Goal: Task Accomplishment & Management: Use online tool/utility

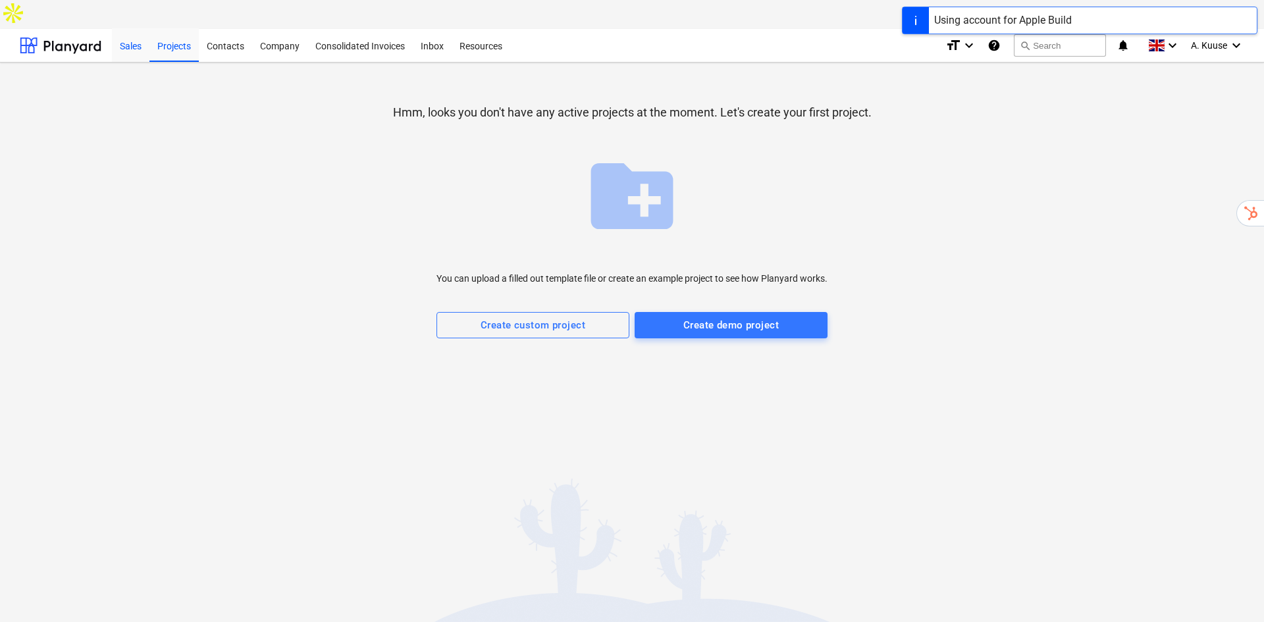
click at [135, 28] on div "Sales" at bounding box center [131, 45] width 38 height 34
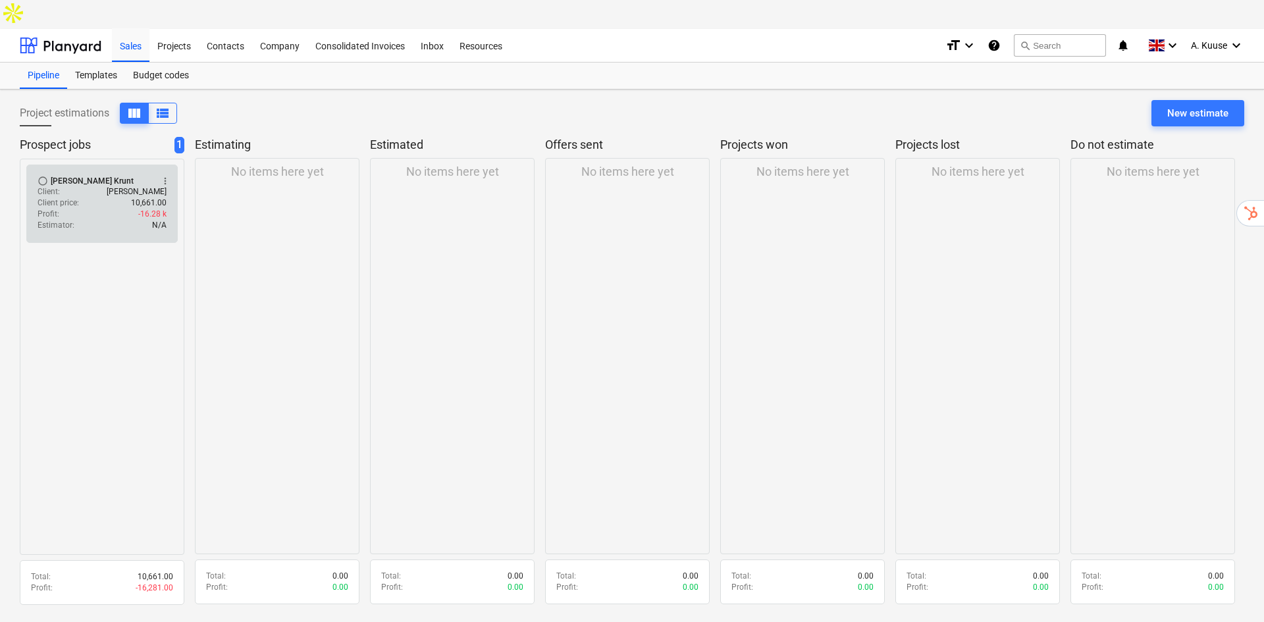
click at [83, 197] on div "Client price : 10,661.00" at bounding box center [102, 202] width 129 height 11
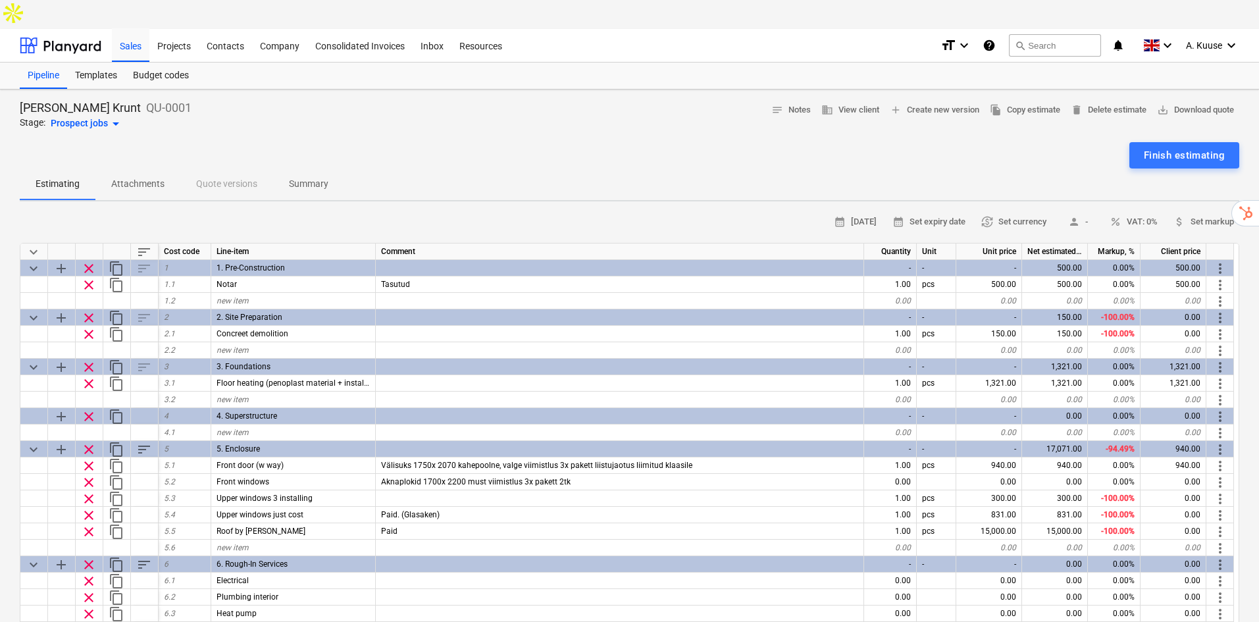
click at [37, 244] on span "keyboard_arrow_down" at bounding box center [34, 252] width 16 height 16
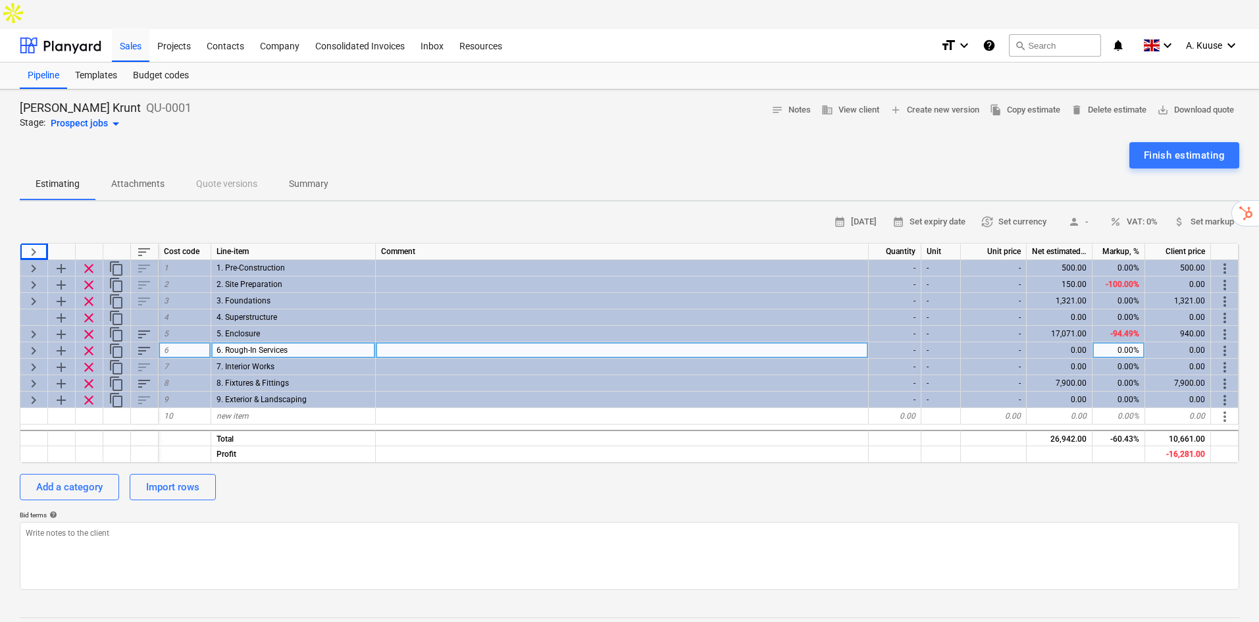
click at [41, 343] on span "keyboard_arrow_right" at bounding box center [34, 351] width 16 height 16
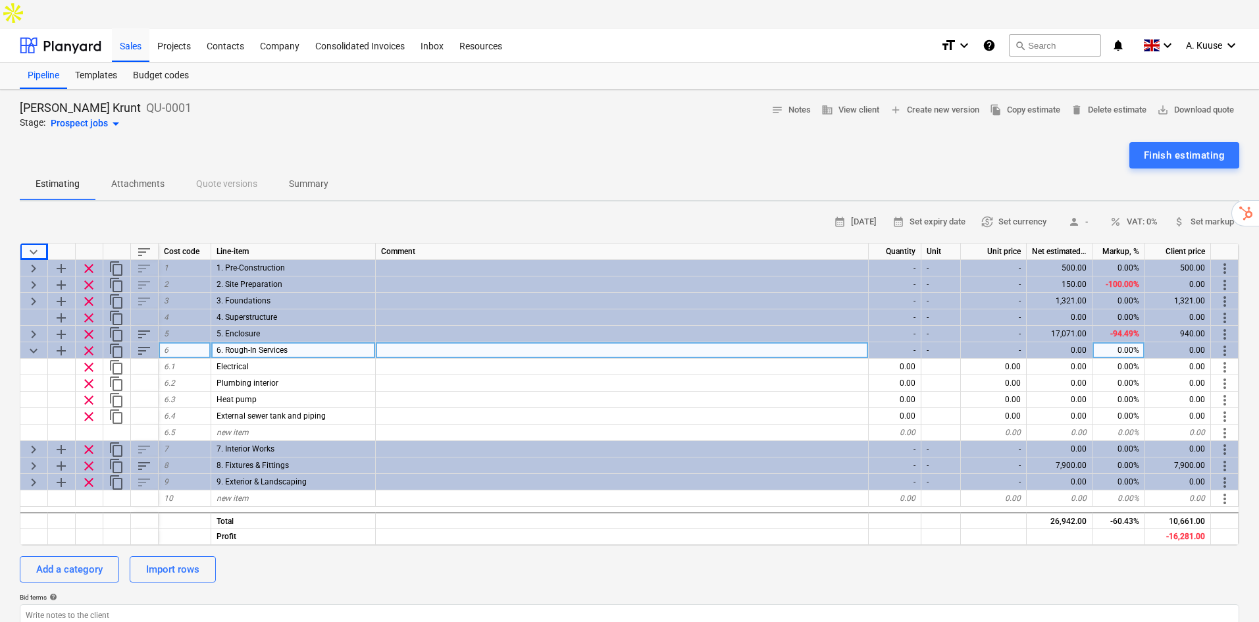
click at [24, 342] on div "keyboard_arrow_down" at bounding box center [34, 350] width 28 height 16
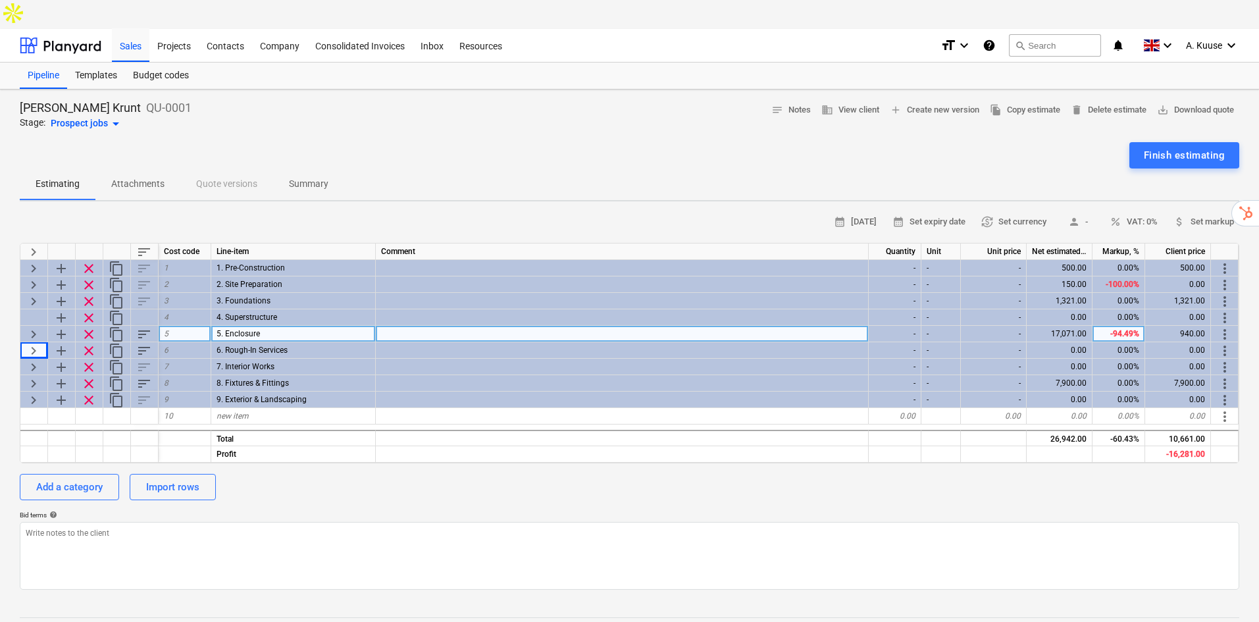
click at [36, 326] on span "keyboard_arrow_right" at bounding box center [34, 334] width 16 height 16
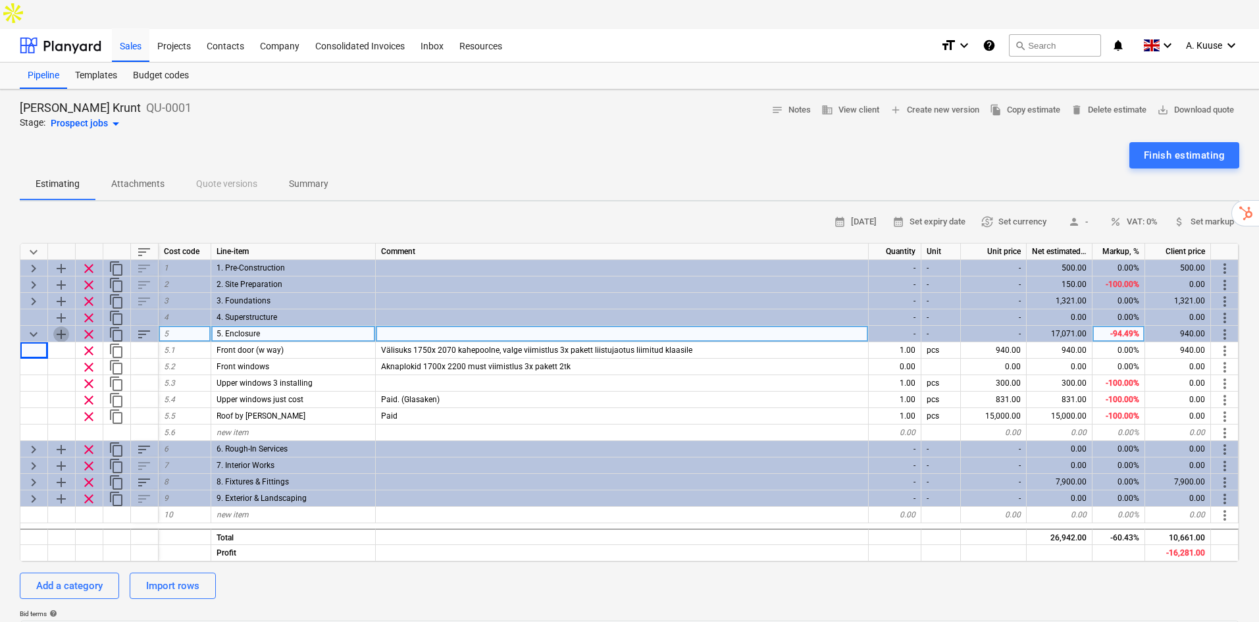
click at [61, 326] on span "add" at bounding box center [61, 334] width 16 height 16
type textarea "x"
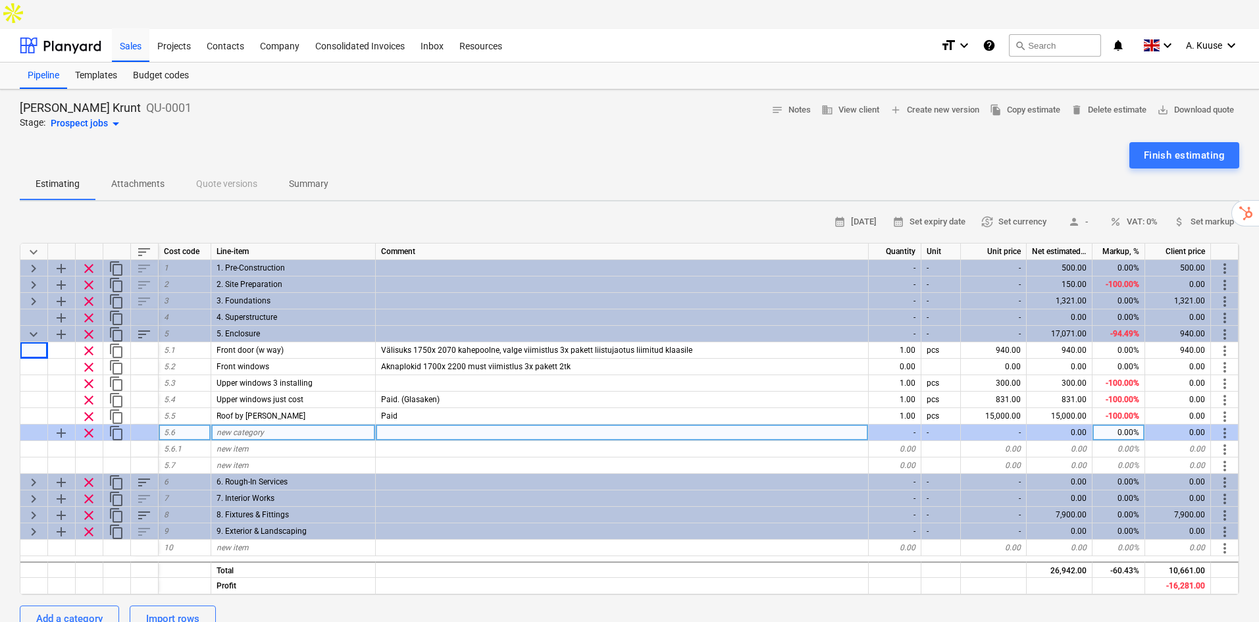
click at [240, 428] on span "new category" at bounding box center [240, 432] width 47 height 9
type input "Roof insulation"
click at [304, 441] on div "new item" at bounding box center [293, 449] width 165 height 16
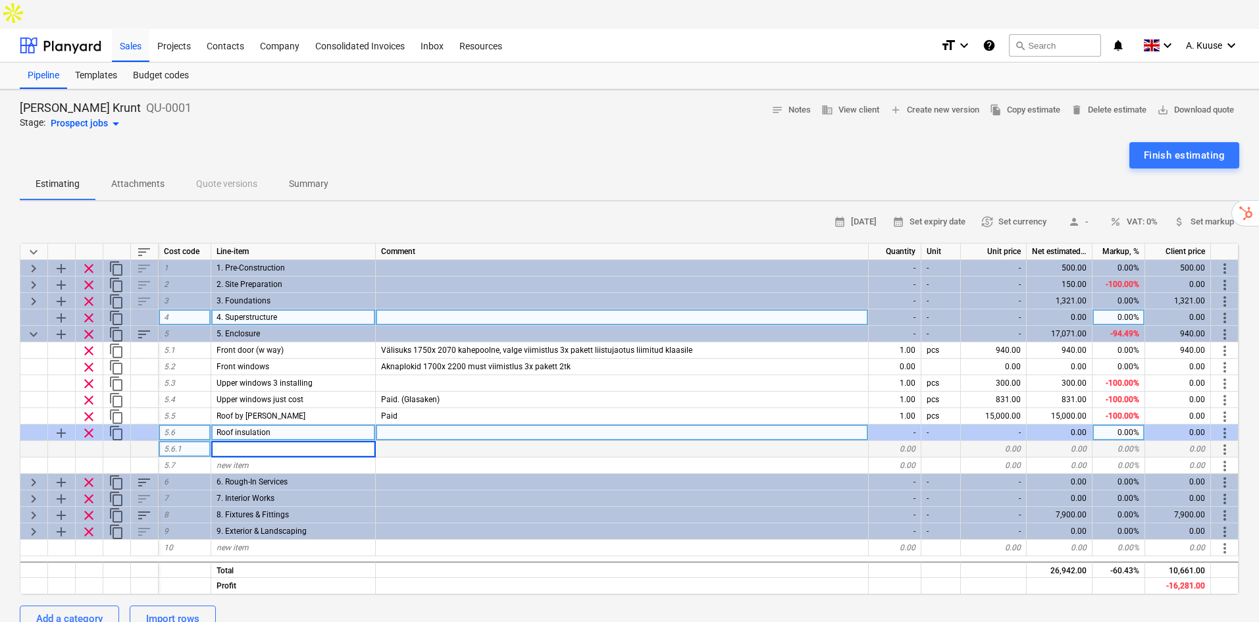
click at [36, 309] on div at bounding box center [34, 317] width 28 height 16
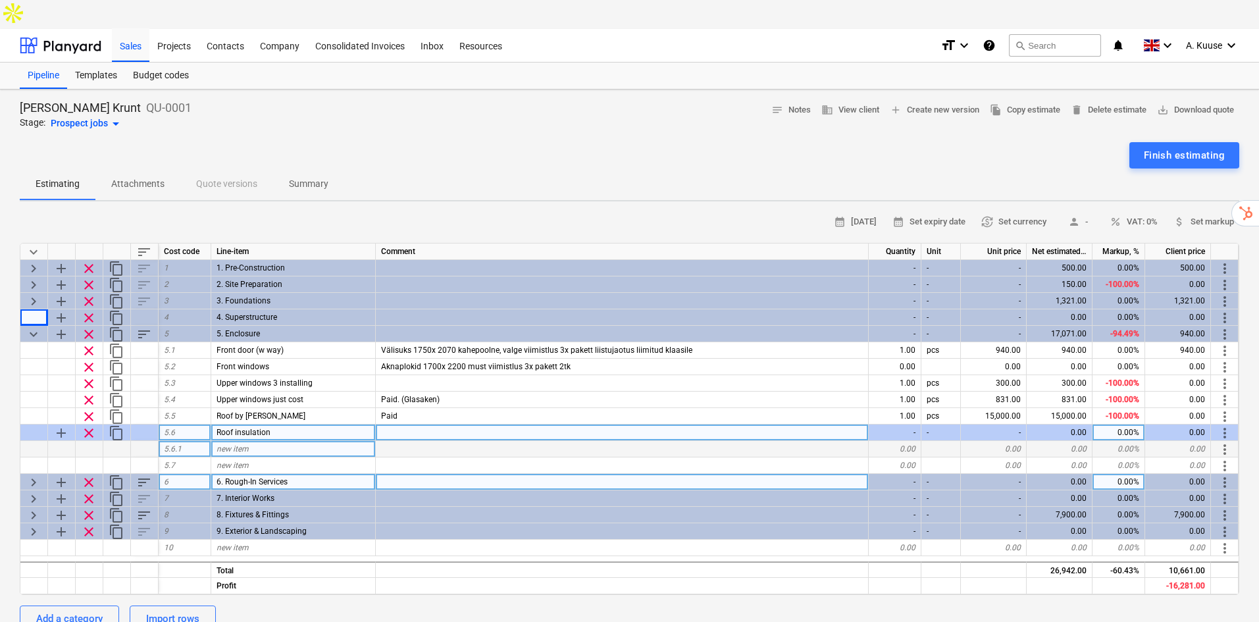
click at [35, 475] on span "keyboard_arrow_right" at bounding box center [34, 483] width 16 height 16
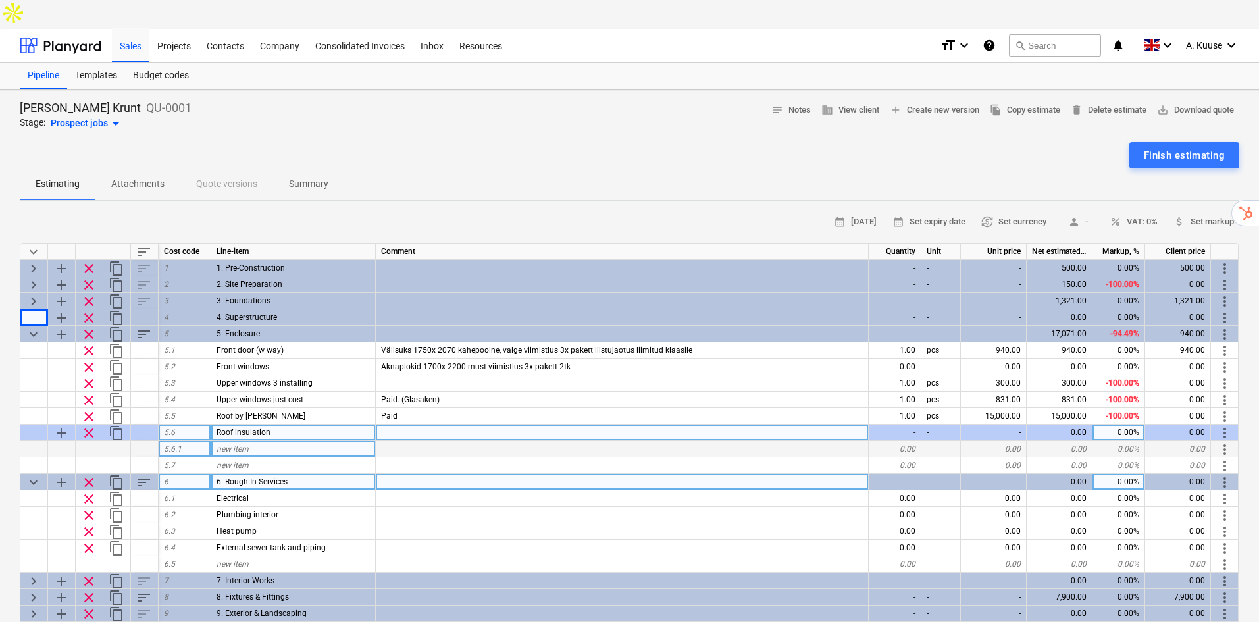
click at [35, 475] on span "keyboard_arrow_down" at bounding box center [34, 483] width 16 height 16
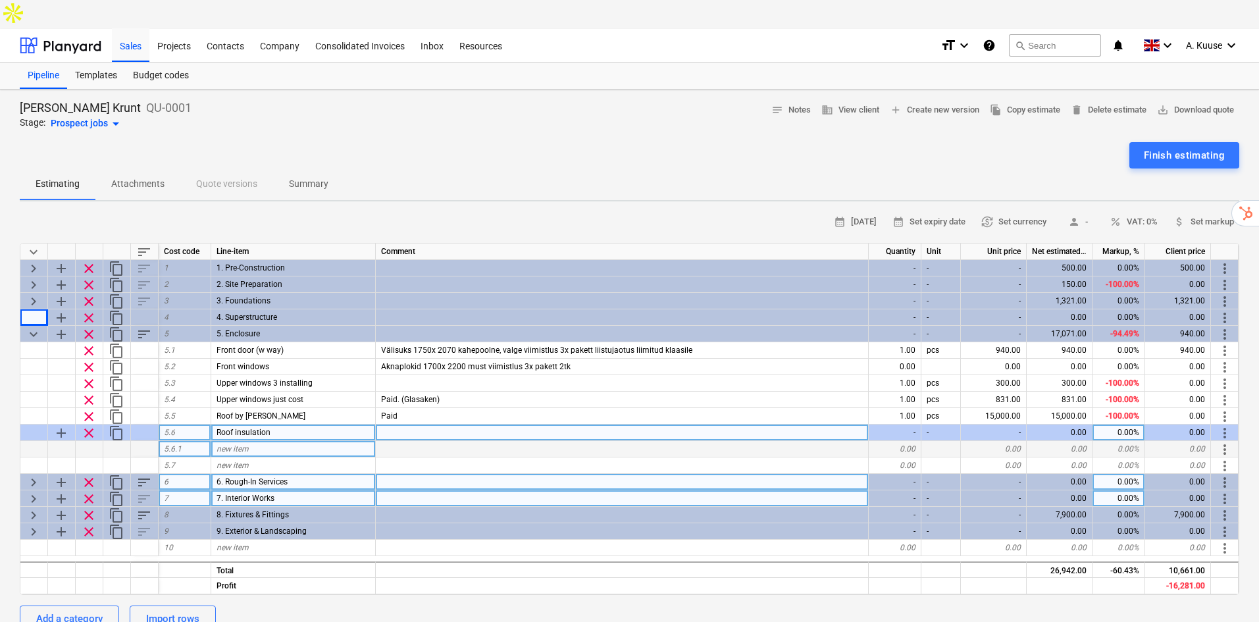
click at [30, 491] on span "keyboard_arrow_right" at bounding box center [34, 499] width 16 height 16
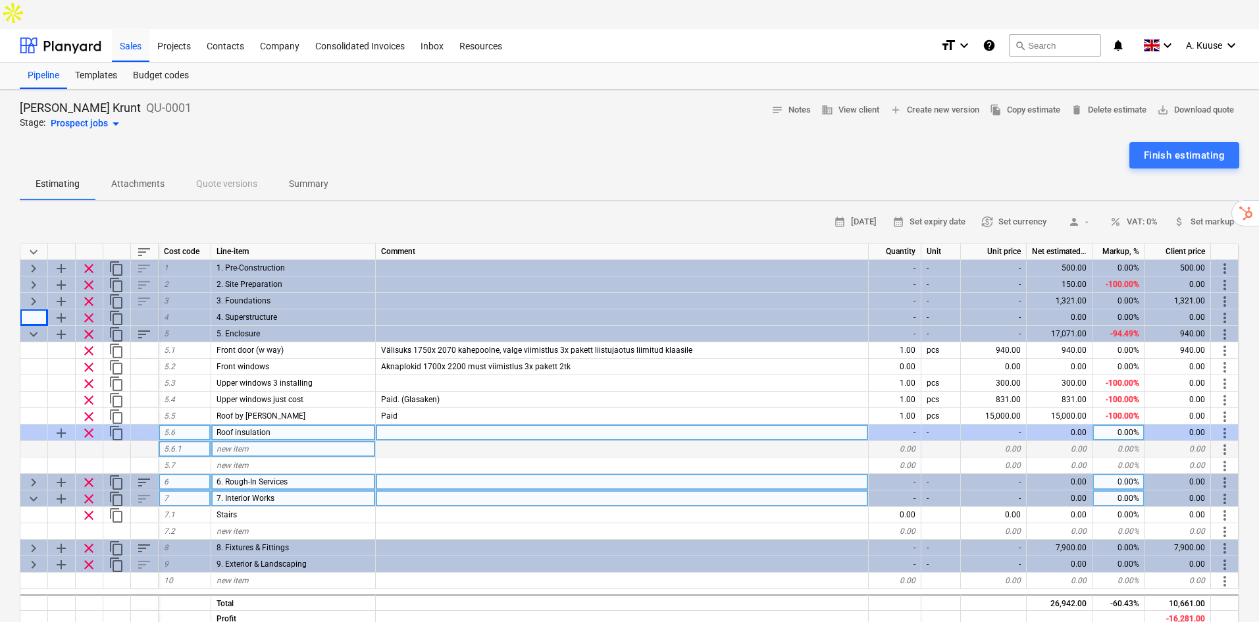
click at [30, 491] on span "keyboard_arrow_down" at bounding box center [34, 499] width 16 height 16
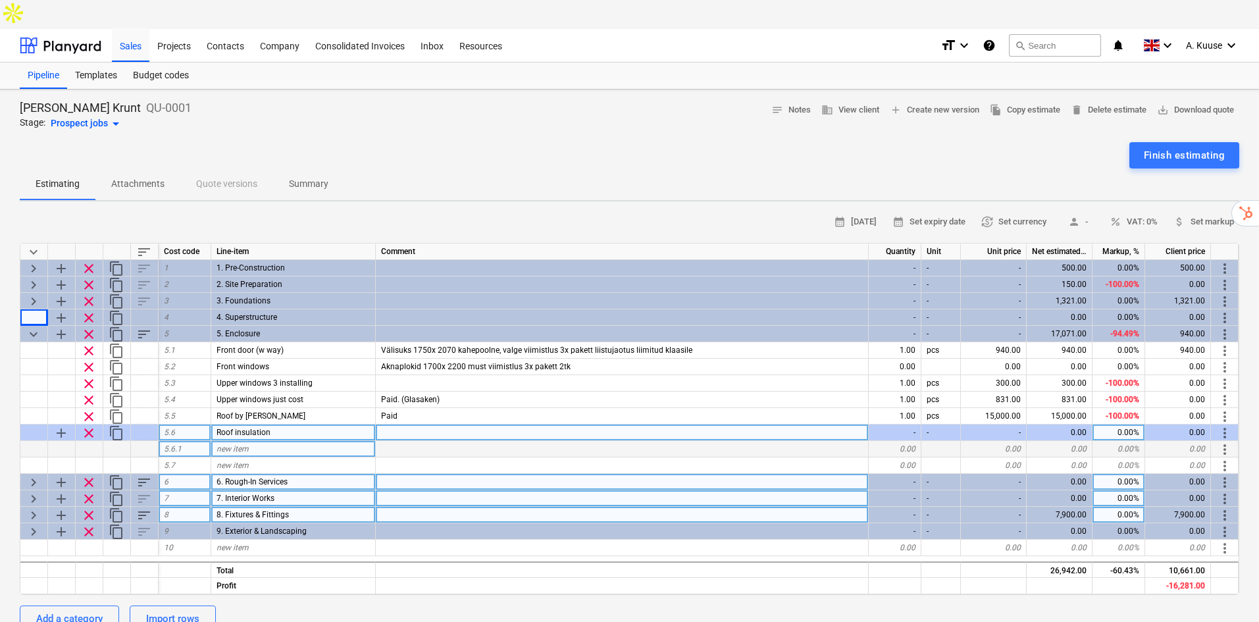
click at [34, 507] on span "keyboard_arrow_right" at bounding box center [34, 515] width 16 height 16
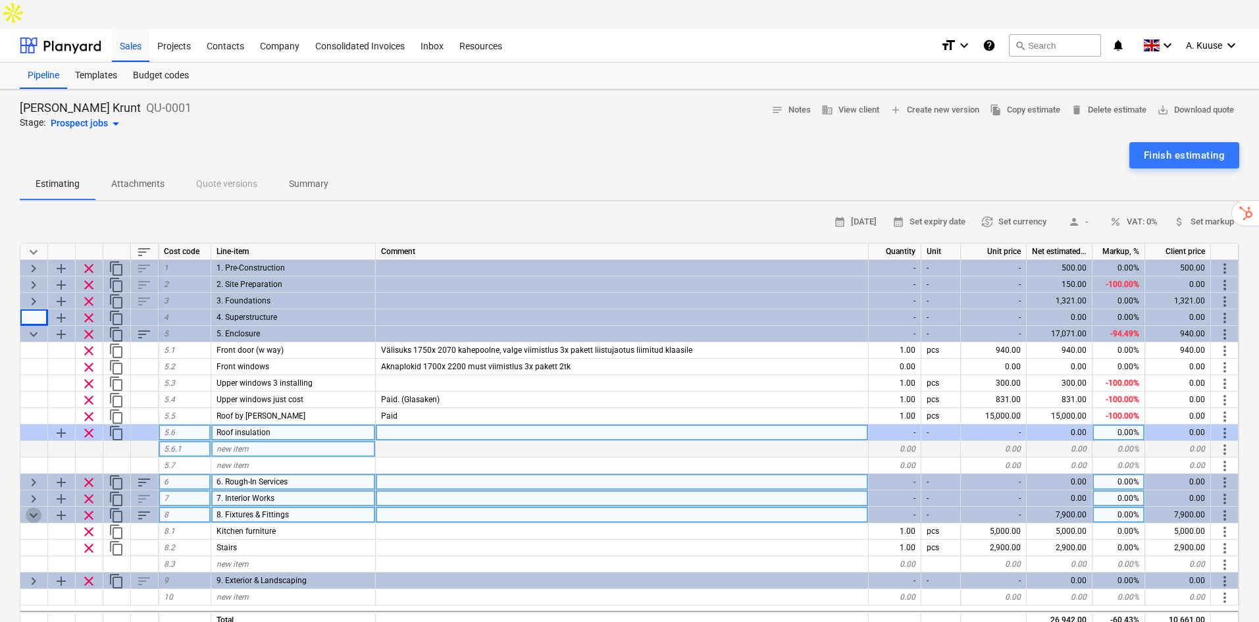
click at [34, 507] on span "keyboard_arrow_down" at bounding box center [34, 515] width 16 height 16
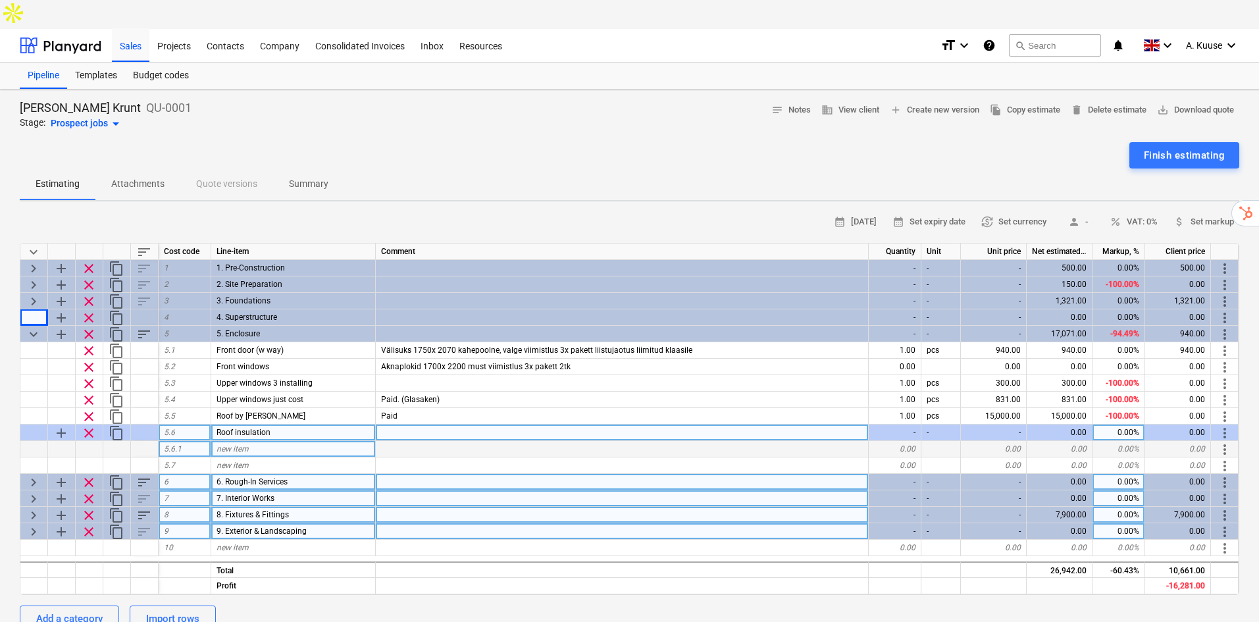
click at [38, 524] on span "keyboard_arrow_right" at bounding box center [34, 532] width 16 height 16
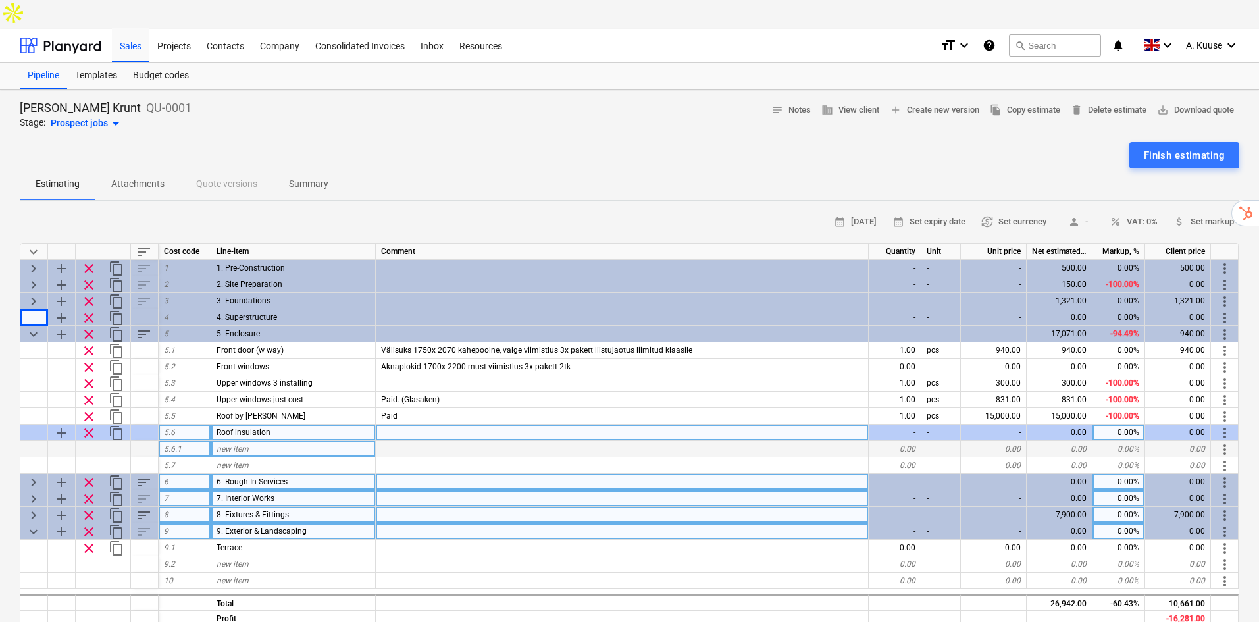
click at [38, 524] on span "keyboard_arrow_down" at bounding box center [34, 532] width 16 height 16
type textarea "x"
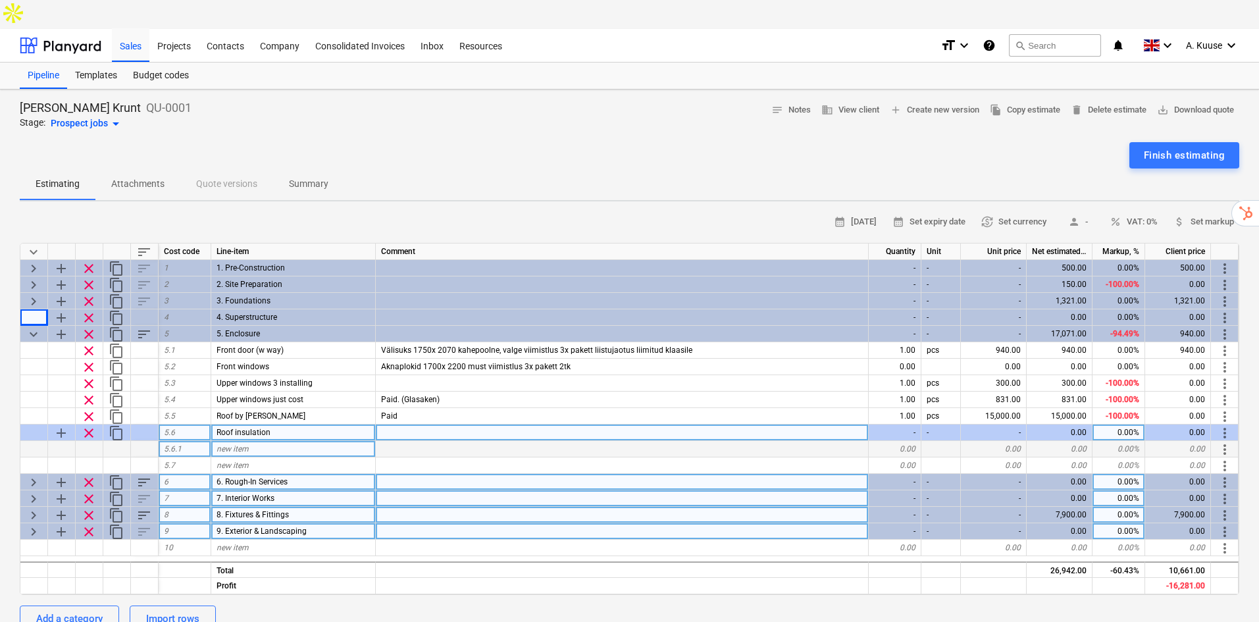
click at [268, 441] on div "new item" at bounding box center [293, 449] width 165 height 16
click at [309, 441] on div "new item" at bounding box center [293, 449] width 165 height 16
type input "1612"
drag, startPoint x: 309, startPoint y: 421, endPoint x: 196, endPoint y: 421, distance: 113.2
click at [0, 0] on div "5.6.1 1612 0.00 0.00 0.00 0.00% 0.00 more_vert" at bounding box center [0, 0] width 0 height 0
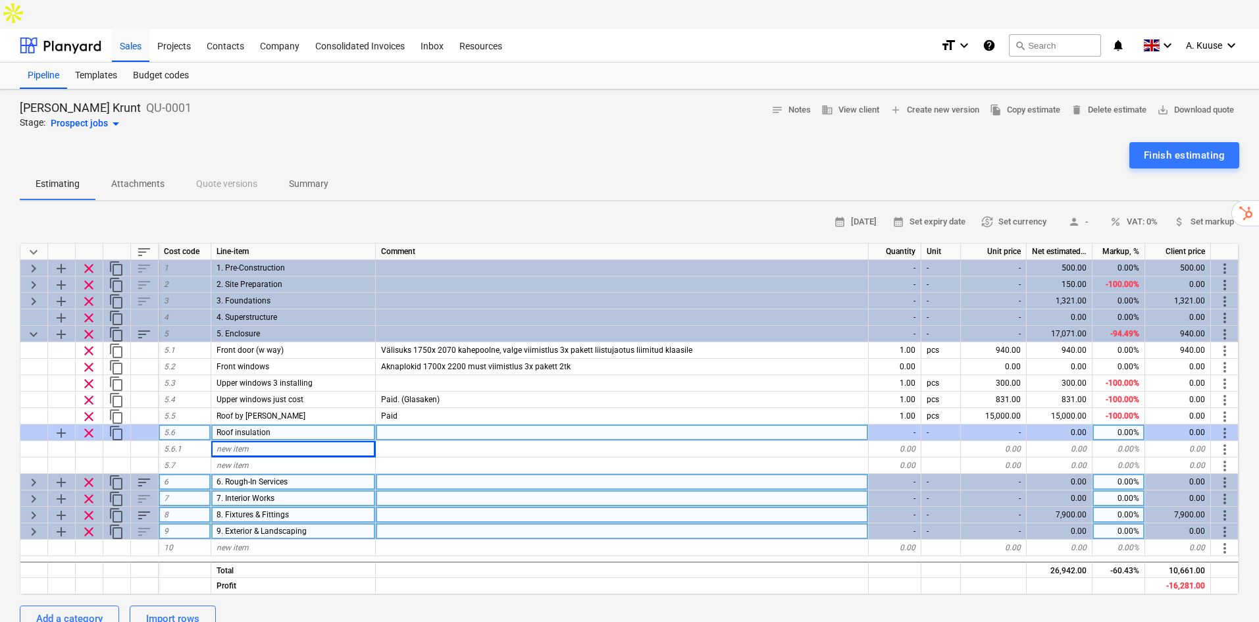
click at [451, 425] on div at bounding box center [622, 433] width 493 height 16
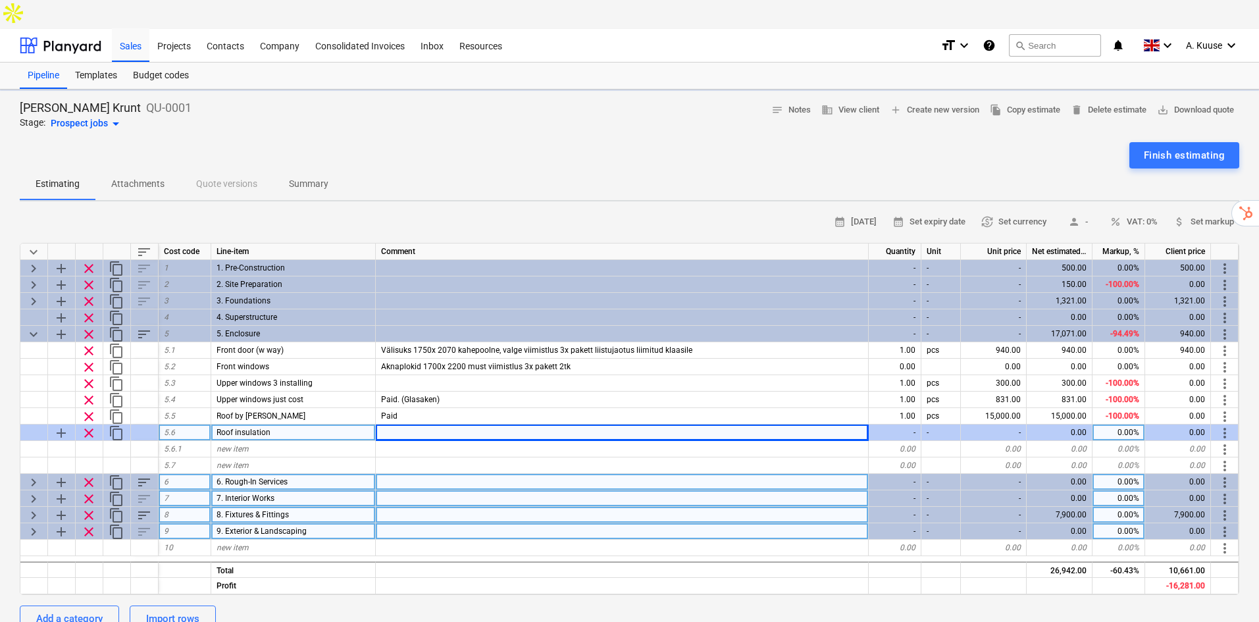
type textarea "x"
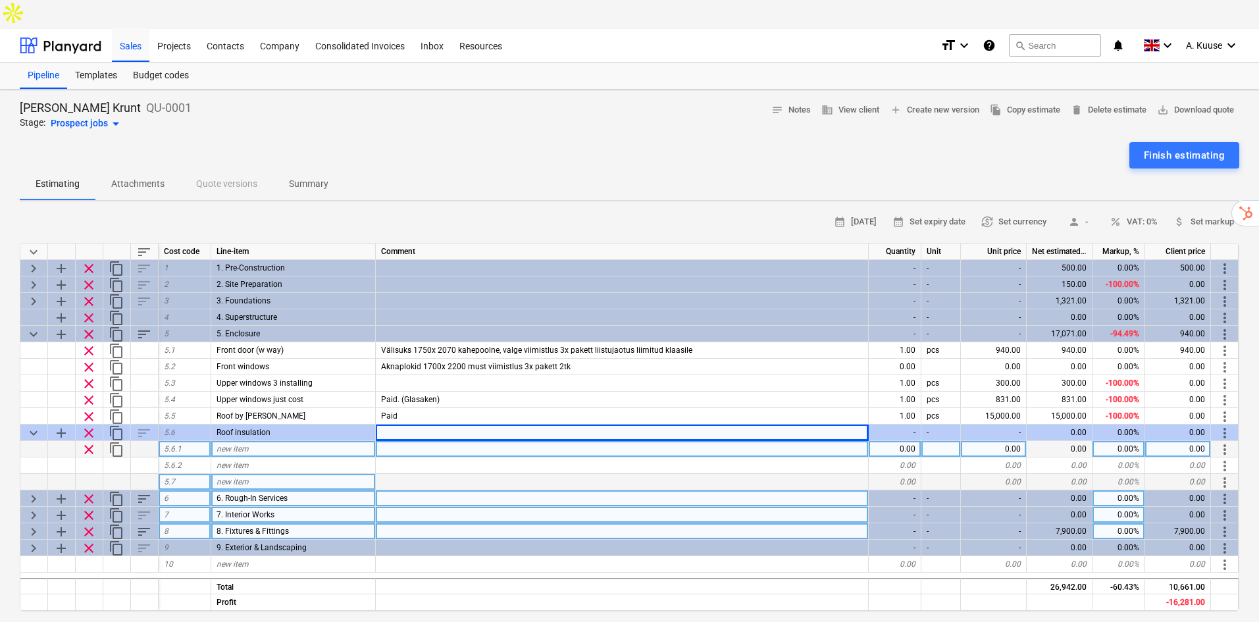
drag, startPoint x: 902, startPoint y: 423, endPoint x: 935, endPoint y: 425, distance: 33.0
click at [905, 441] on div "0.00" at bounding box center [895, 449] width 53 height 16
click at [995, 441] on div "0.00" at bounding box center [994, 449] width 66 height 16
type input "1612"
type textarea "x"
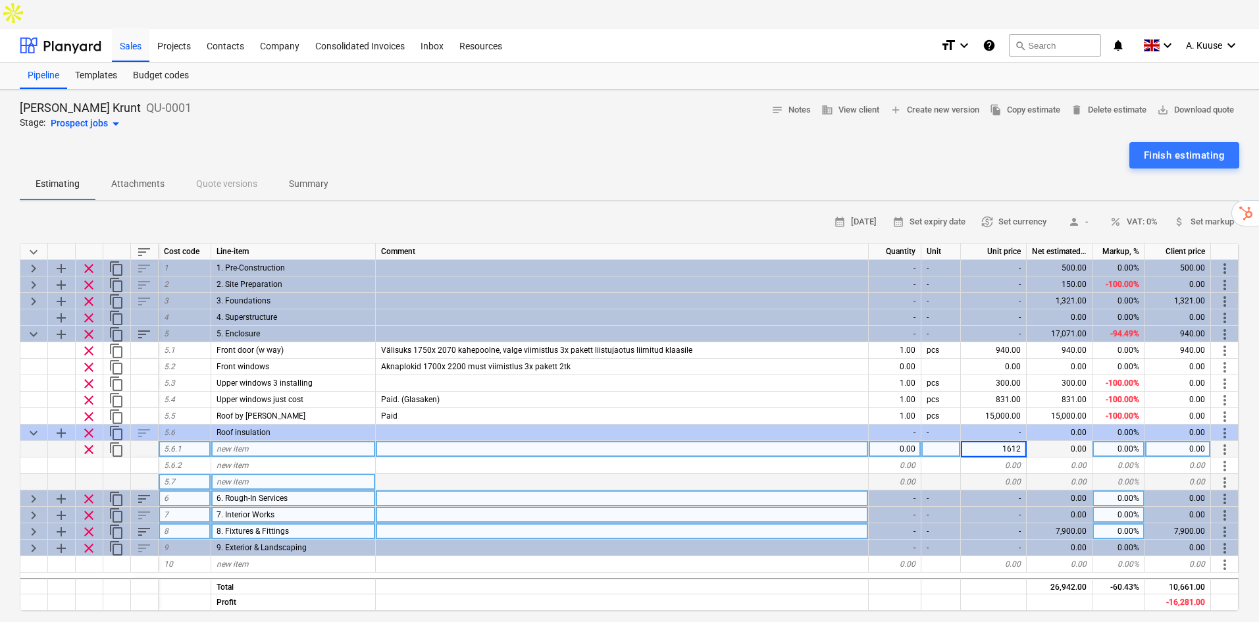
click at [714, 441] on div at bounding box center [622, 449] width 493 height 16
type input "Baltic PUR"
type textarea "x"
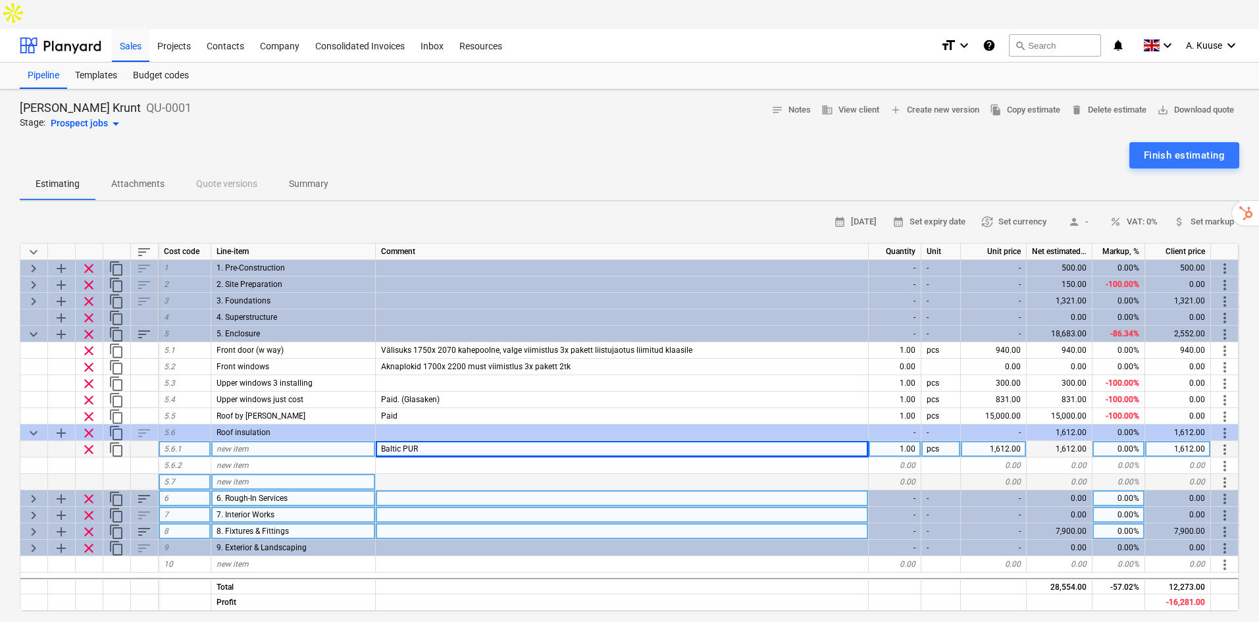
click at [330, 441] on div "new item" at bounding box center [293, 449] width 165 height 16
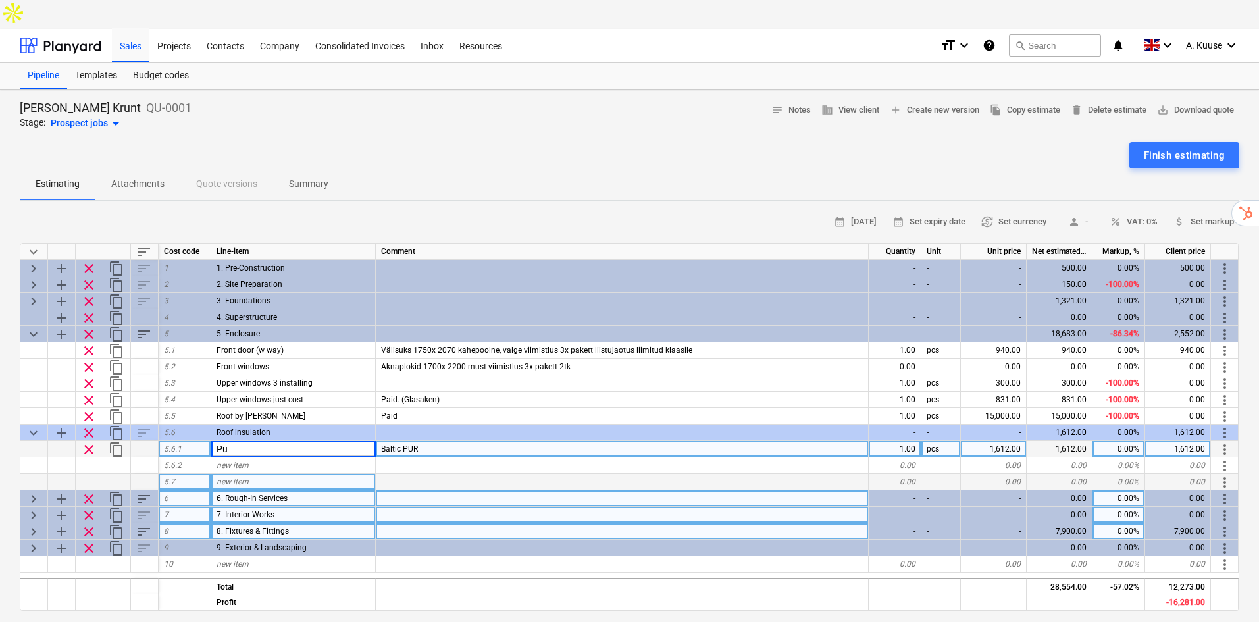
type input "P"
type input "Pur foam insulation"
click at [305, 457] on div "new item" at bounding box center [293, 465] width 165 height 16
type textarea "x"
type input "Upper wind shield & boards"
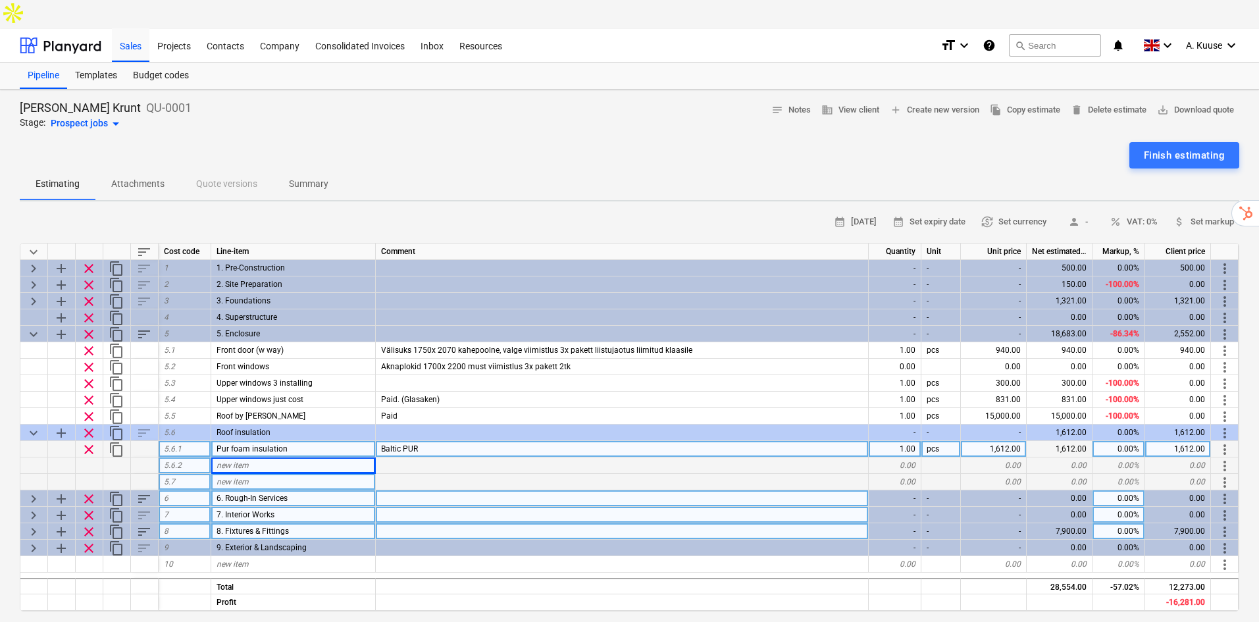
click at [1018, 457] on div "0.00" at bounding box center [994, 465] width 66 height 16
type textarea "x"
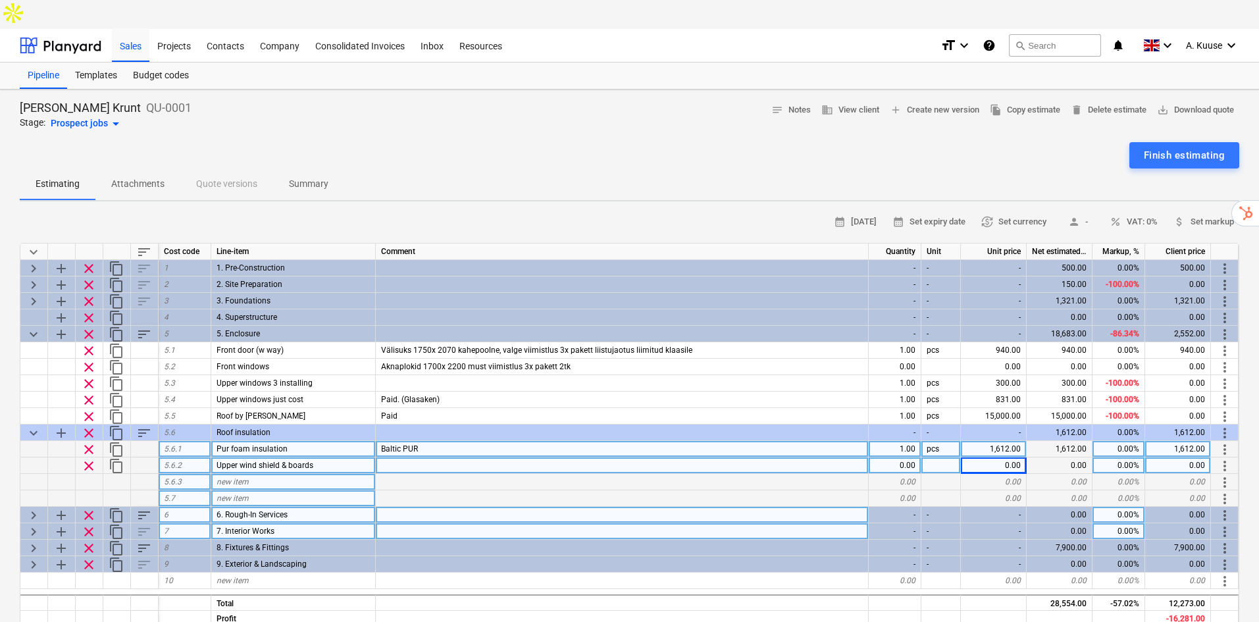
click at [1000, 457] on div "0.00" at bounding box center [994, 465] width 66 height 16
type input "200"
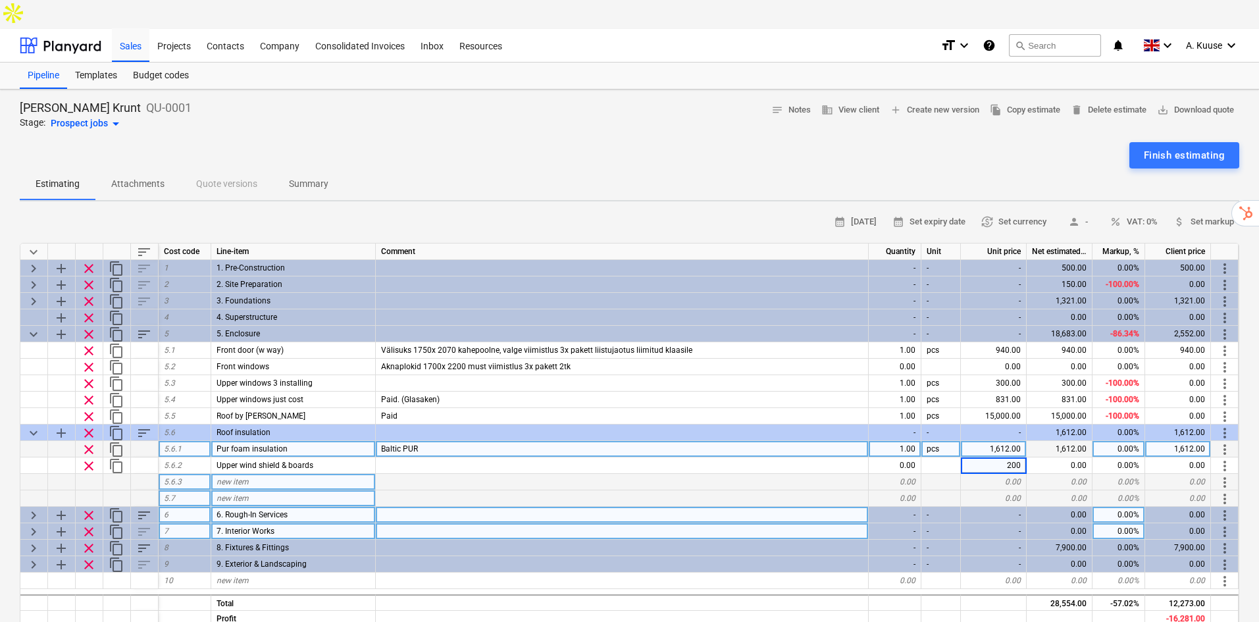
type textarea "x"
click at [297, 474] on div "new item" at bounding box center [293, 482] width 165 height 16
type input "Bottom wind shield"
click at [1068, 474] on div "0.00" at bounding box center [1060, 482] width 66 height 16
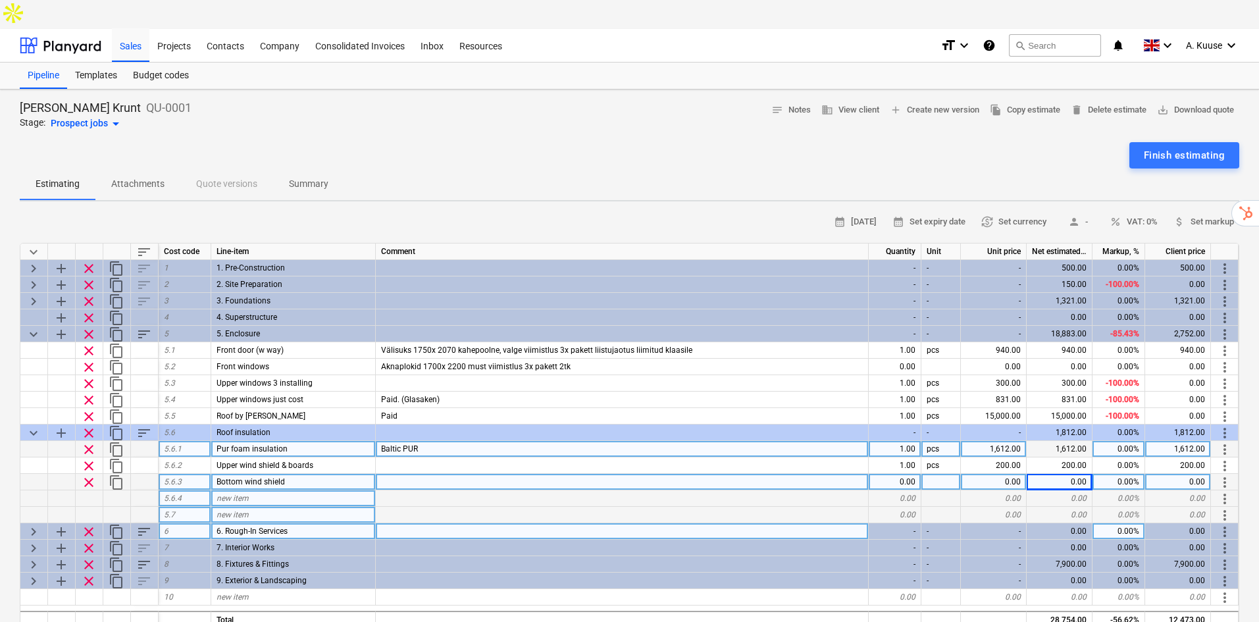
click at [1083, 474] on div "0.00" at bounding box center [1060, 482] width 66 height 16
click at [1082, 474] on div "0.00" at bounding box center [1060, 482] width 66 height 16
click at [1067, 474] on div "0.00" at bounding box center [1060, 482] width 66 height 16
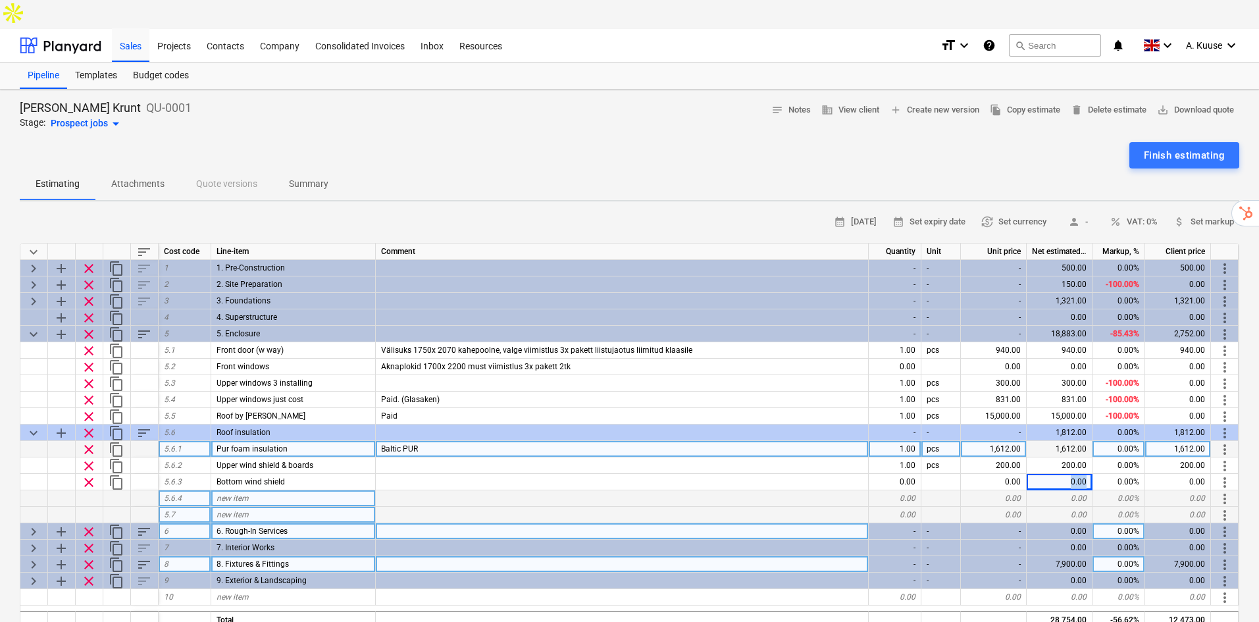
click at [1052, 556] on div "7,900.00" at bounding box center [1060, 564] width 66 height 16
type textarea "x"
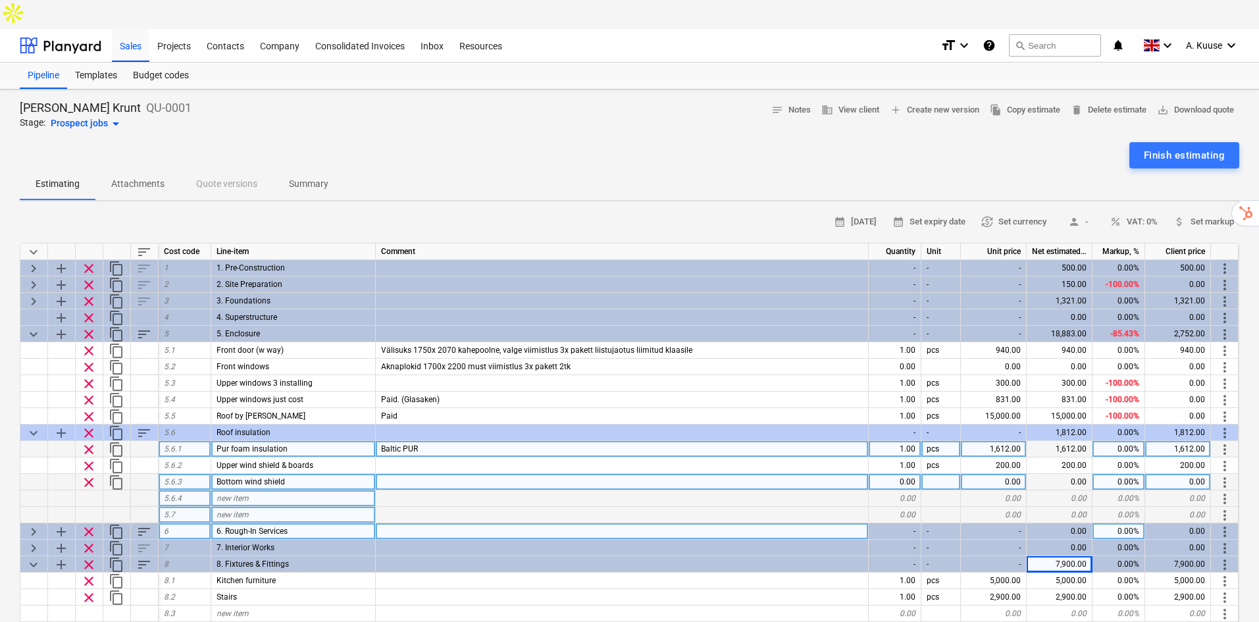
click at [1067, 474] on div "0.00" at bounding box center [1060, 482] width 66 height 16
click at [1004, 474] on div "0.00" at bounding box center [994, 482] width 66 height 16
type input "200"
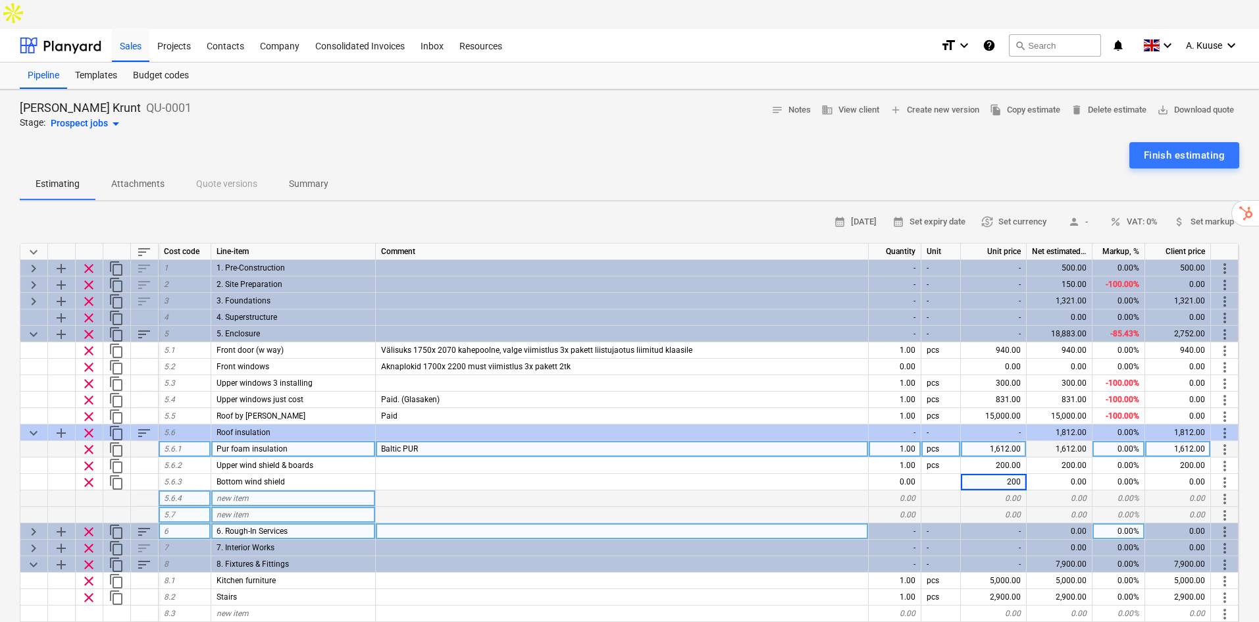
click at [513, 507] on div at bounding box center [622, 515] width 493 height 16
type textarea "x"
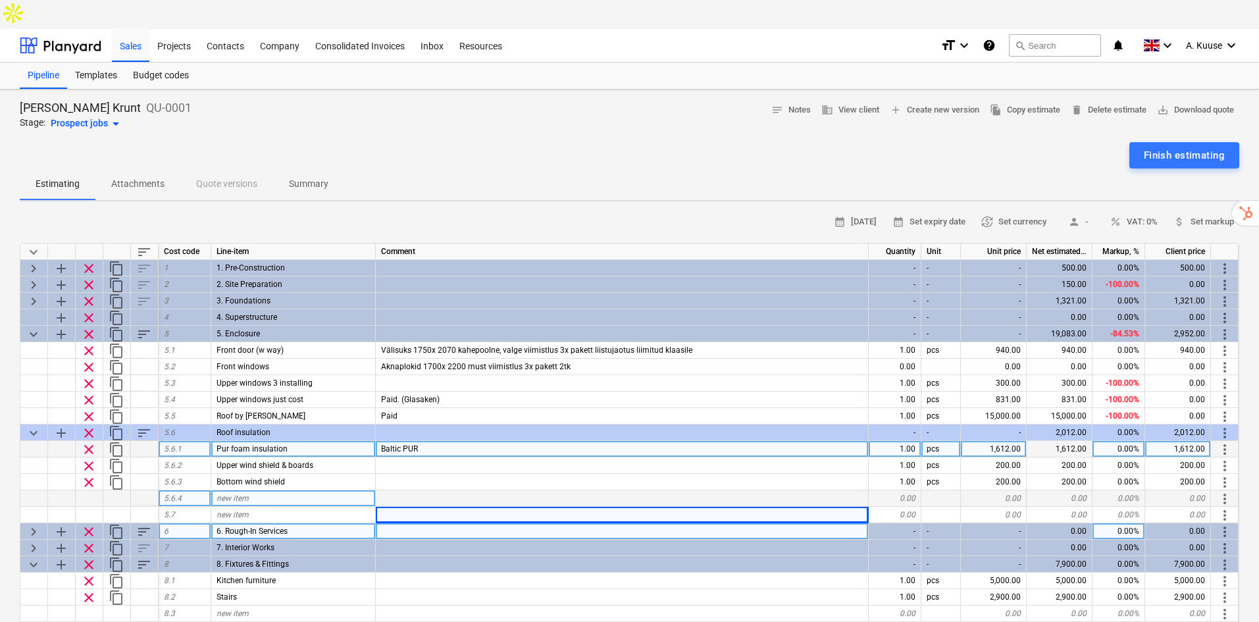
click at [1014, 490] on div "0.00" at bounding box center [994, 498] width 66 height 16
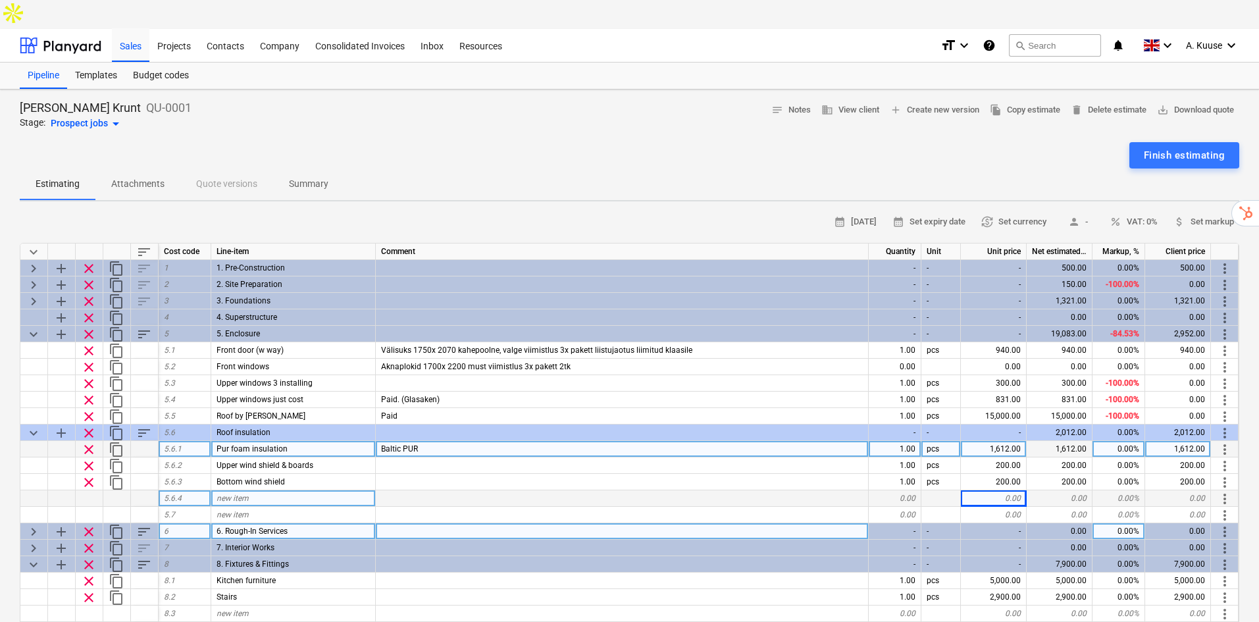
click at [304, 490] on div "new item" at bounding box center [293, 498] width 165 height 16
type input "Upper room wall covers"
click at [1014, 490] on div "0.00" at bounding box center [994, 498] width 66 height 16
type textarea "x"
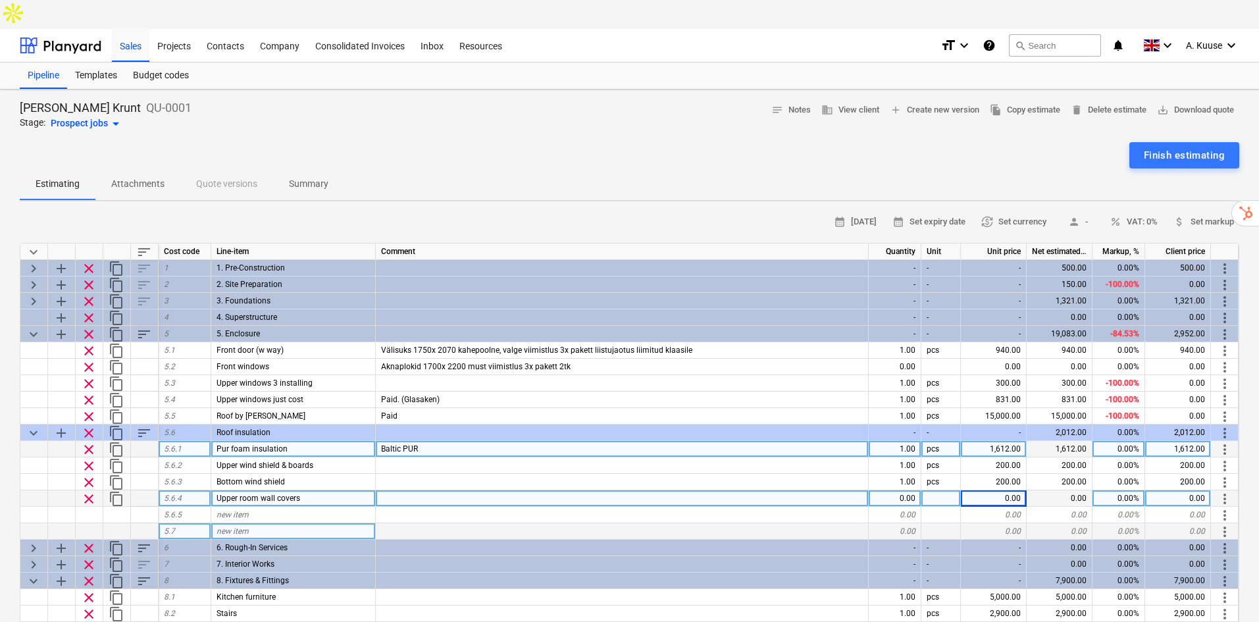
click at [1011, 490] on div "0.00" at bounding box center [994, 498] width 66 height 16
type input "1500"
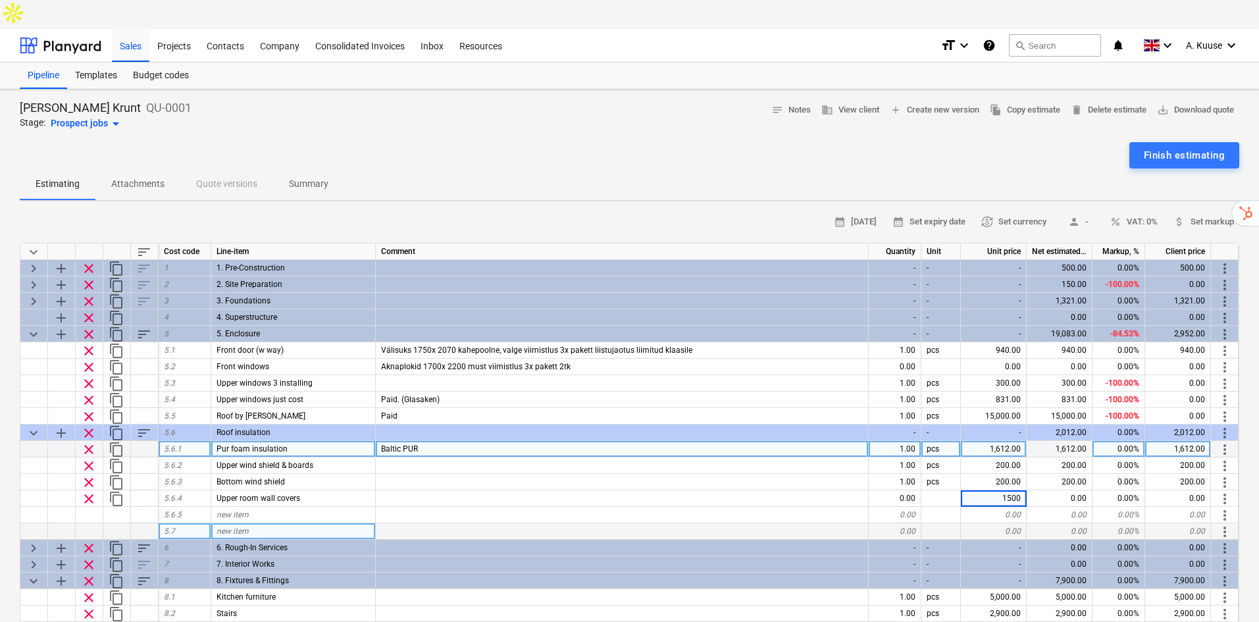
click at [684, 523] on div at bounding box center [622, 531] width 493 height 16
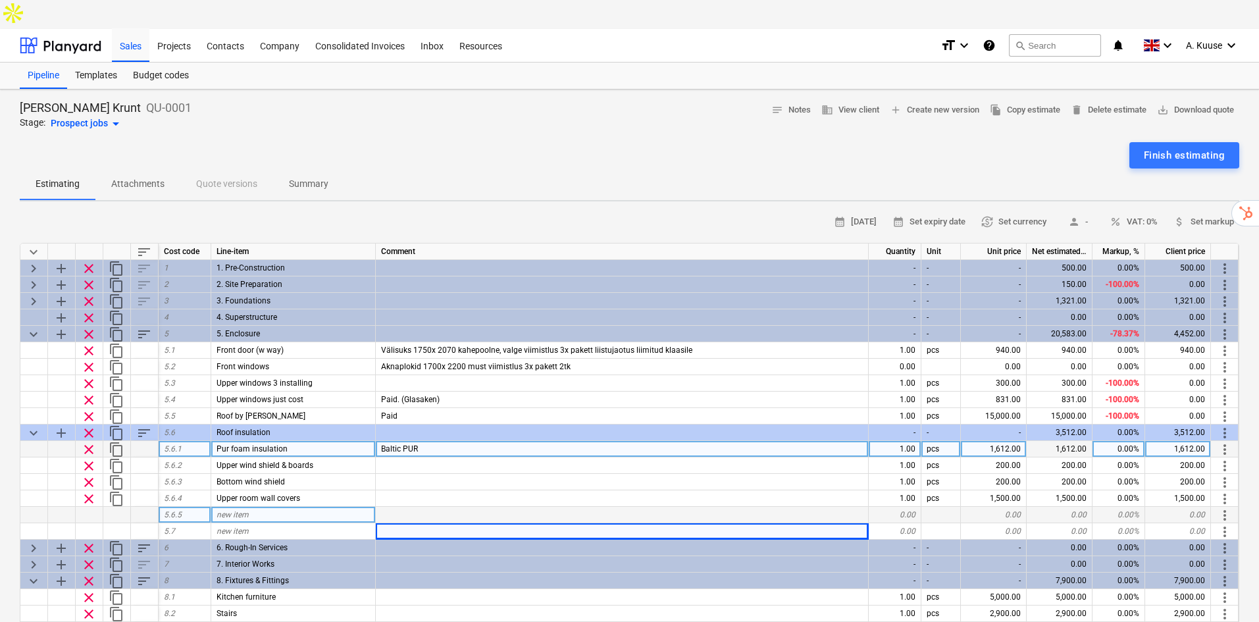
click at [274, 507] on div "new item" at bounding box center [293, 515] width 165 height 16
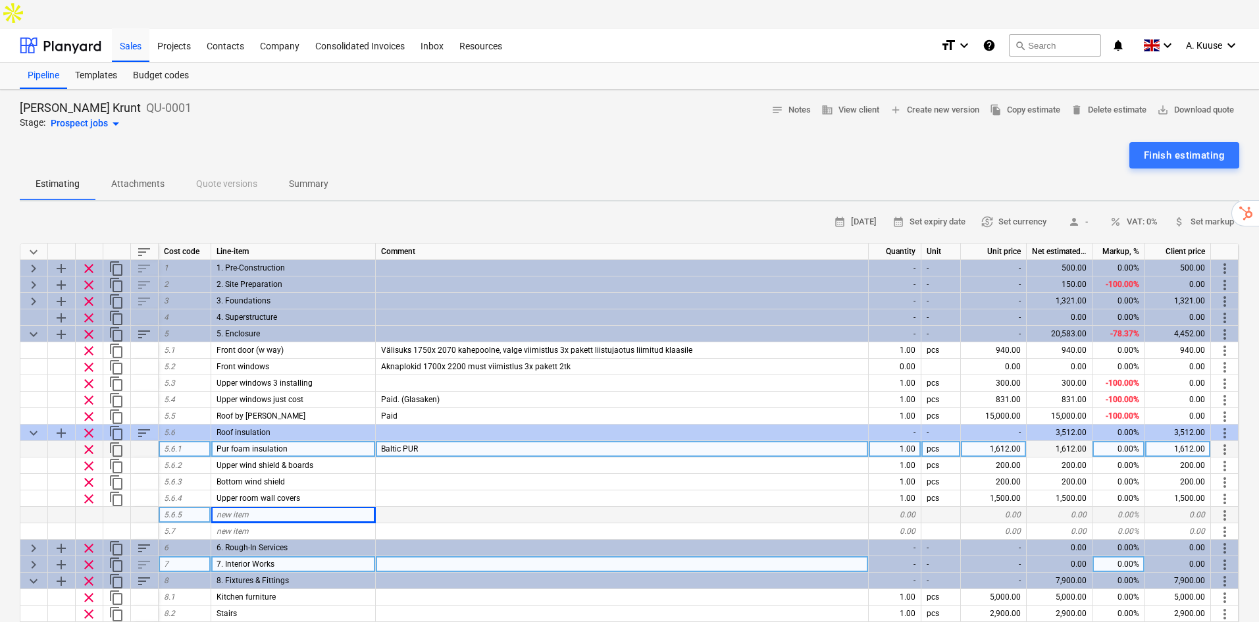
click at [23, 556] on div "keyboard_arrow_right" at bounding box center [34, 564] width 28 height 16
type textarea "x"
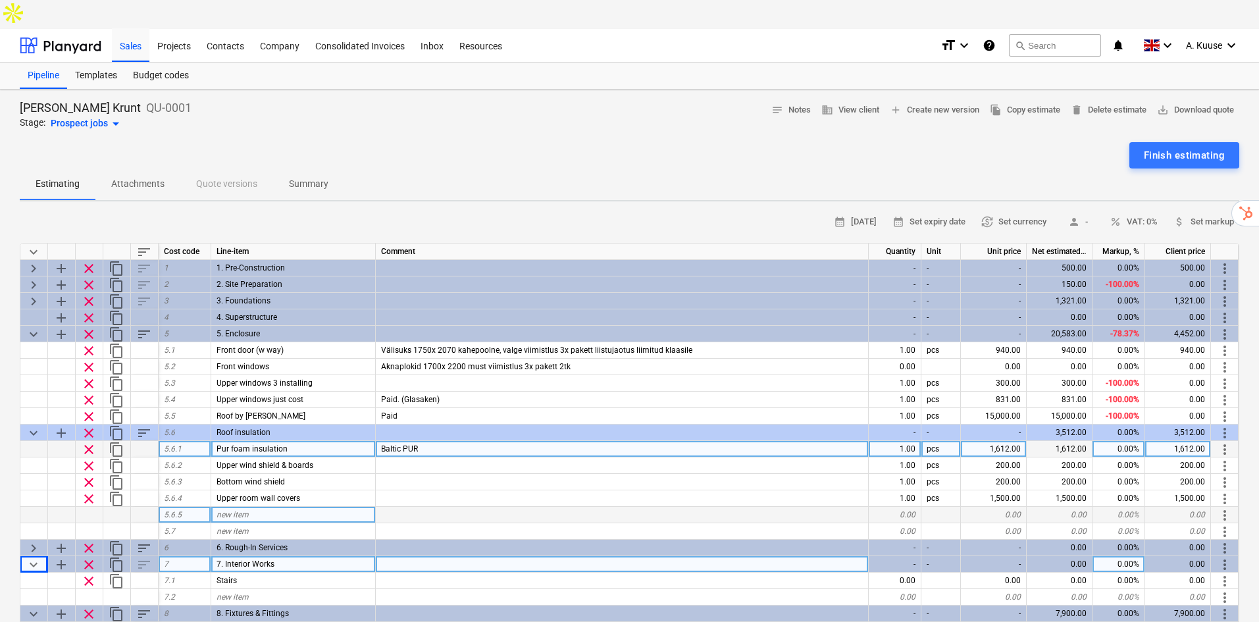
scroll to position [44, 0]
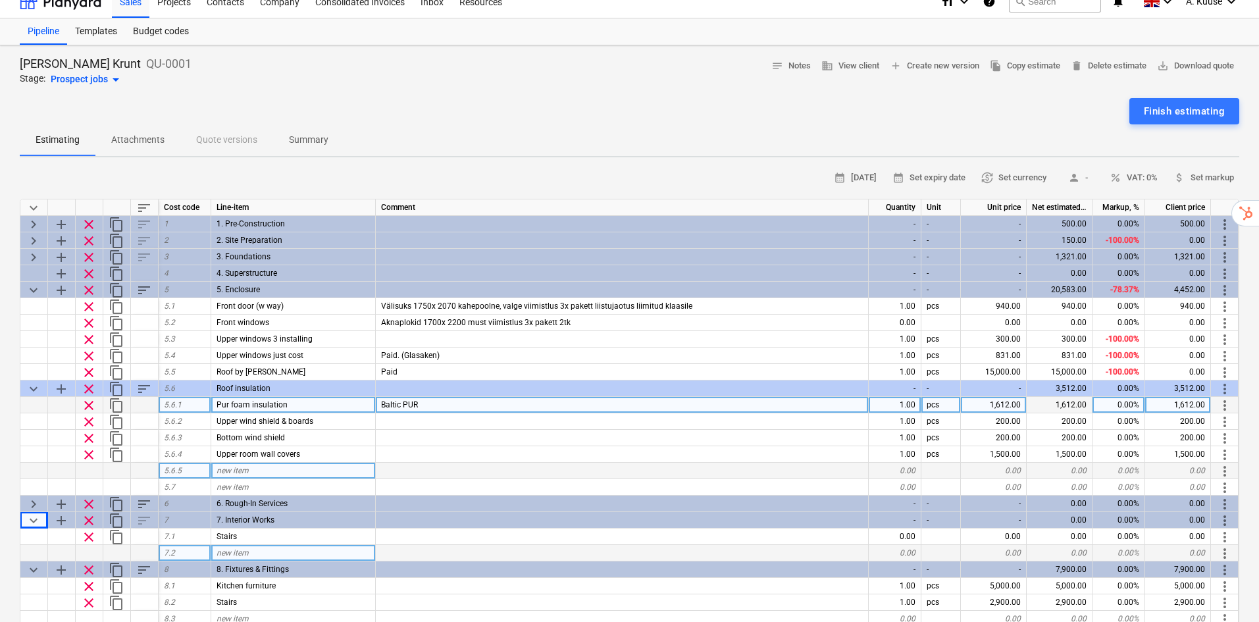
click at [249, 545] on div "new item" at bounding box center [293, 553] width 165 height 16
type input "S"
type input "U"
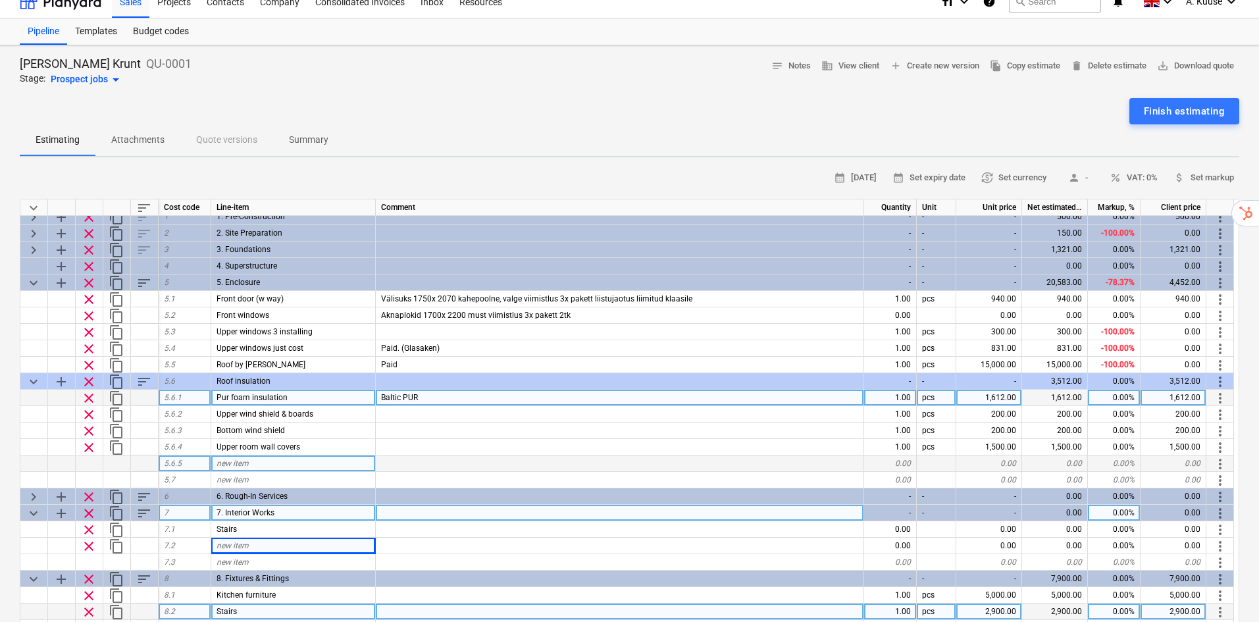
scroll to position [14, 0]
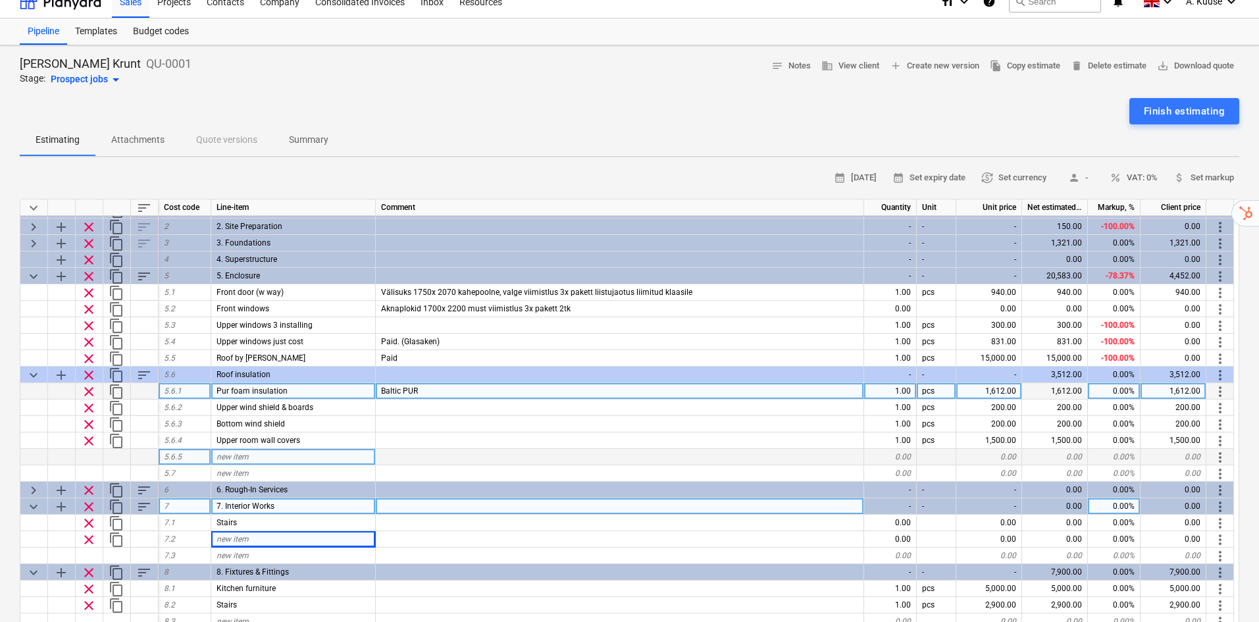
click at [56, 499] on span "add" at bounding box center [61, 507] width 16 height 16
type textarea "x"
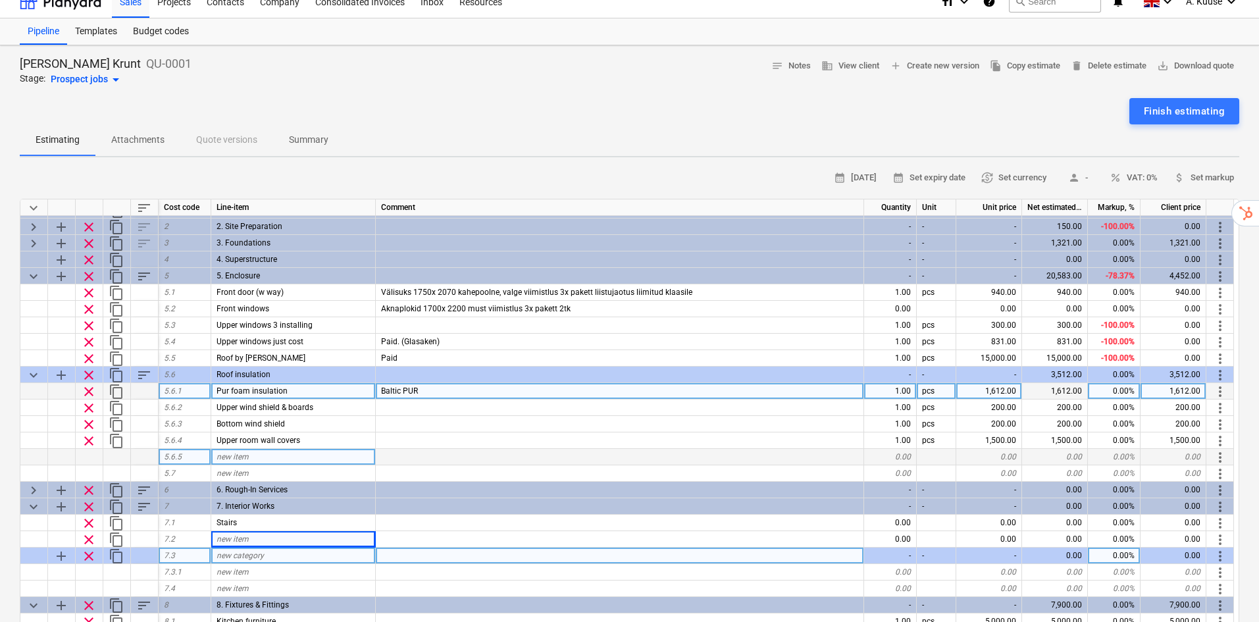
click at [239, 551] on span "new category" at bounding box center [240, 555] width 47 height 9
type input "Upper stairs floor"
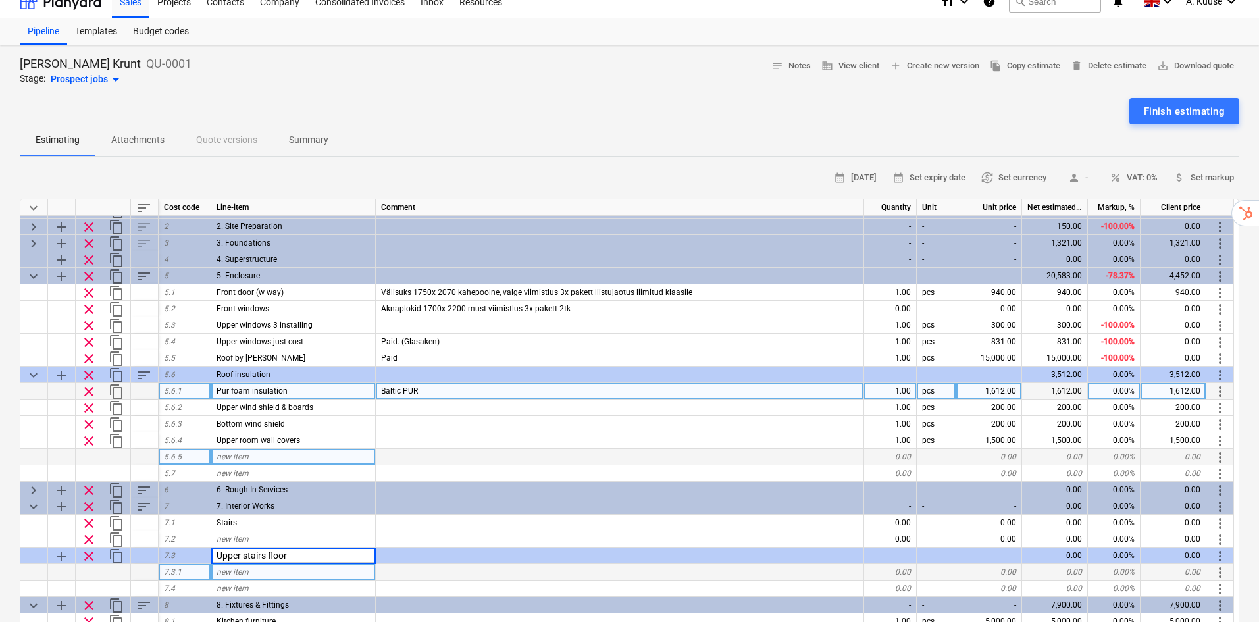
type textarea "x"
click at [286, 564] on div "new item" at bounding box center [293, 572] width 165 height 16
type input "Material"
type textarea "x"
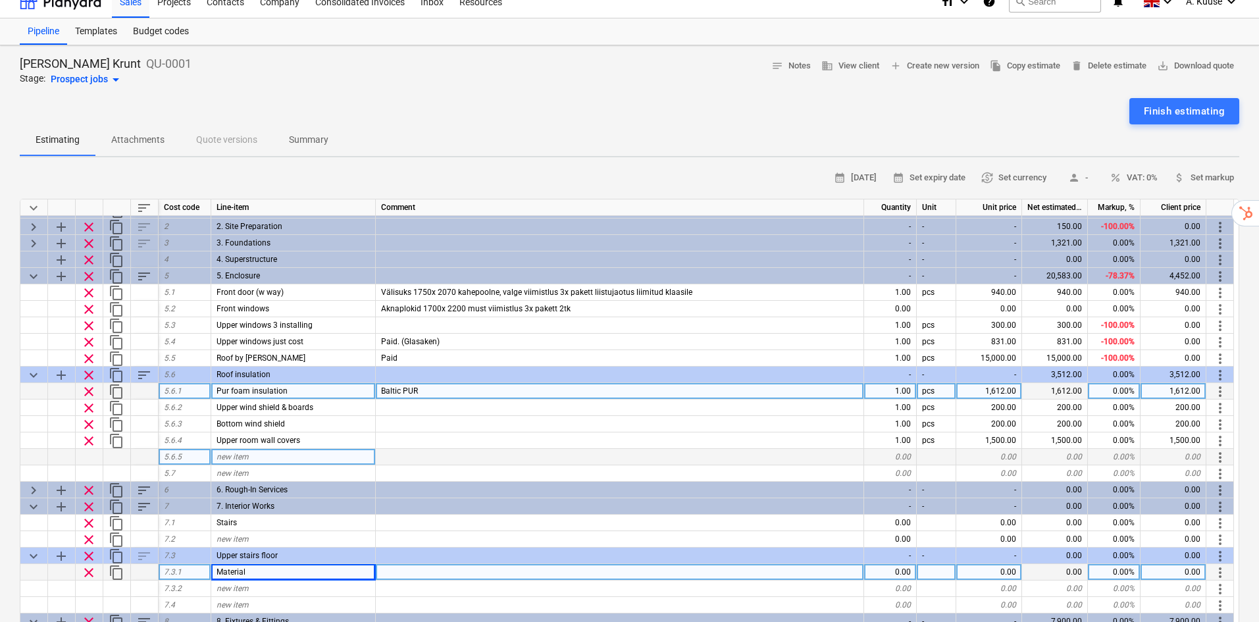
click at [457, 564] on div at bounding box center [620, 572] width 488 height 16
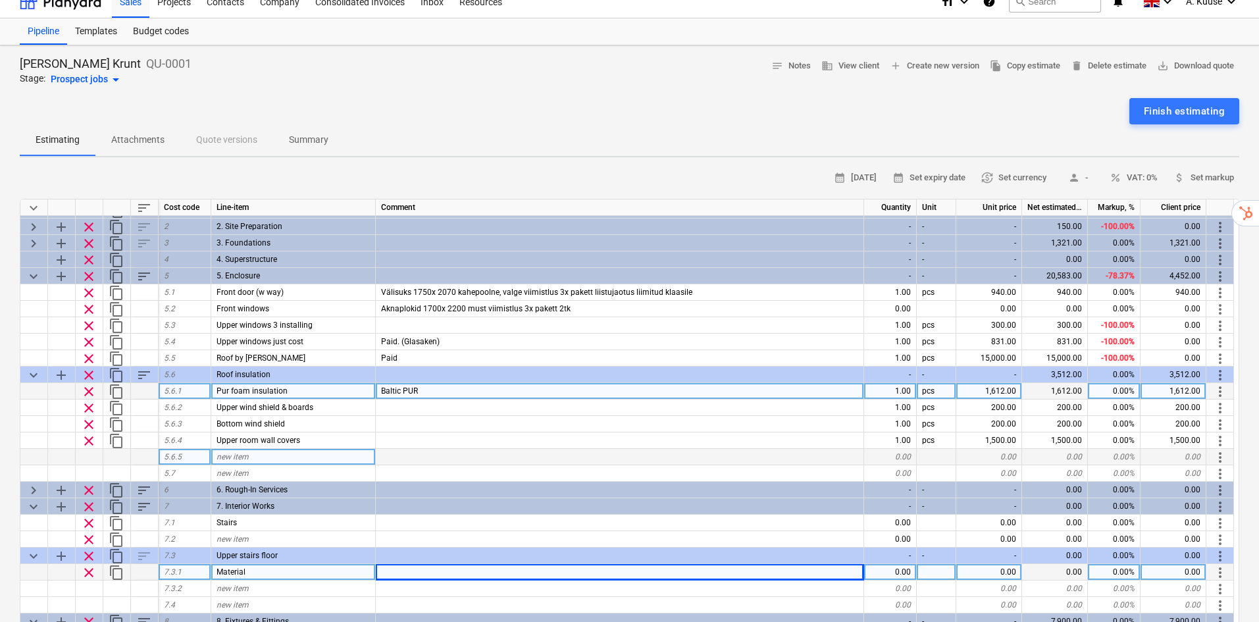
click at [986, 564] on div "0.00" at bounding box center [989, 572] width 66 height 16
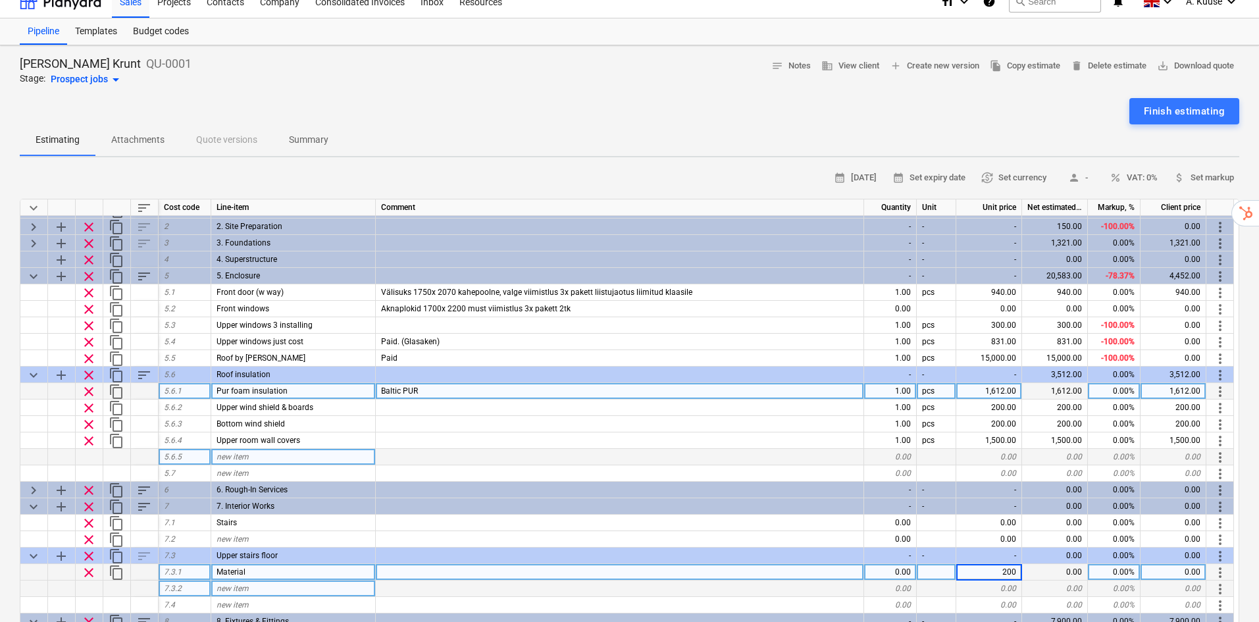
type input "2000"
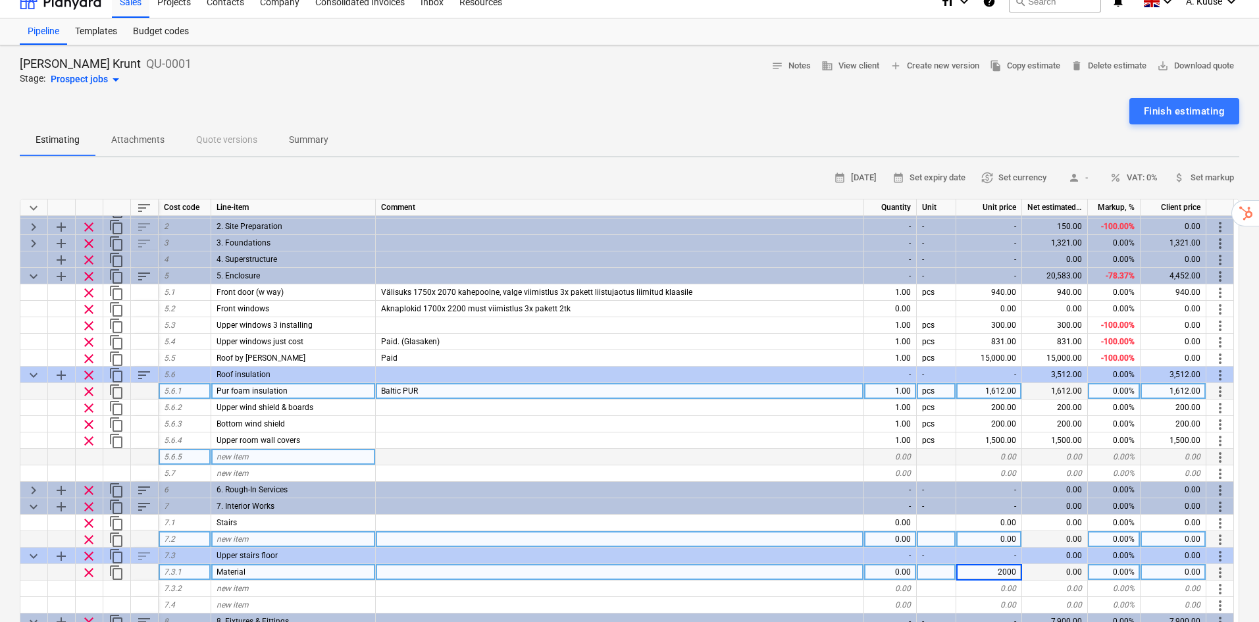
click at [838, 531] on div at bounding box center [620, 539] width 488 height 16
type textarea "x"
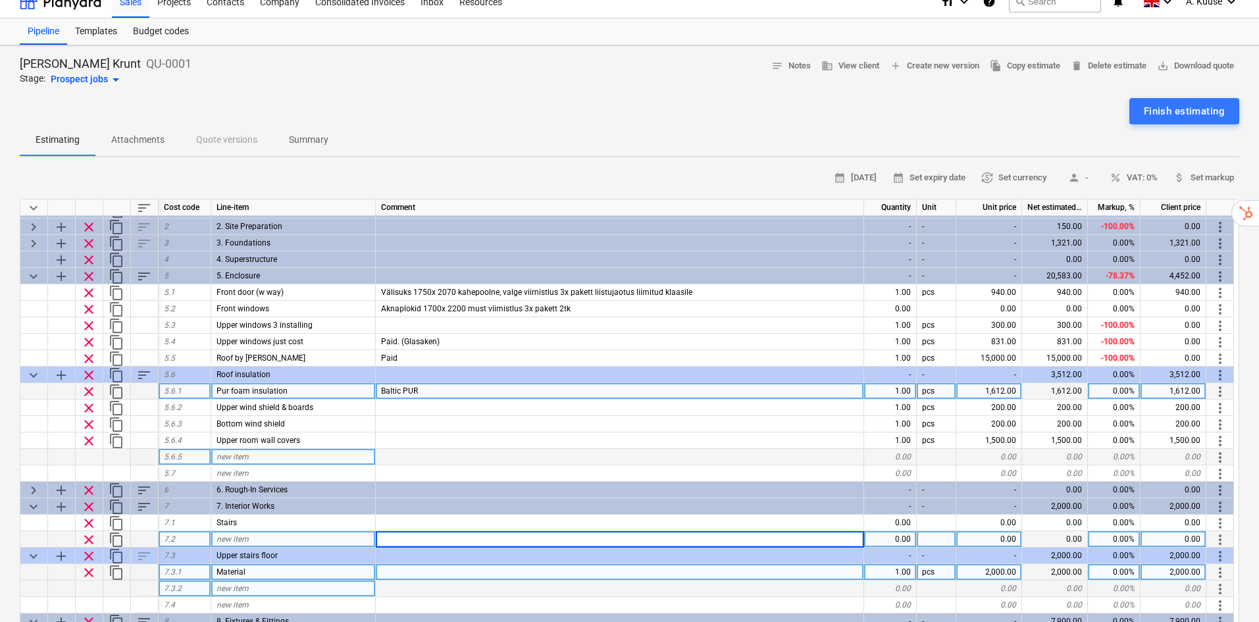
click at [266, 581] on div "new item" at bounding box center [293, 589] width 165 height 16
type input "Works"
click at [1245, 542] on div "[PERSON_NAME] Krunt QU-0001 Stage: Prospect jobs arrow_drop_down notes Notes bu…" at bounding box center [629, 531] width 1259 height 973
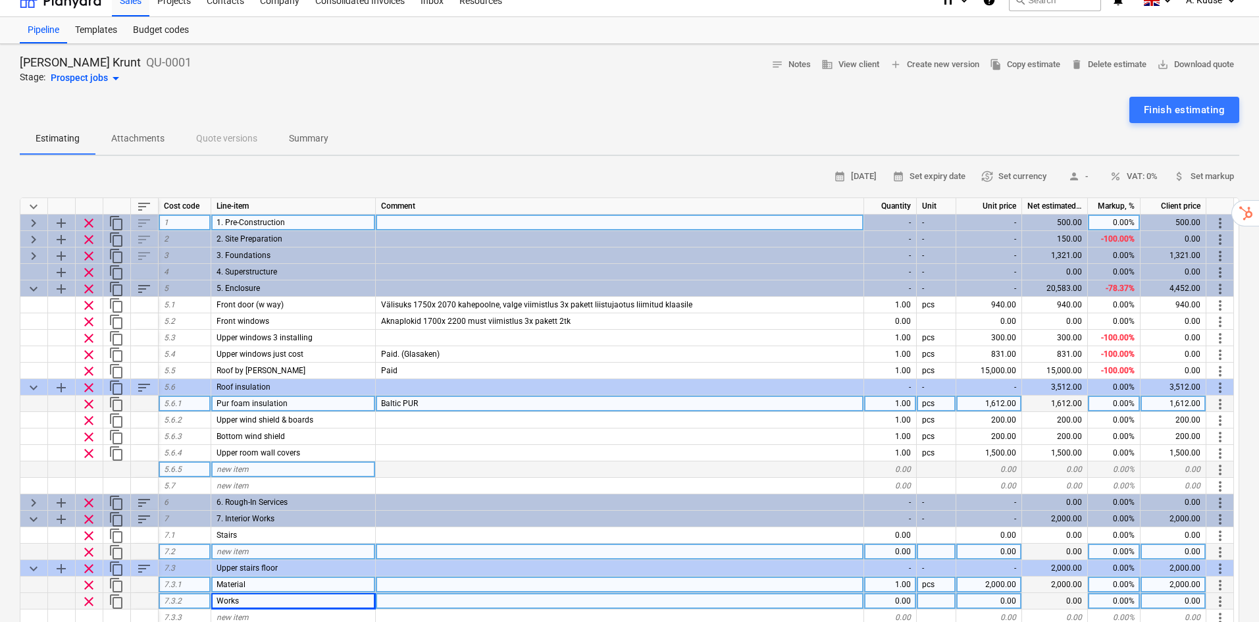
scroll to position [44, 0]
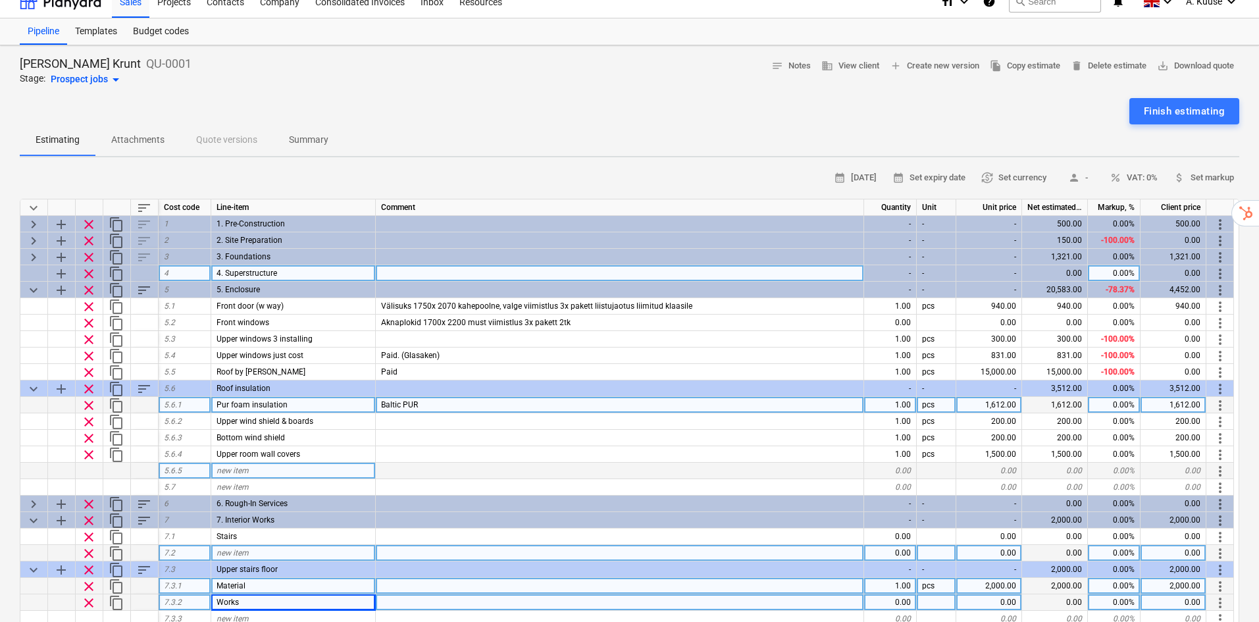
click at [36, 265] on div at bounding box center [34, 273] width 28 height 16
click at [292, 265] on div "4. Superstructure" at bounding box center [293, 273] width 165 height 16
click at [66, 266] on span "add" at bounding box center [61, 274] width 16 height 16
click at [37, 266] on span "keyboard_arrow_right" at bounding box center [34, 274] width 16 height 16
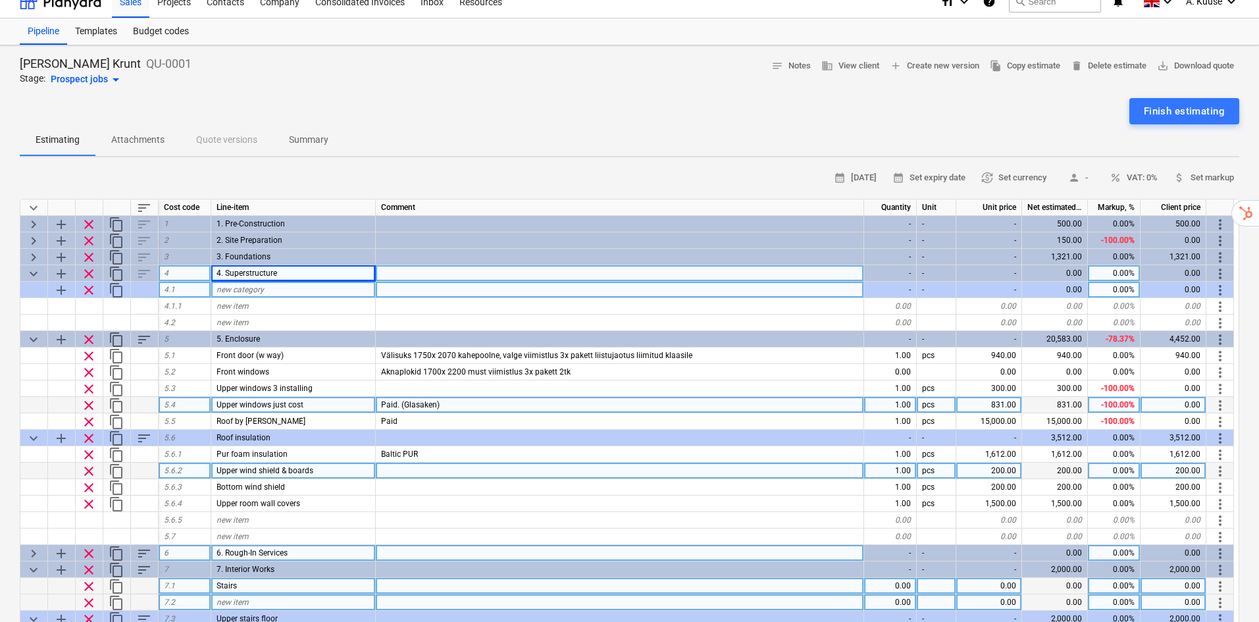
click at [89, 282] on span "clear" at bounding box center [89, 290] width 16 height 16
type textarea "x"
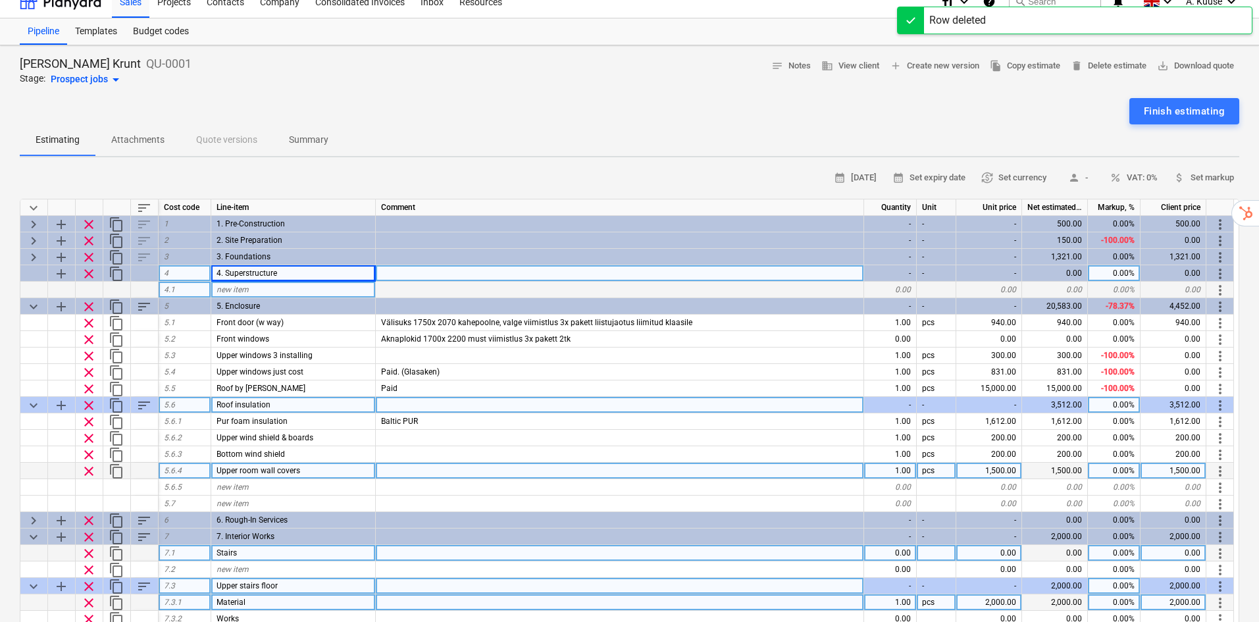
click at [237, 285] on span "new item" at bounding box center [233, 289] width 32 height 9
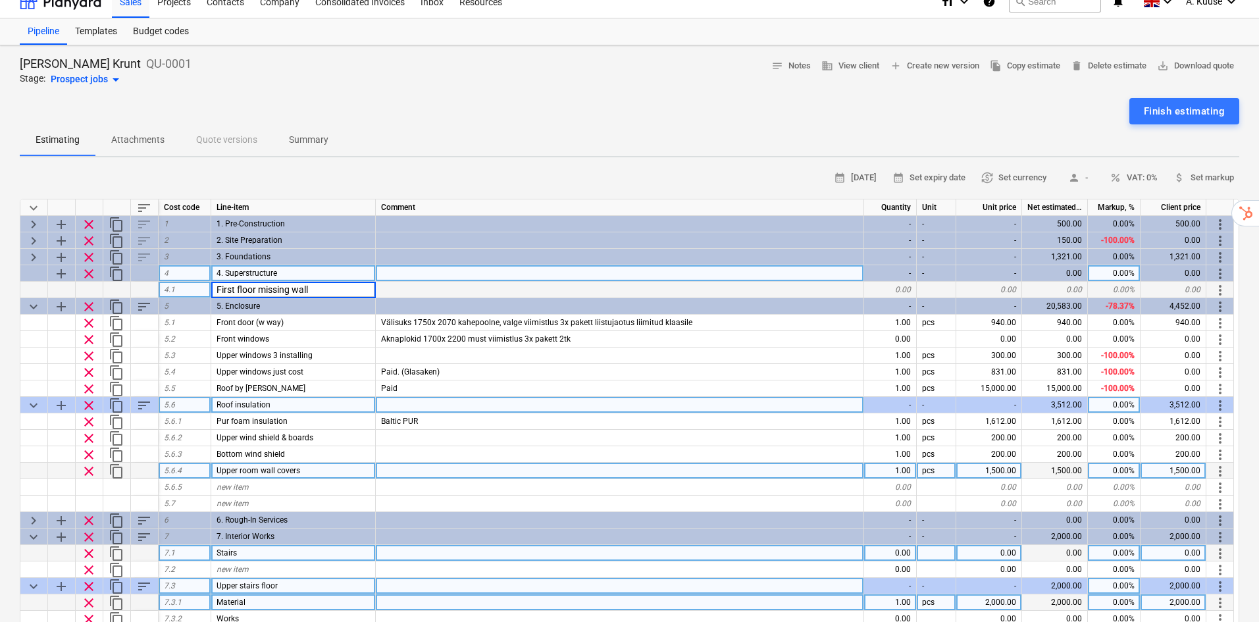
type input "First floor missing walls"
click at [329, 282] on input "First floor missing walls" at bounding box center [293, 290] width 164 height 16
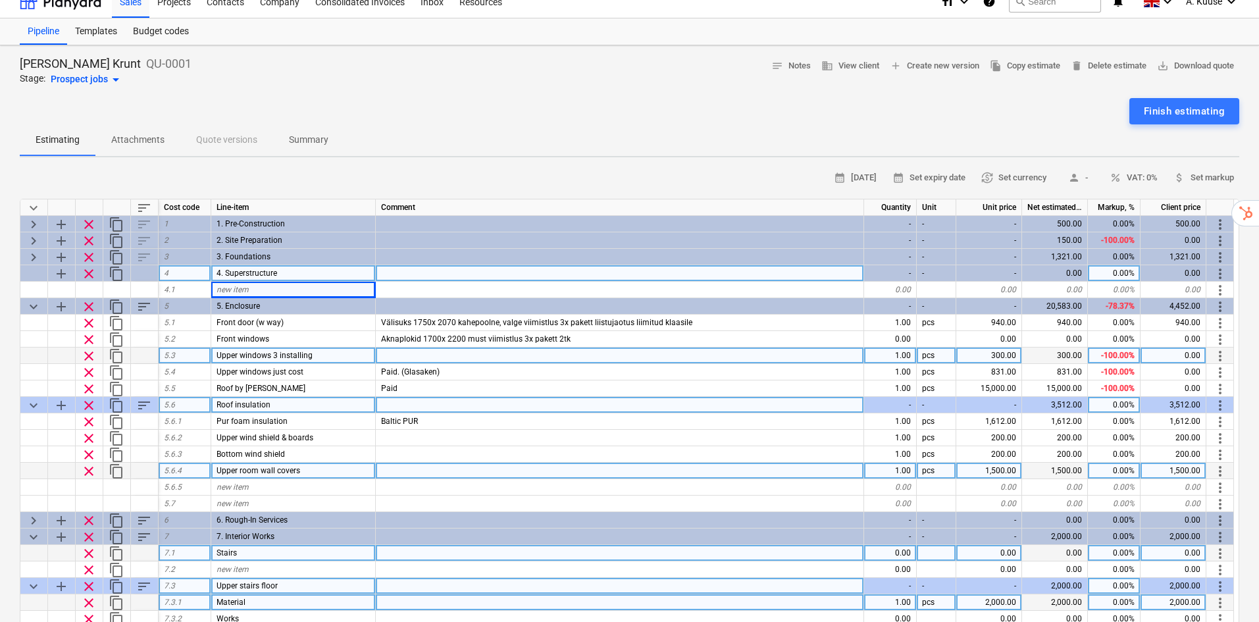
click at [374, 348] on div "Upper windows 3 installing" at bounding box center [293, 356] width 165 height 16
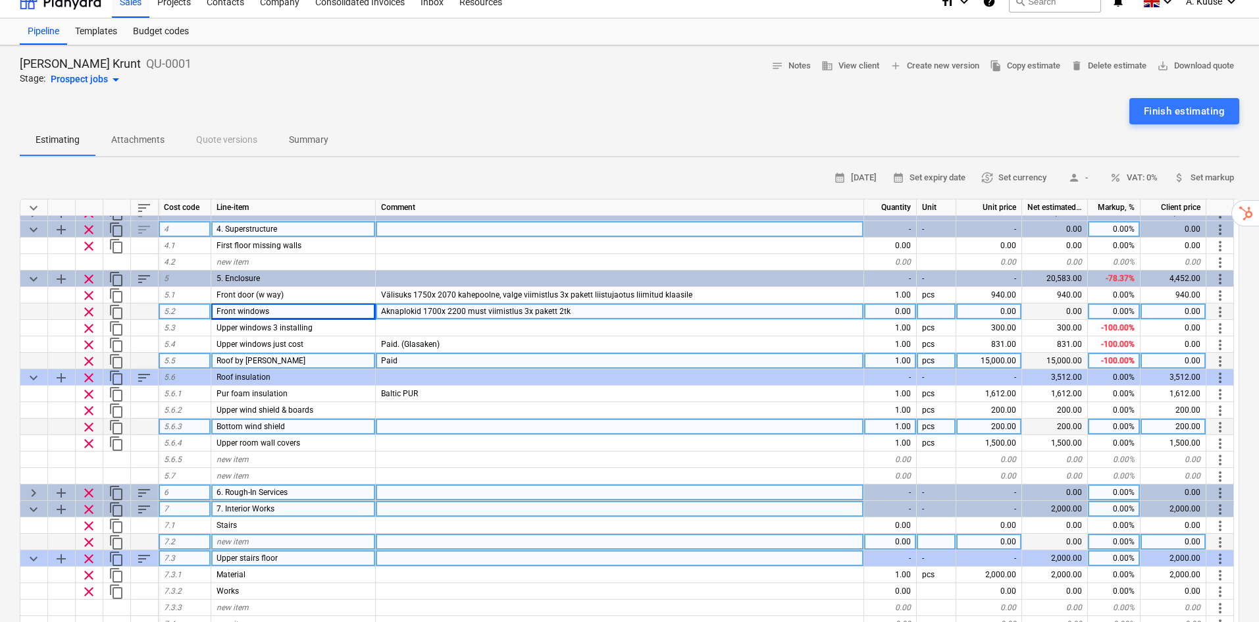
click at [25, 484] on div "keyboard_arrow_right" at bounding box center [34, 492] width 28 height 16
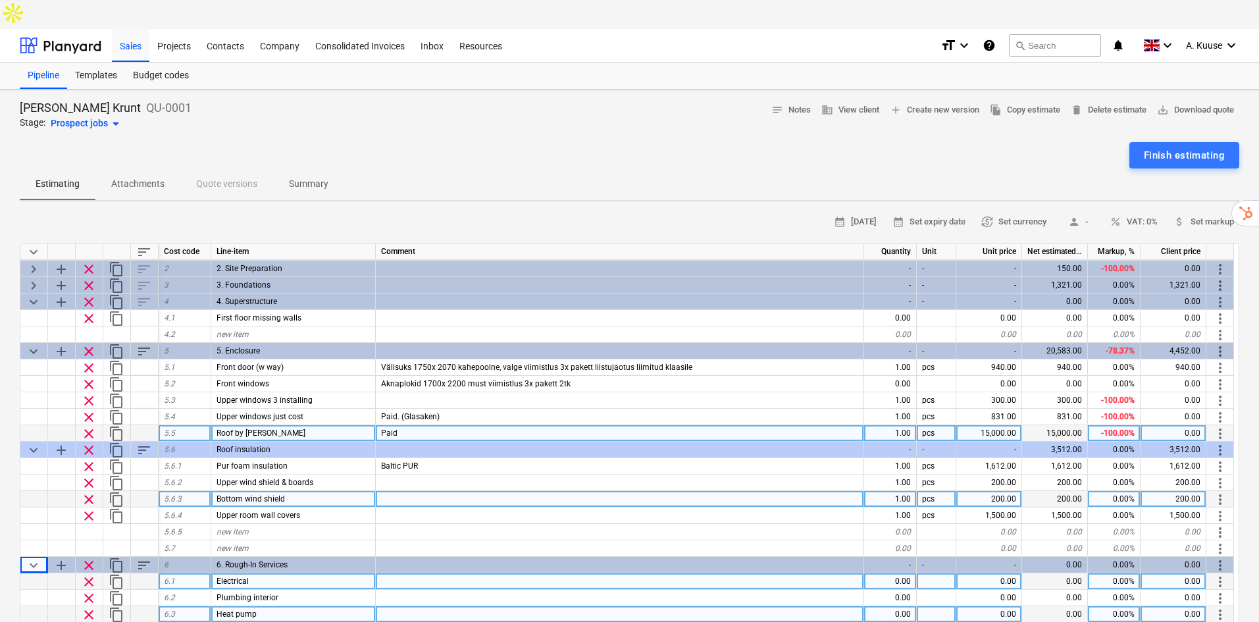
scroll to position [0, 0]
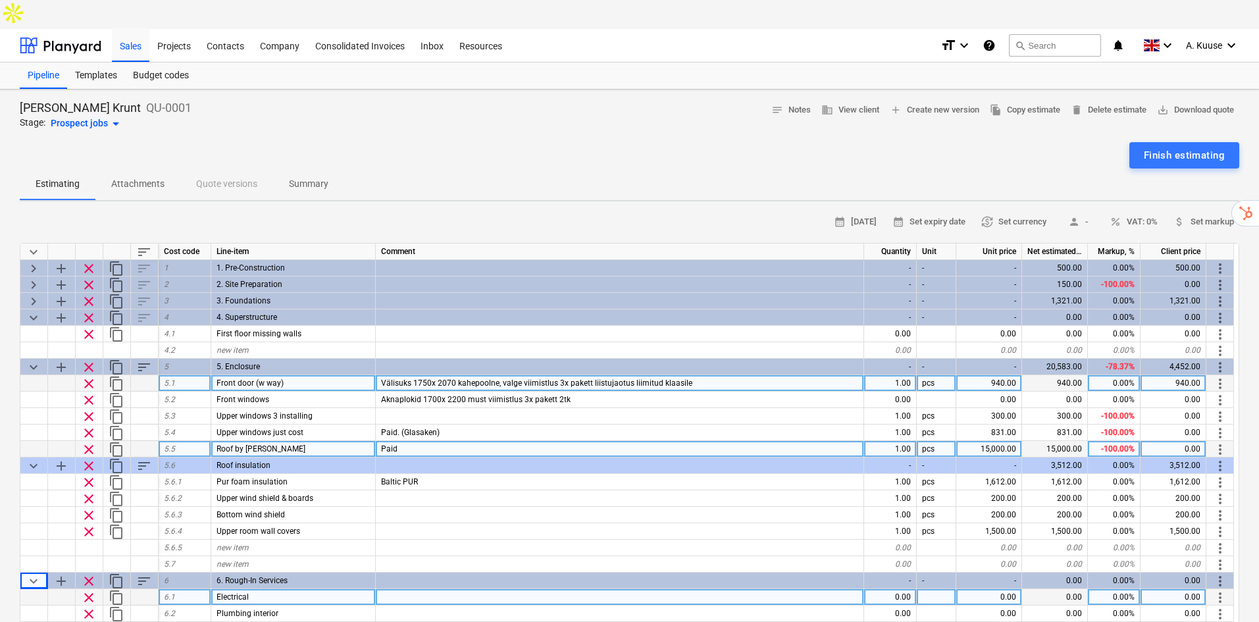
click at [1188, 375] on div "940.00" at bounding box center [1174, 383] width 66 height 16
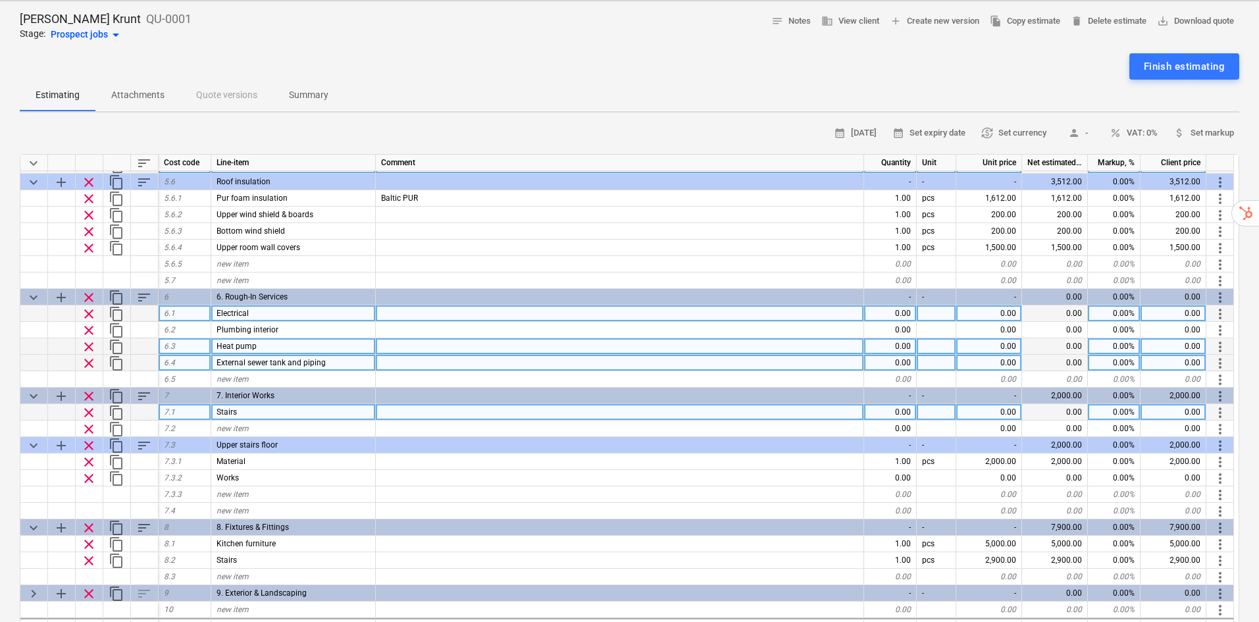
scroll to position [132, 0]
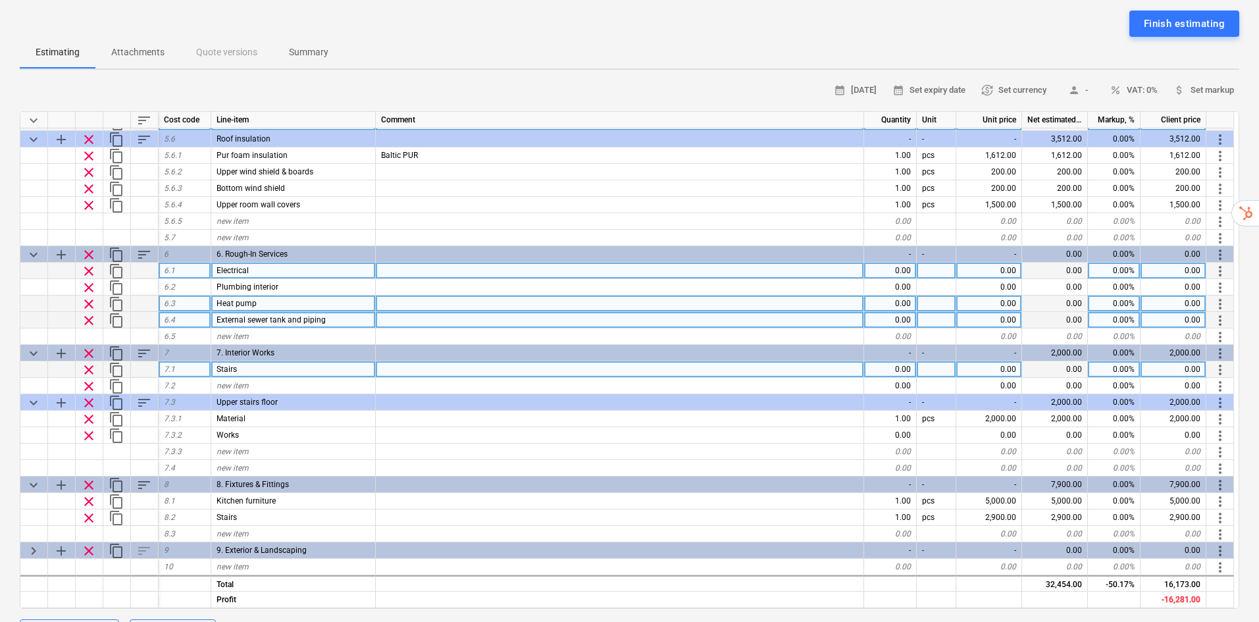
click at [88, 362] on span "clear" at bounding box center [89, 370] width 16 height 16
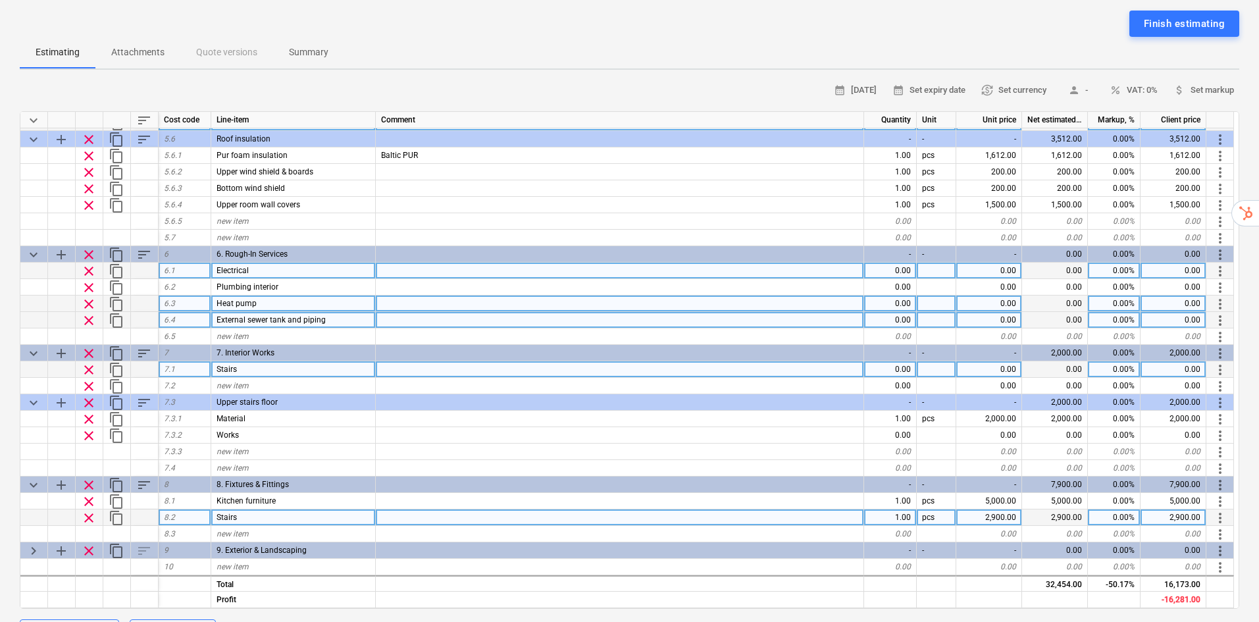
type textarea "x"
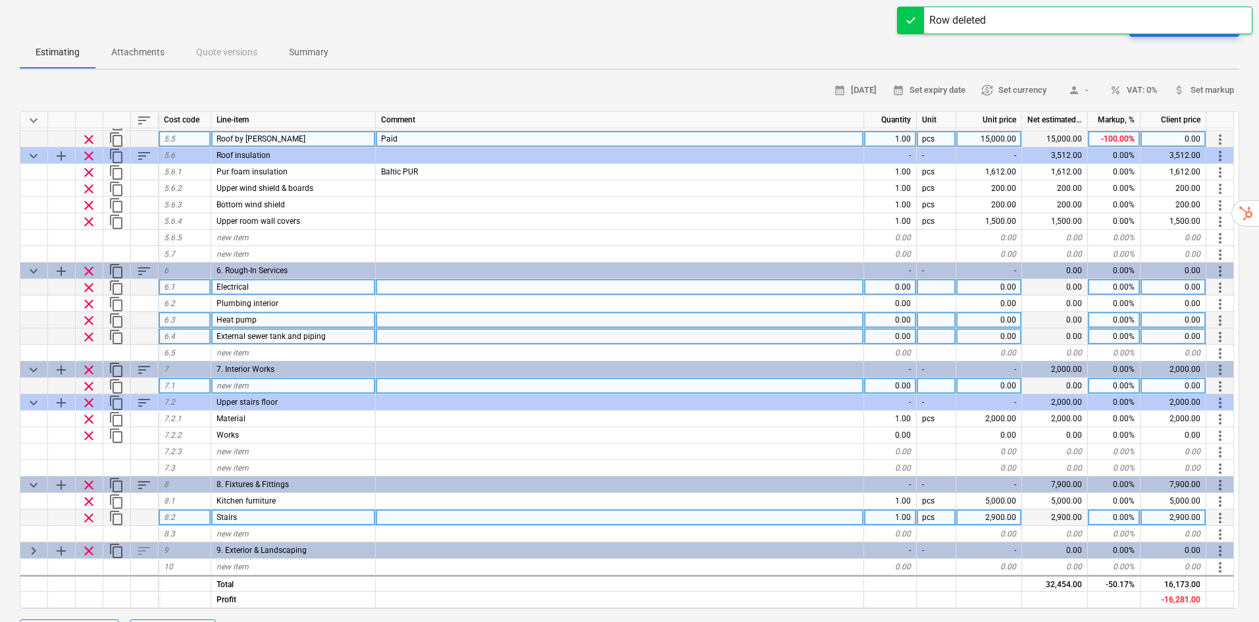
scroll to position [178, 0]
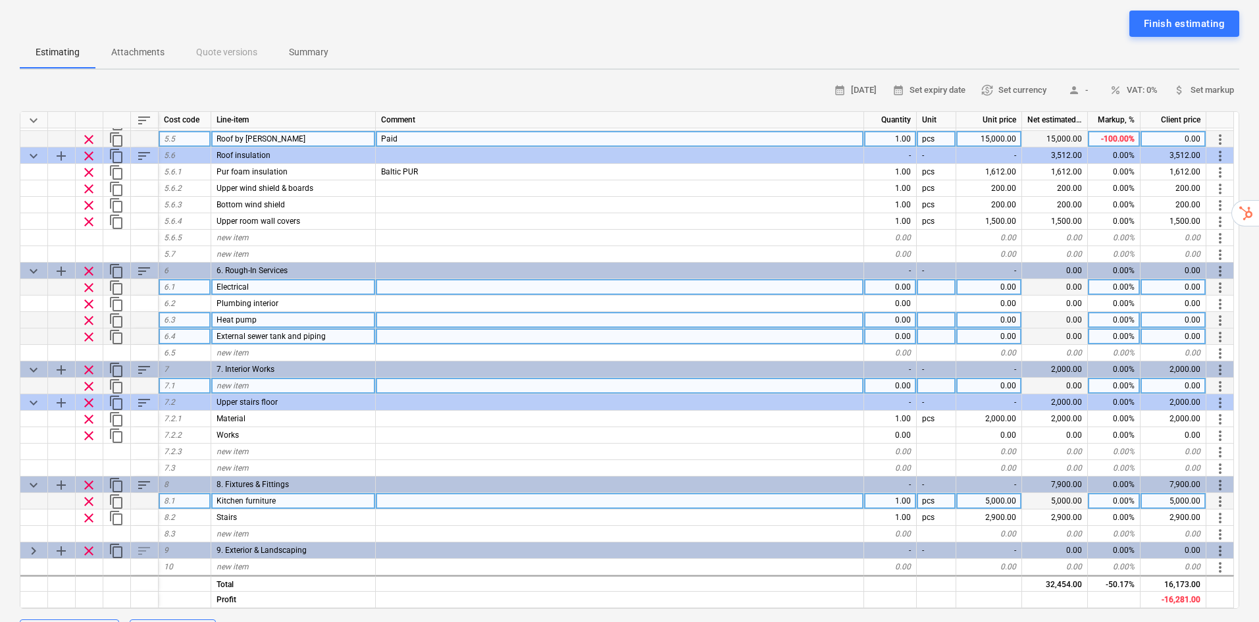
click at [1162, 493] on div "5,000.00" at bounding box center [1174, 501] width 66 height 16
type input "0"
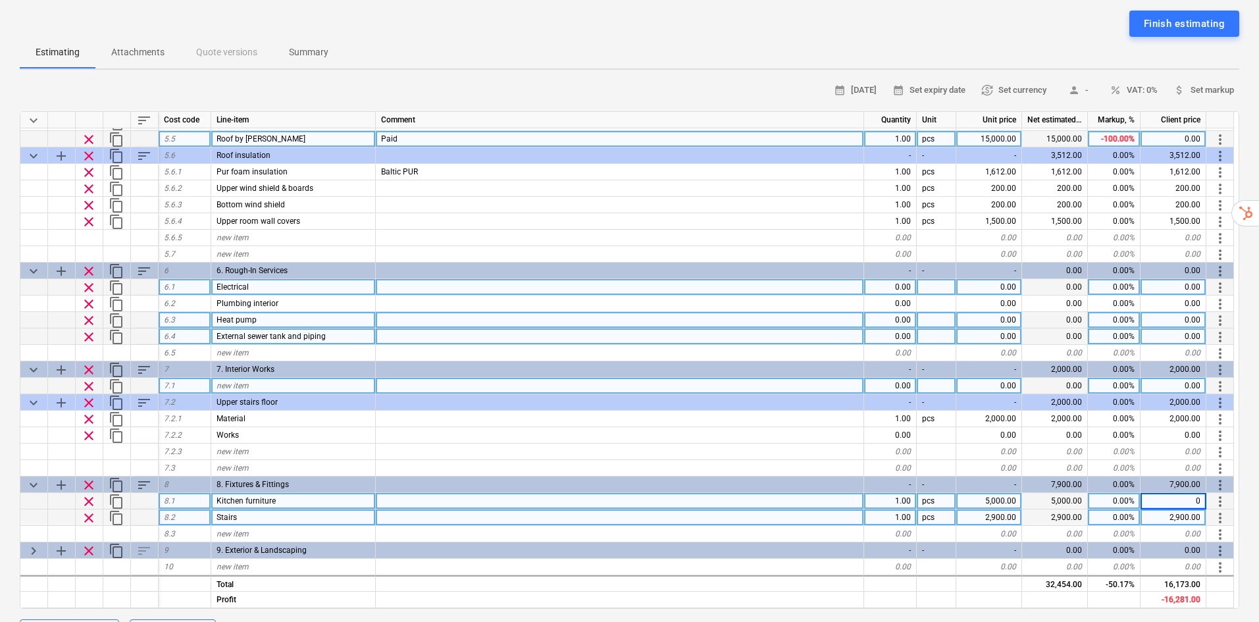
click at [1183, 509] on div "2,900.00" at bounding box center [1174, 517] width 66 height 16
type textarea "x"
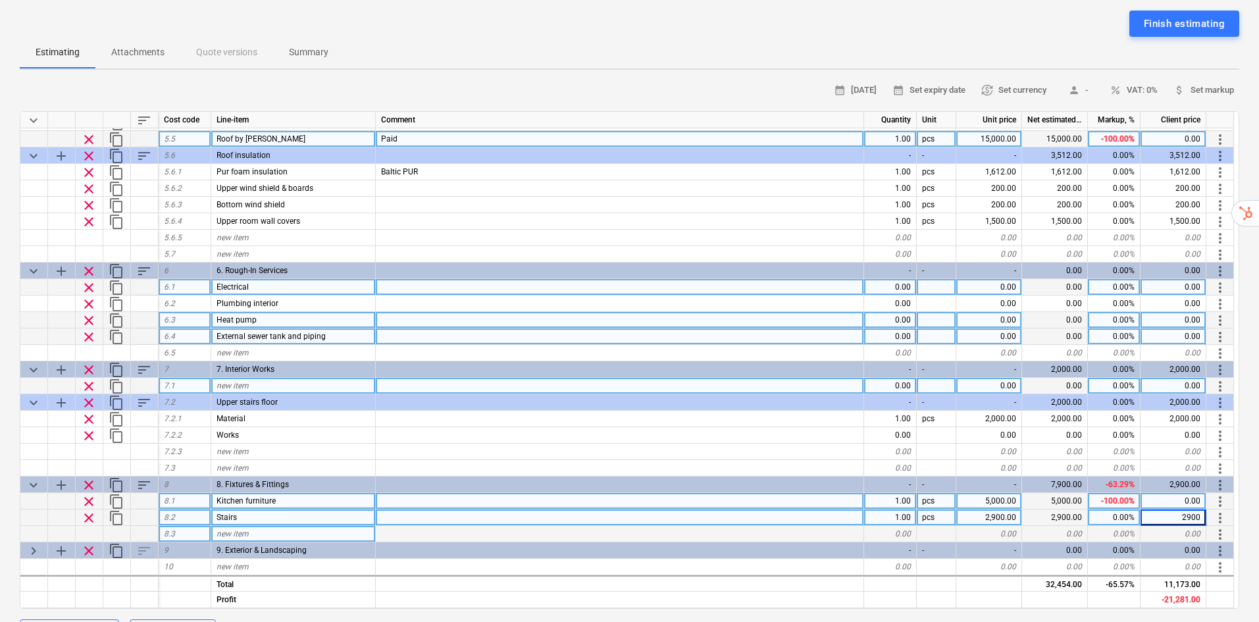
type input "0"
type textarea "x"
click at [1041, 580] on div "calendar_month [DATE] calendar_month Set expiry date currency_exchange Set curr…" at bounding box center [630, 407] width 1220 height 655
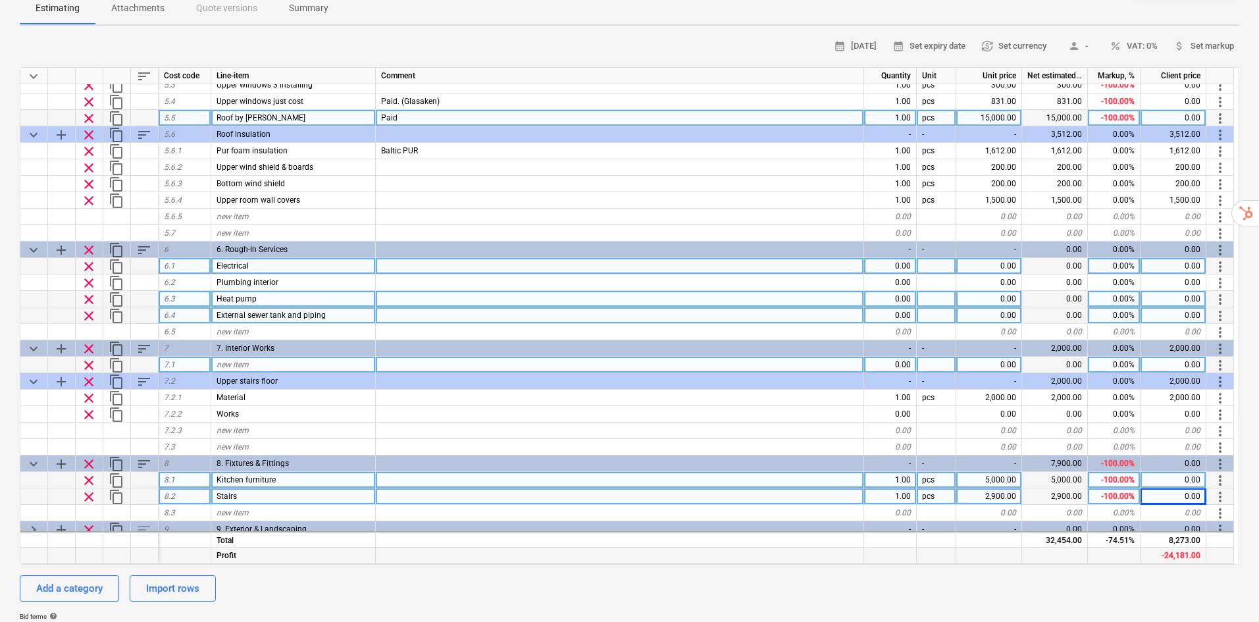
scroll to position [134, 0]
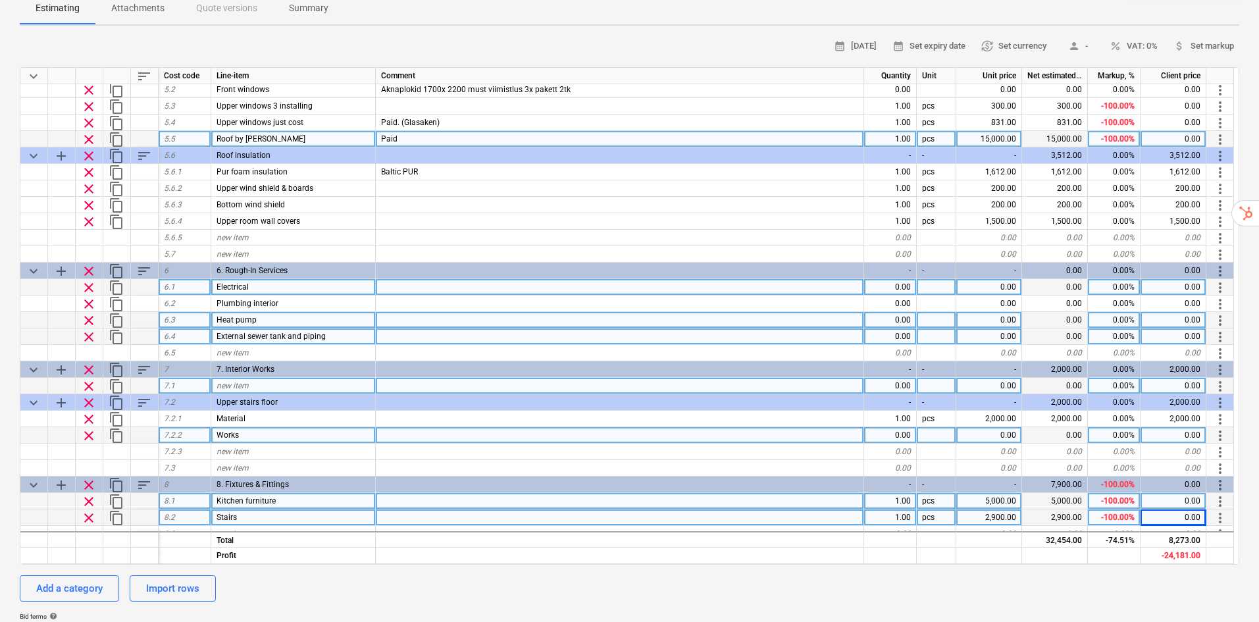
click at [995, 427] on div "0.00" at bounding box center [989, 435] width 66 height 16
type input "1000"
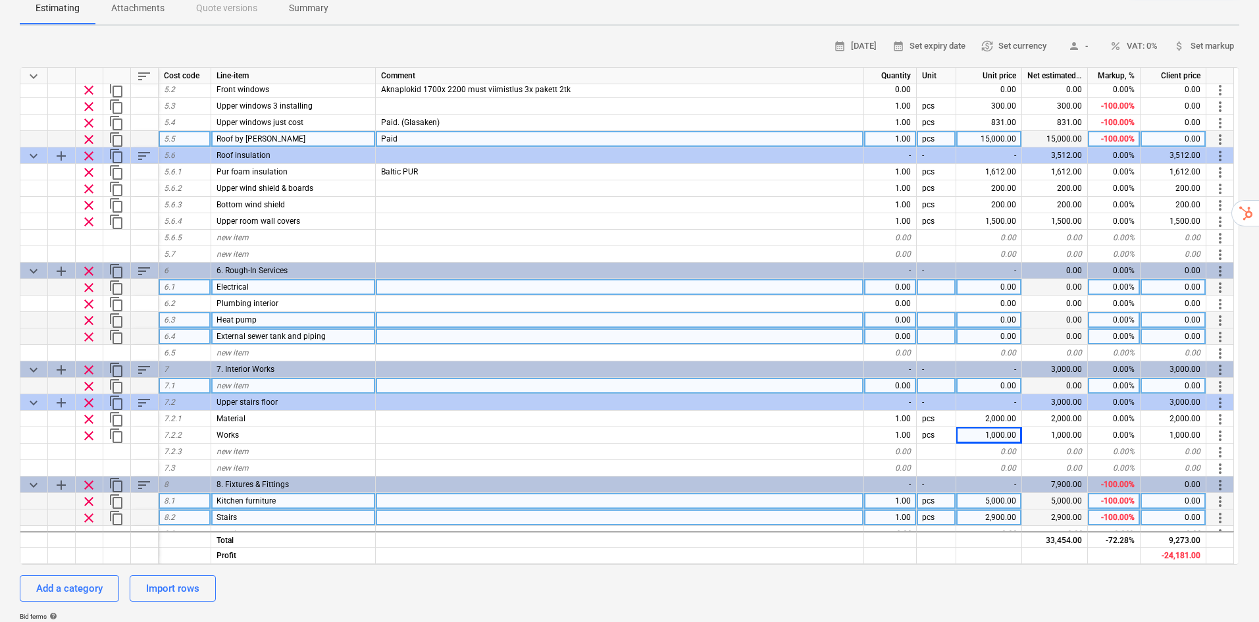
click at [928, 575] on div "Add a category Import rows" at bounding box center [630, 588] width 1220 height 26
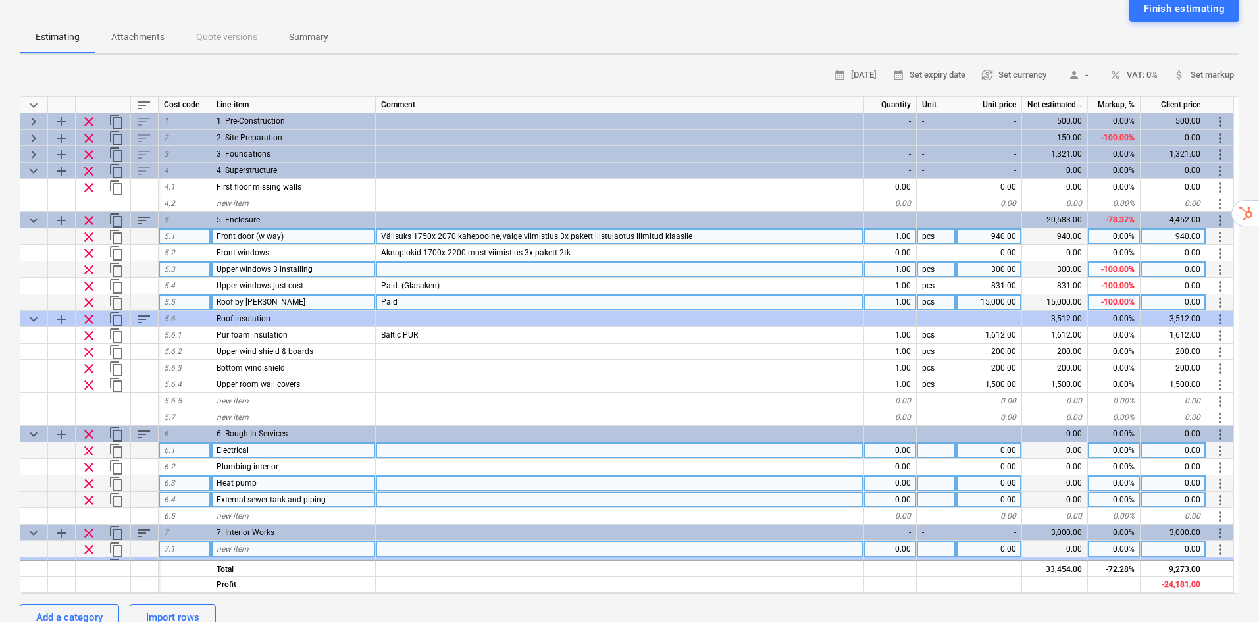
scroll to position [132, 0]
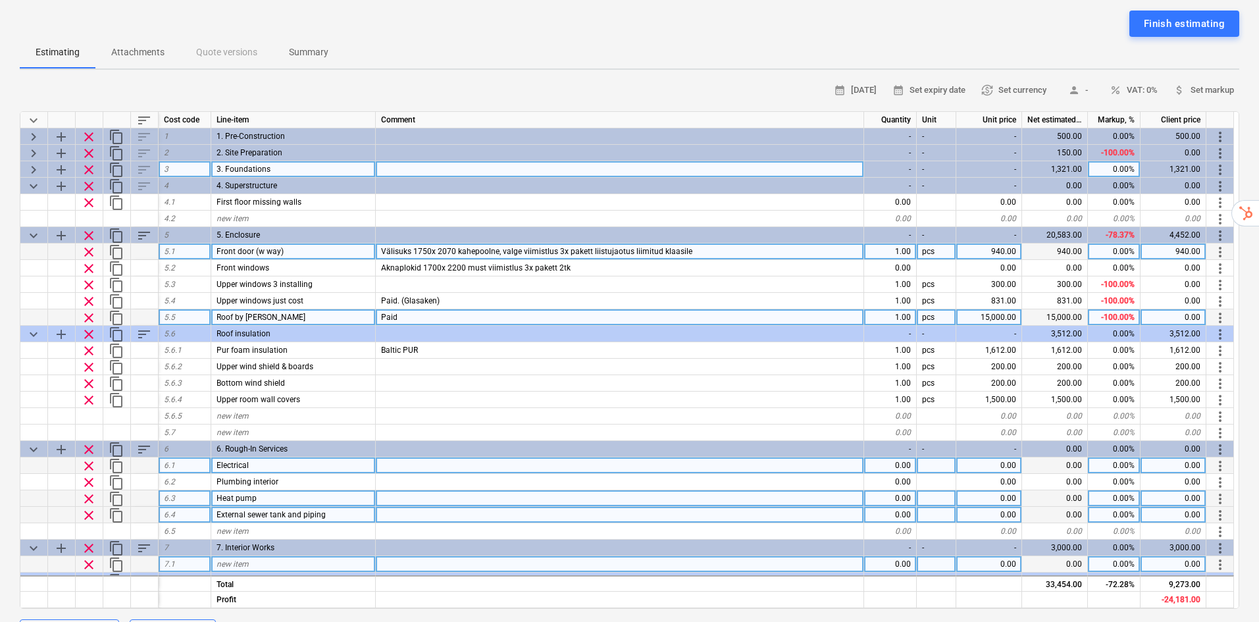
click at [25, 161] on div "keyboard_arrow_right" at bounding box center [34, 169] width 28 height 16
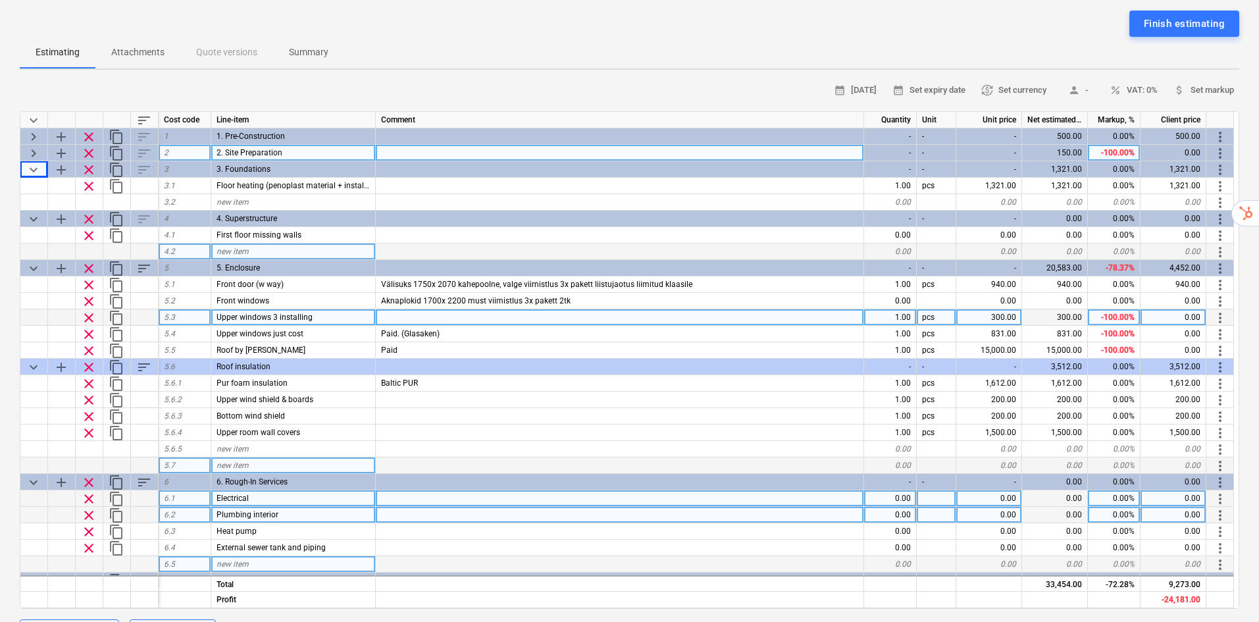
click at [37, 145] on span "keyboard_arrow_right" at bounding box center [34, 153] width 16 height 16
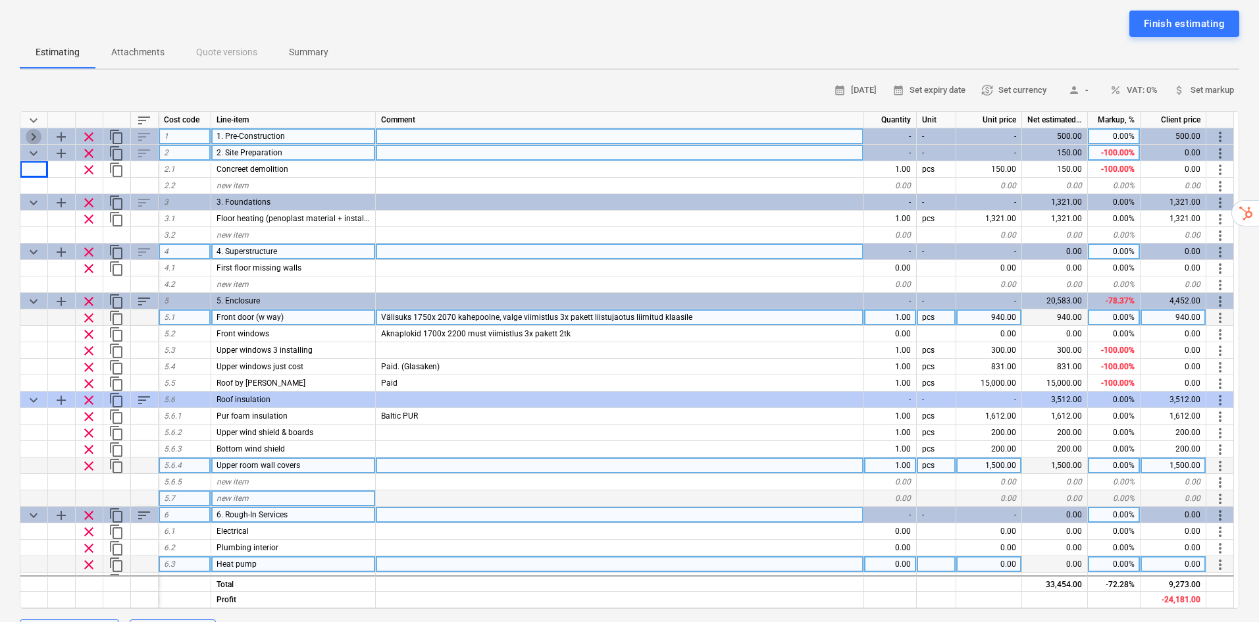
click at [34, 129] on span "keyboard_arrow_right" at bounding box center [34, 137] width 16 height 16
type textarea "x"
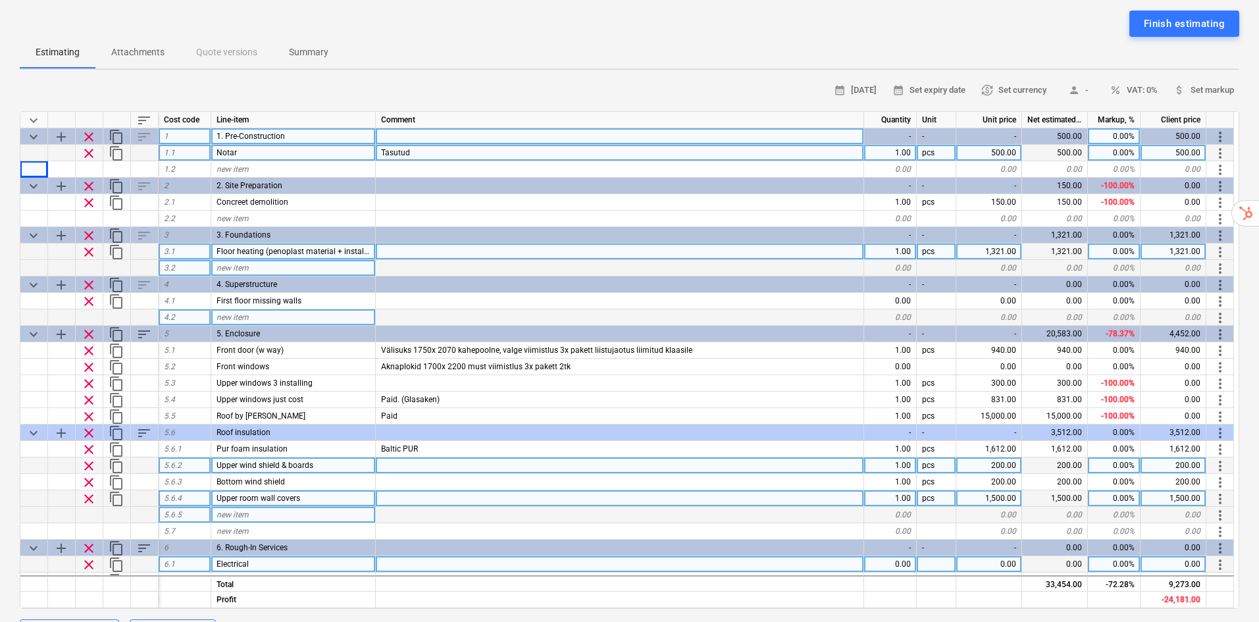
click at [328, 260] on div "new item" at bounding box center [293, 268] width 165 height 16
type input "Floor concreet works"
drag, startPoint x: 332, startPoint y: 242, endPoint x: 172, endPoint y: 216, distance: 162.0
click at [0, 0] on div "3.2 Floor concreet works 0.00 0.00 0.00 0.00% 0.00 more_vert" at bounding box center [0, 0] width 0 height 0
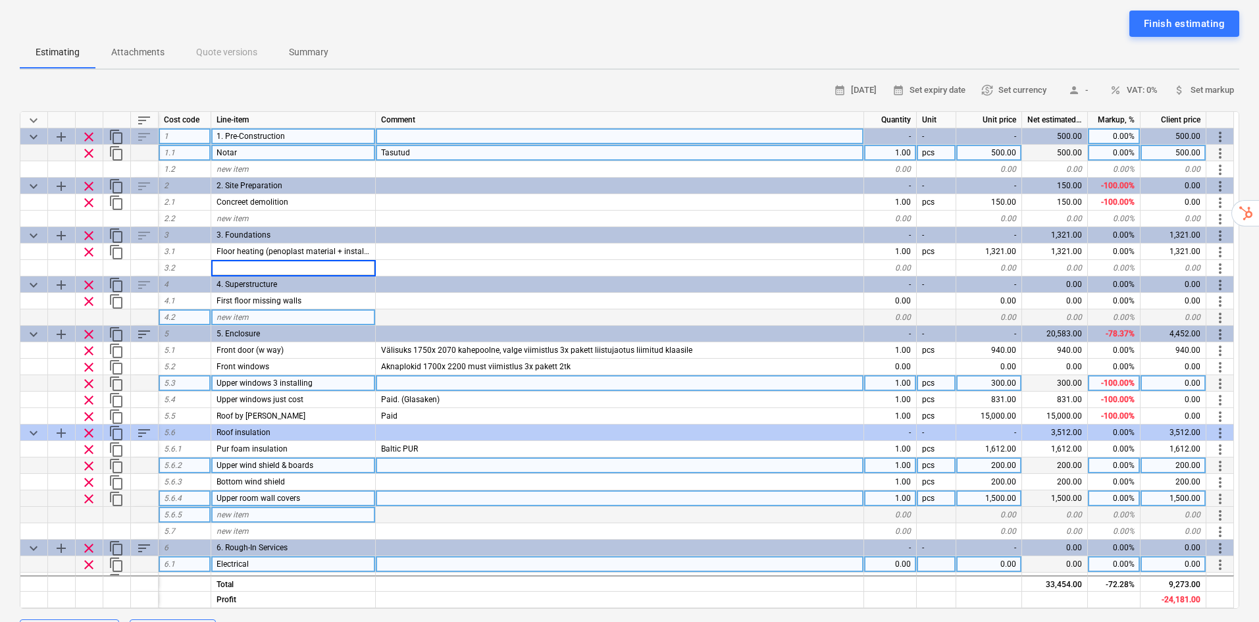
click at [370, 375] on div "Upper windows 3 installing" at bounding box center [293, 383] width 165 height 16
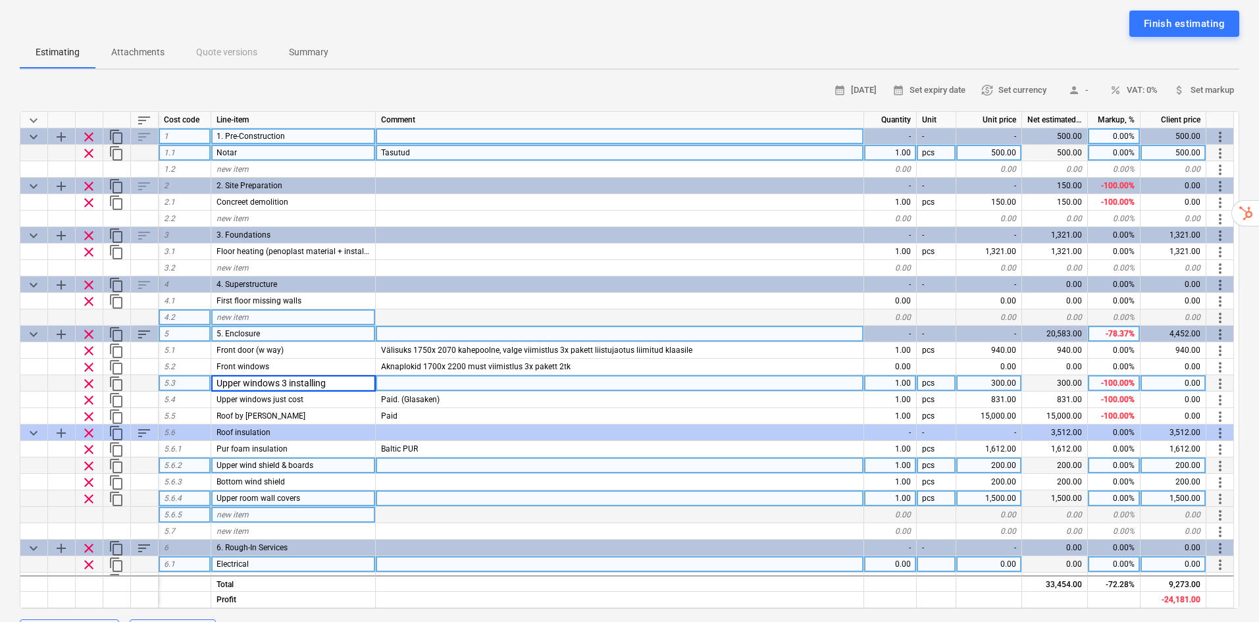
type textarea "x"
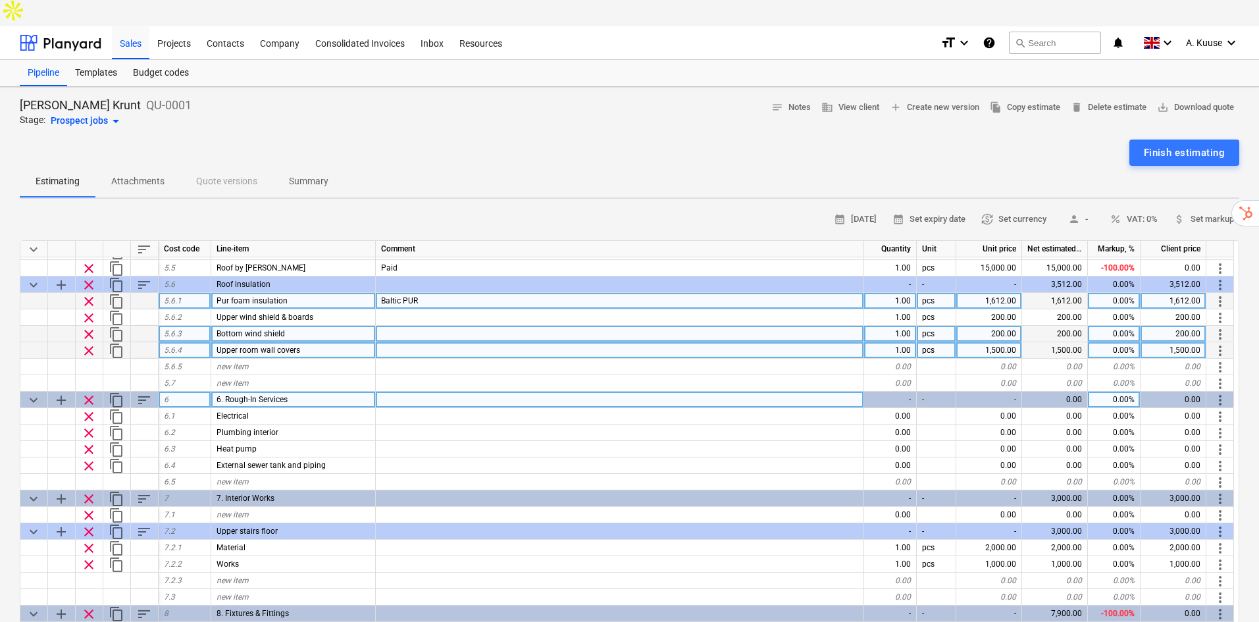
scroll to position [0, 0]
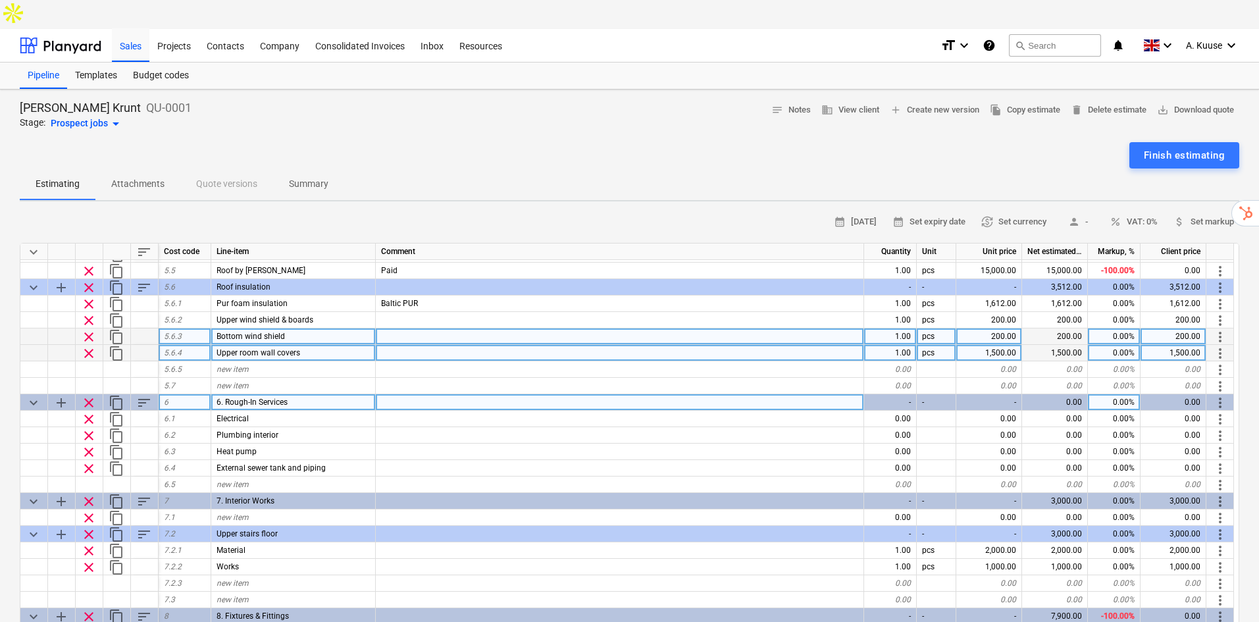
click at [495, 100] on div "[PERSON_NAME] Krunt QU-0001 Stage: Prospect jobs arrow_drop_down notes Notes bu…" at bounding box center [630, 116] width 1220 height 32
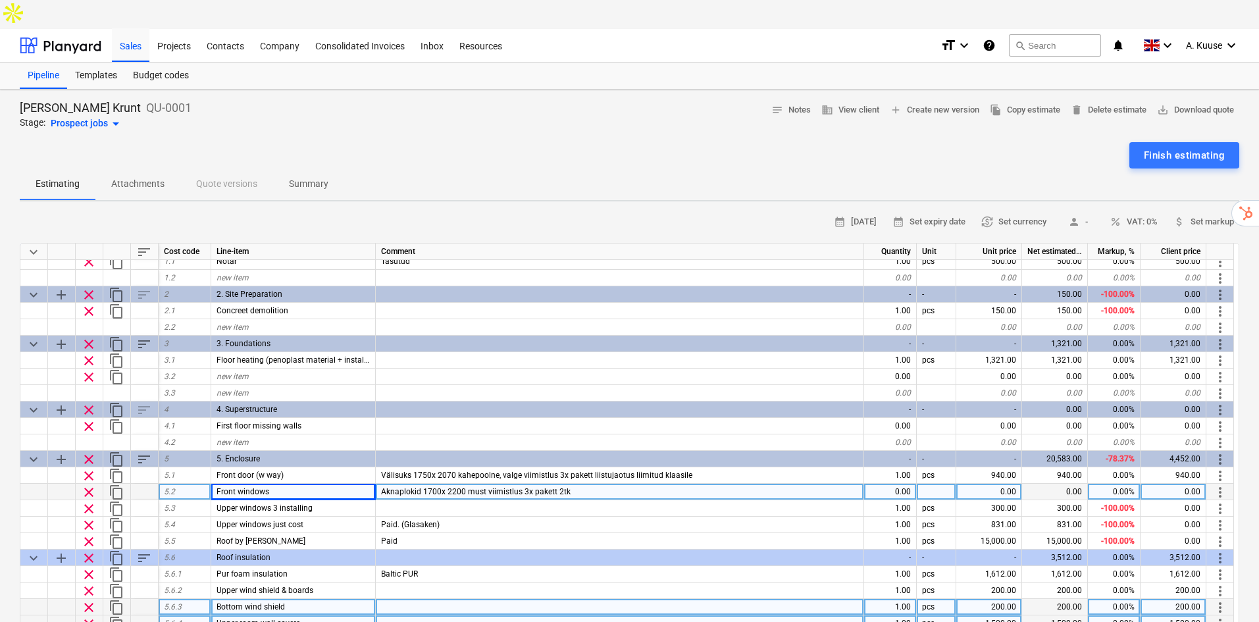
click at [1010, 484] on div "0.00" at bounding box center [989, 492] width 66 height 16
type input "950"
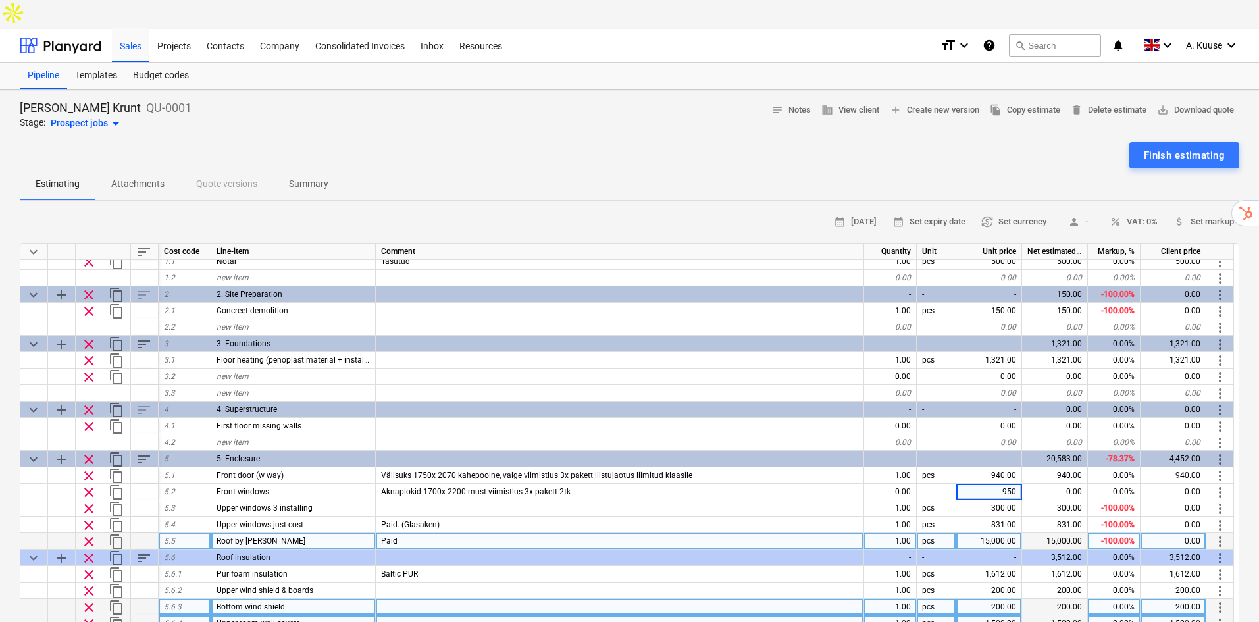
type textarea "x"
click at [994, 533] on div "15,000.00" at bounding box center [989, 541] width 66 height 16
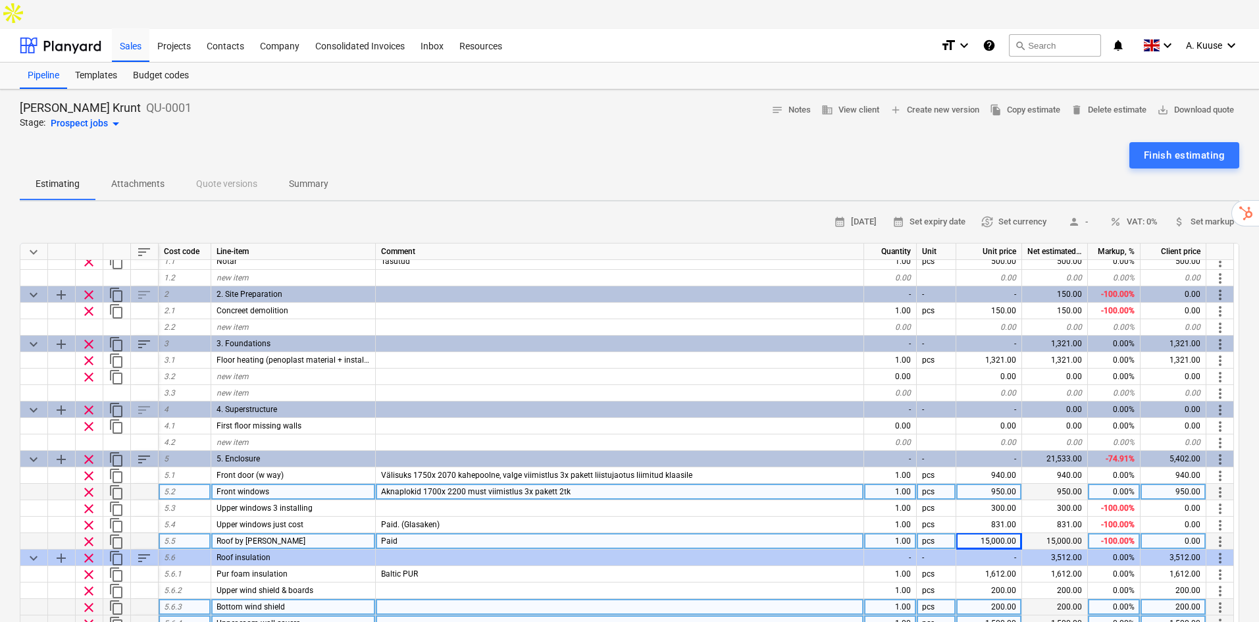
click at [1190, 484] on div "950.00" at bounding box center [1174, 492] width 66 height 16
type input "0"
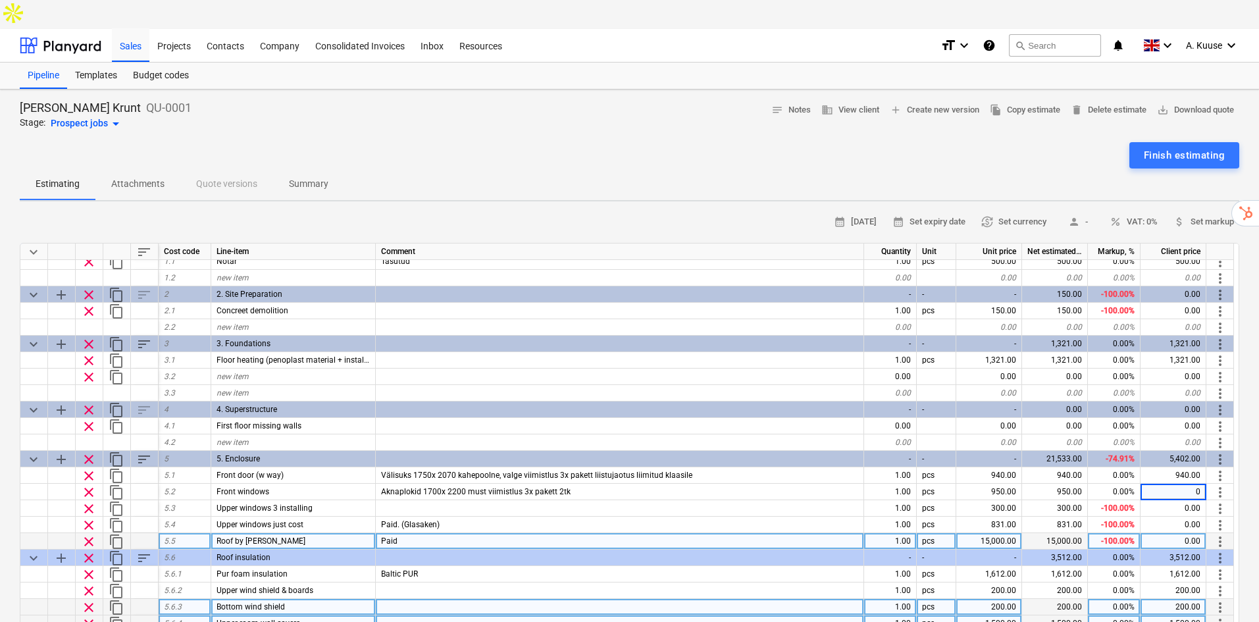
type textarea "x"
click at [1243, 463] on div "[PERSON_NAME] Krunt QU-0001 Stage: Prospect jobs arrow_drop_down notes Notes bu…" at bounding box center [629, 576] width 1259 height 973
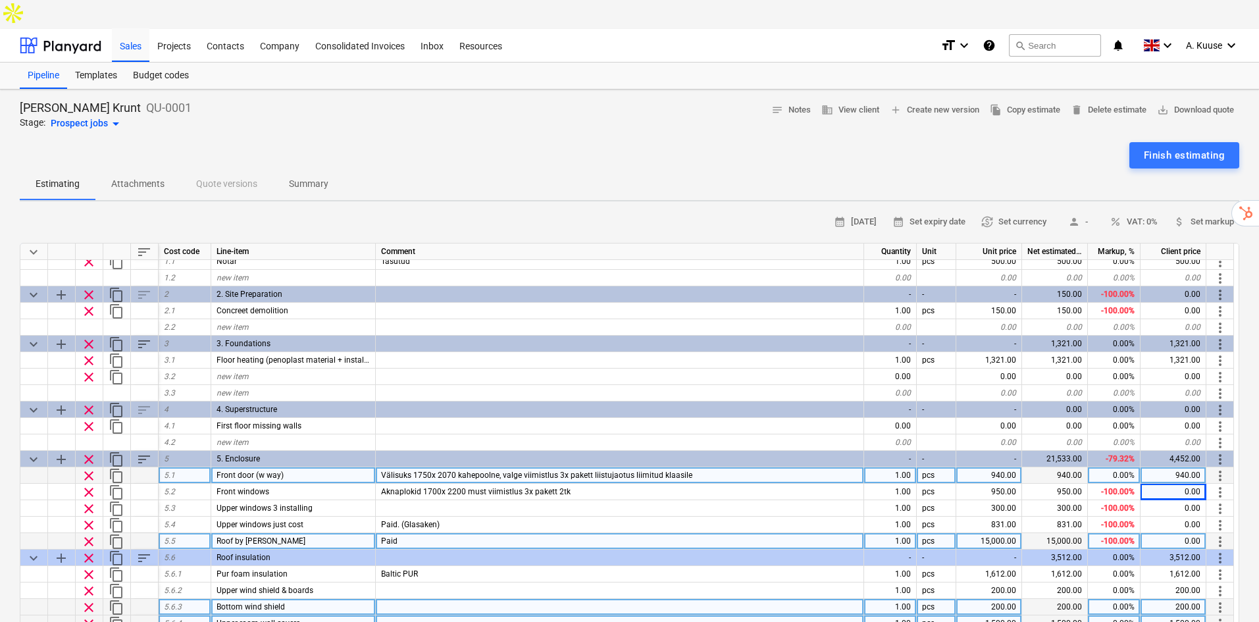
click at [1189, 467] on div "940.00" at bounding box center [1174, 475] width 66 height 16
type input "0"
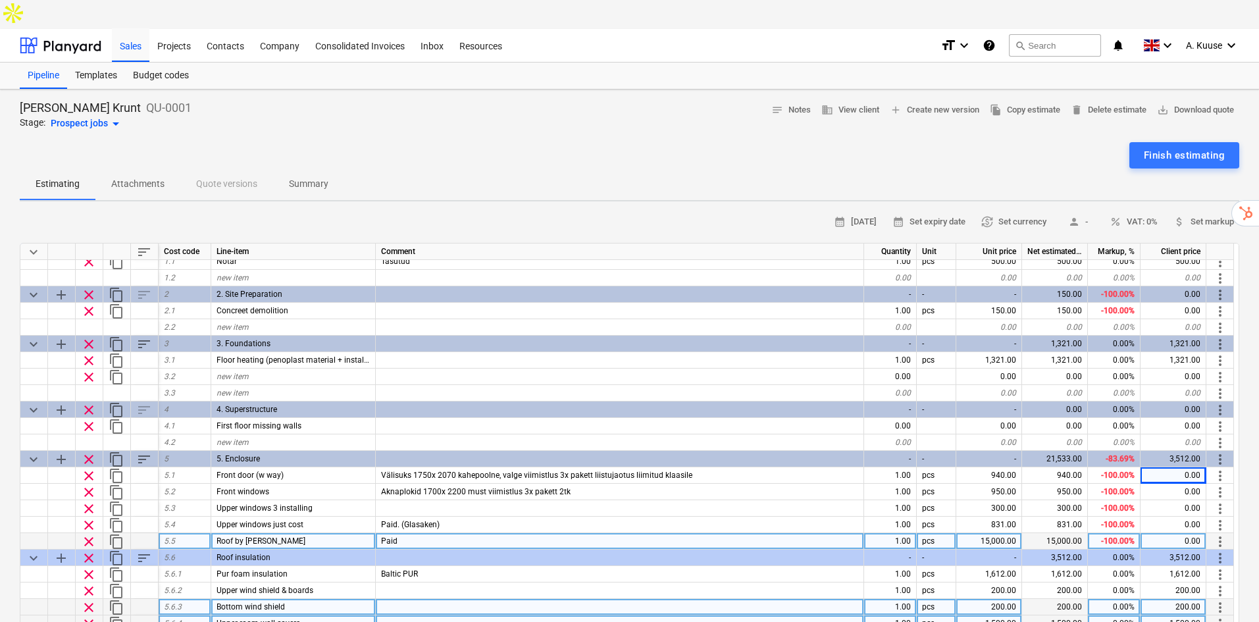
click at [1245, 422] on div "[PERSON_NAME] Krunt QU-0001 Stage: Prospect jobs arrow_drop_down notes Notes bu…" at bounding box center [629, 576] width 1259 height 973
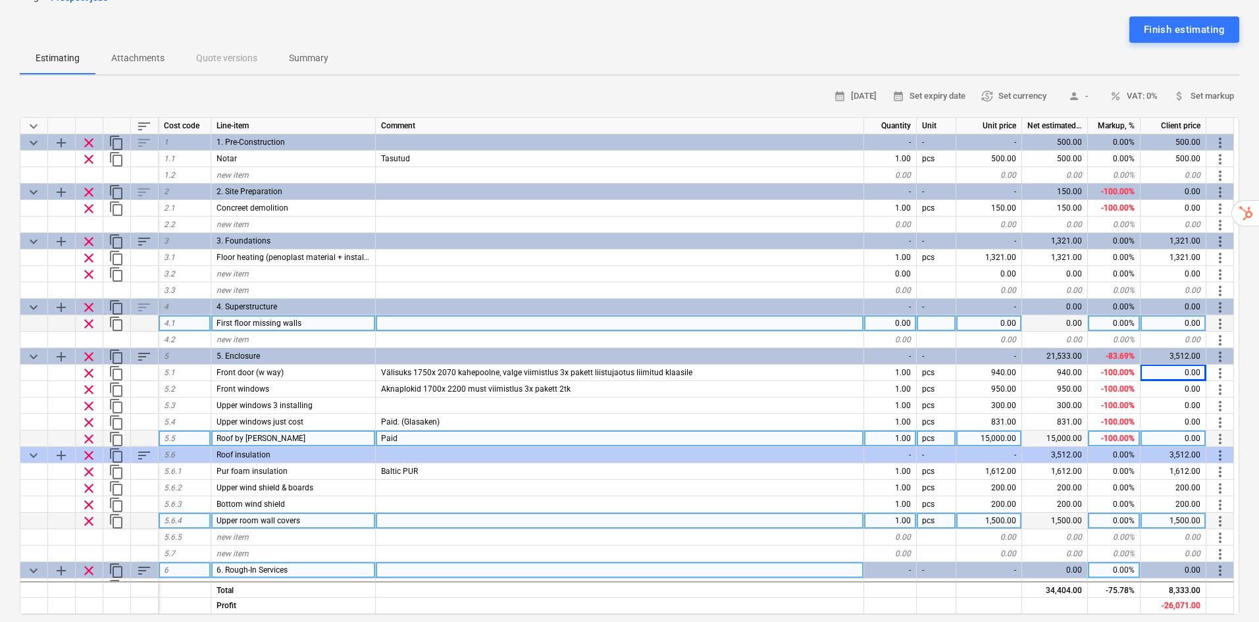
scroll to position [88, 0]
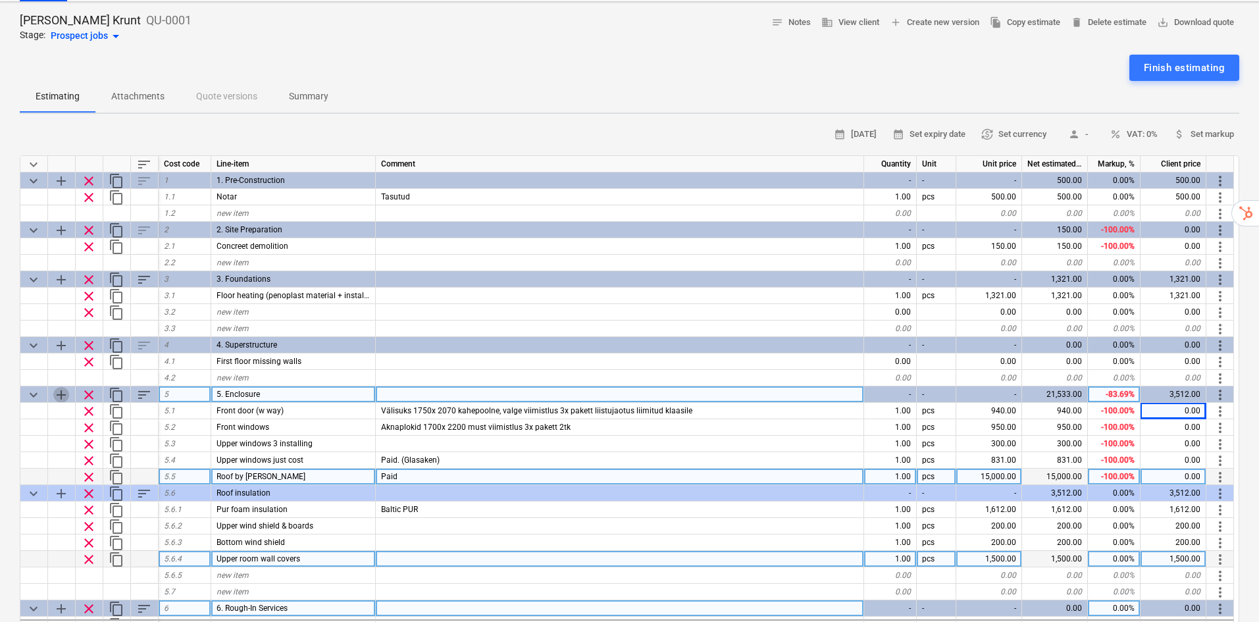
click at [66, 387] on span "add" at bounding box center [61, 395] width 16 height 16
type textarea "x"
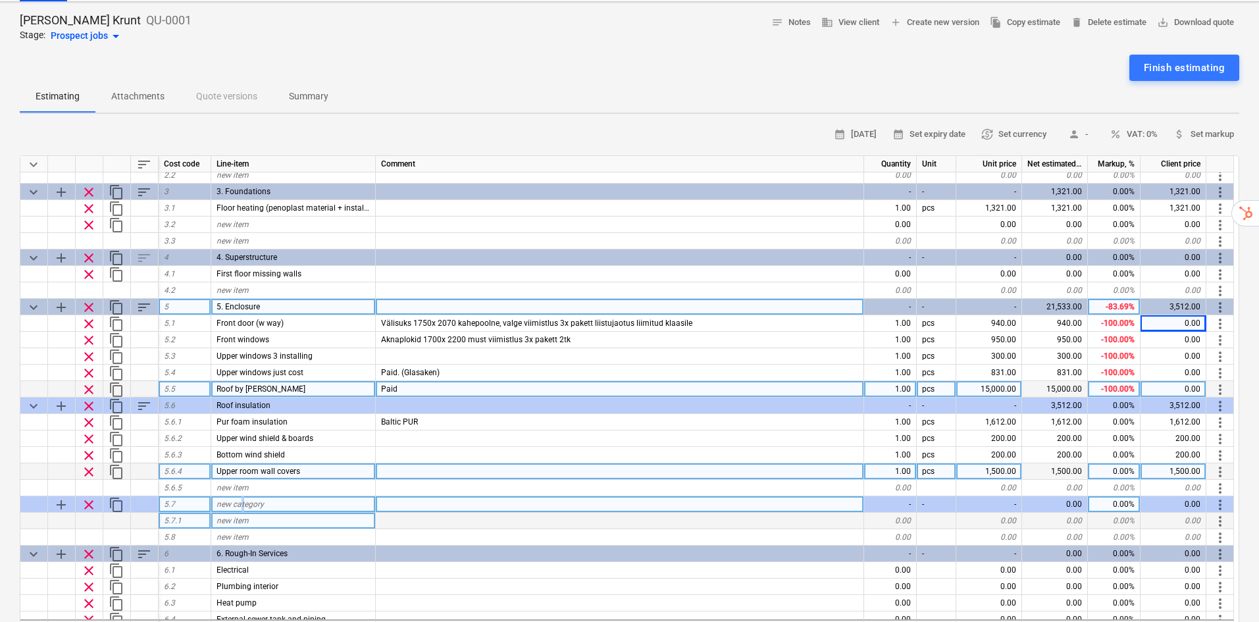
click at [242, 500] on span "new category" at bounding box center [240, 504] width 47 height 9
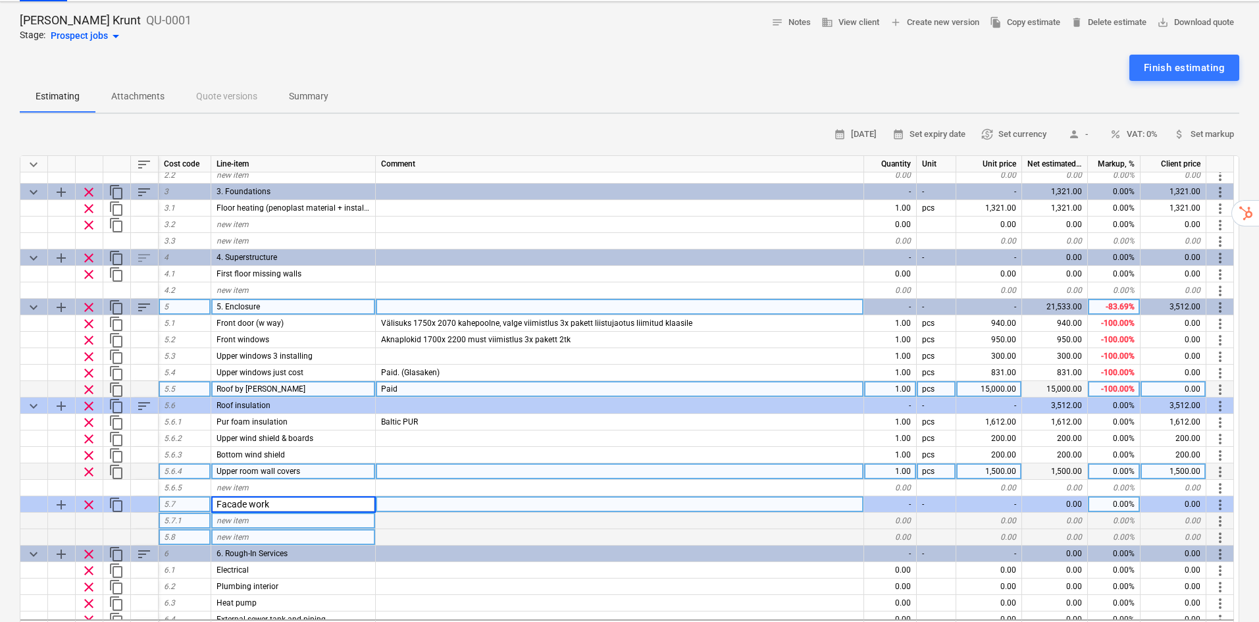
type input "Facade works"
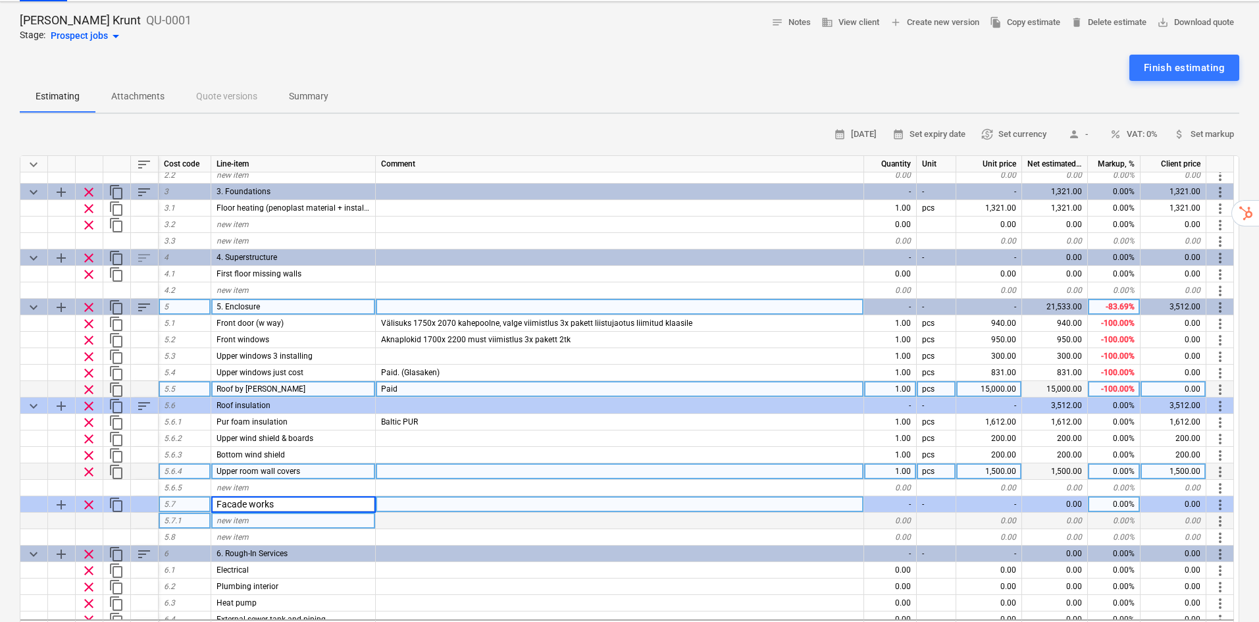
type textarea "x"
click at [473, 496] on div at bounding box center [620, 504] width 488 height 16
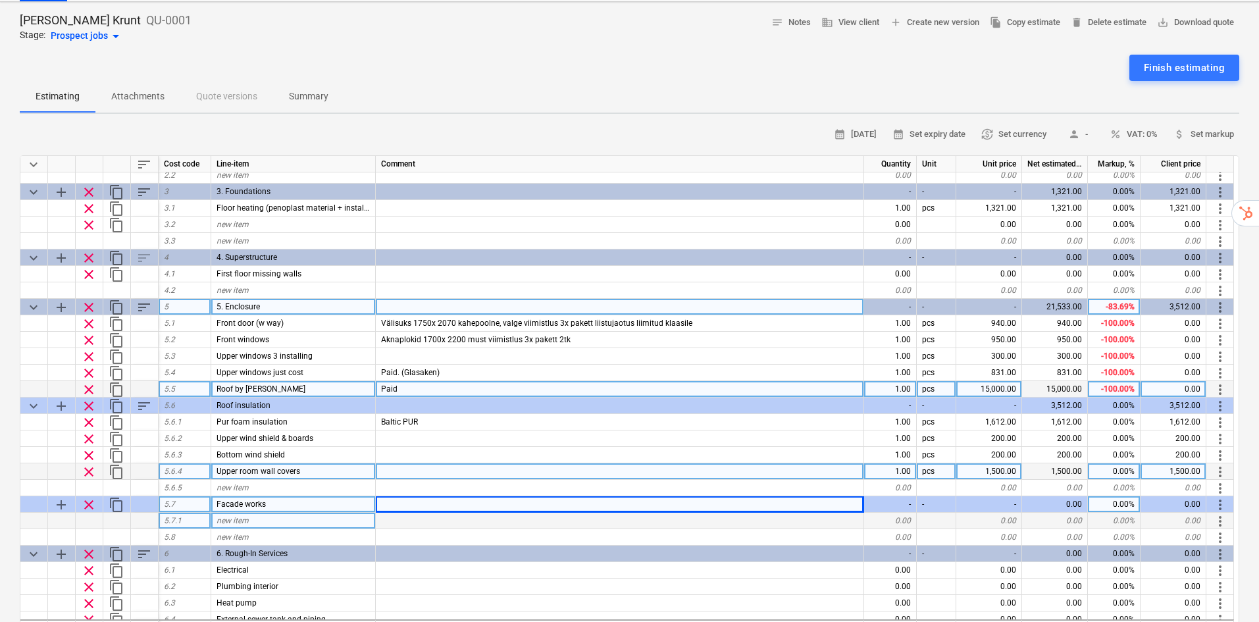
click at [496, 513] on div at bounding box center [620, 521] width 488 height 16
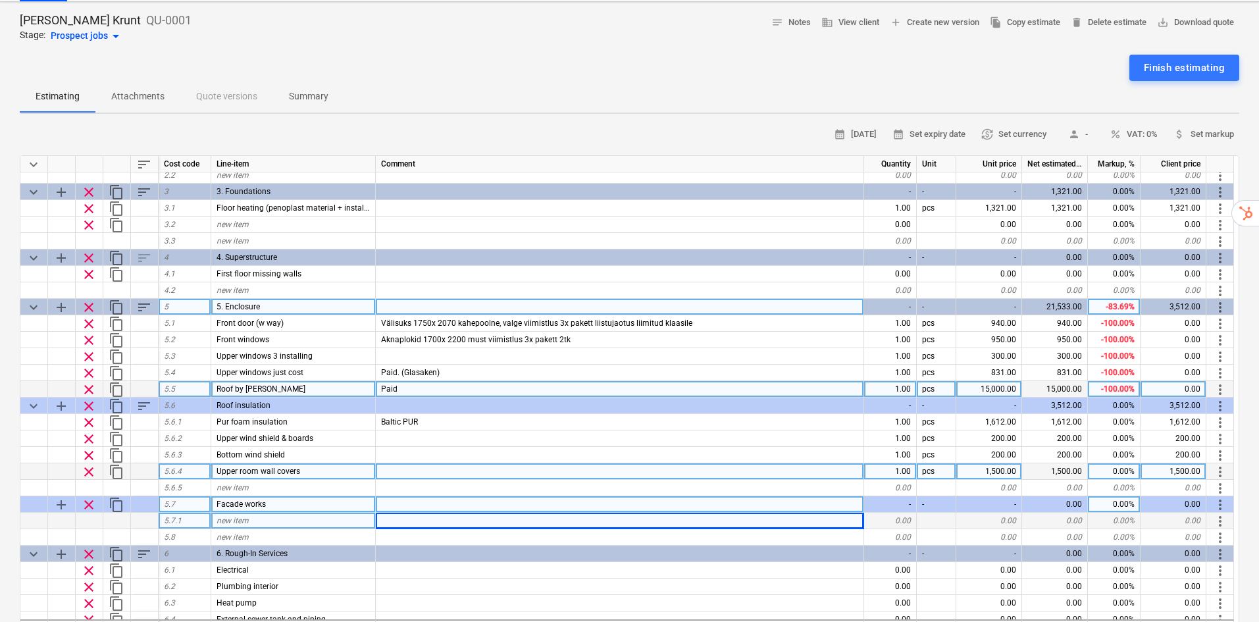
click at [286, 513] on div "new item" at bounding box center [293, 521] width 165 height 16
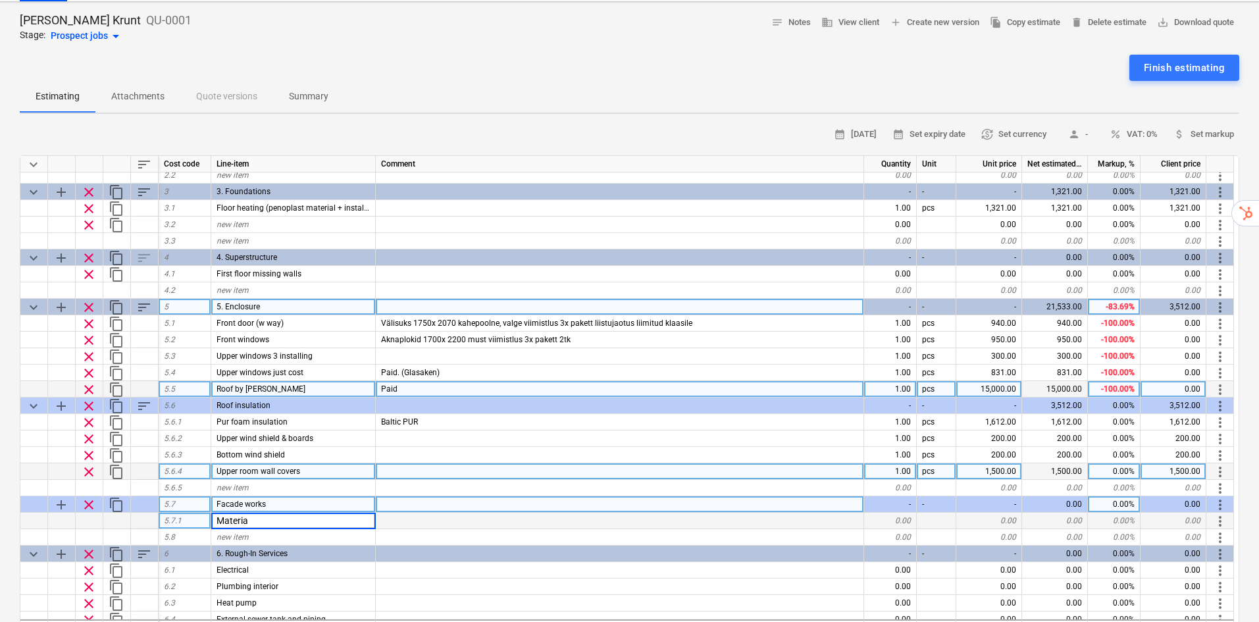
type input "Material"
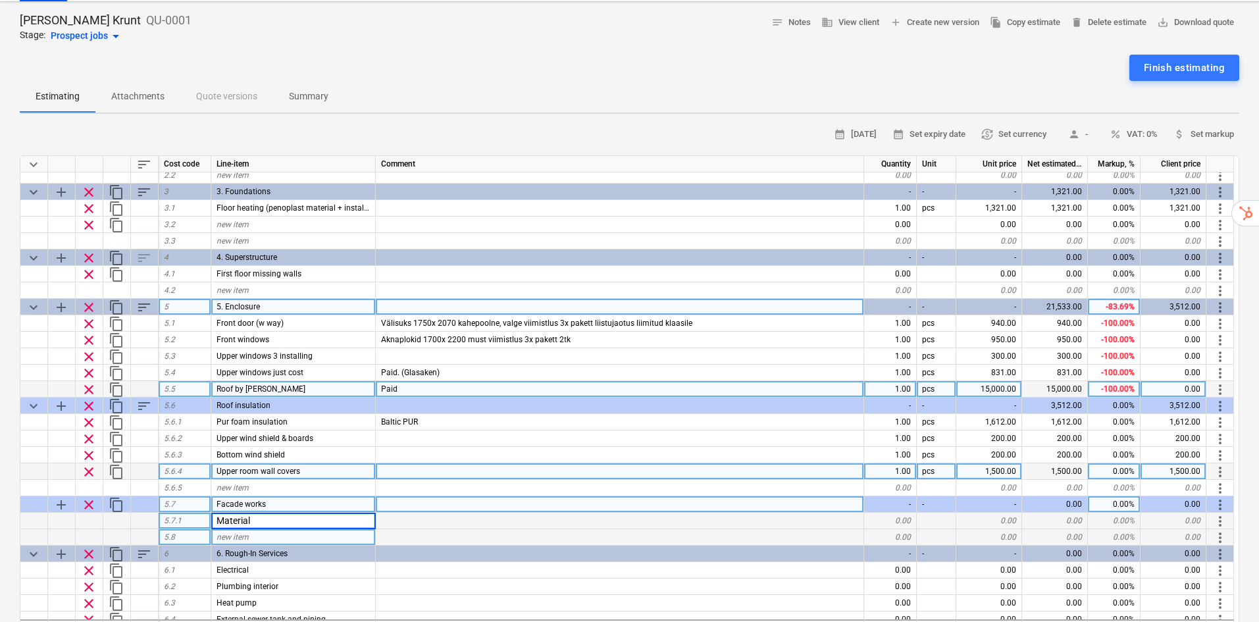
click at [276, 529] on div "new item" at bounding box center [293, 537] width 165 height 16
type textarea "x"
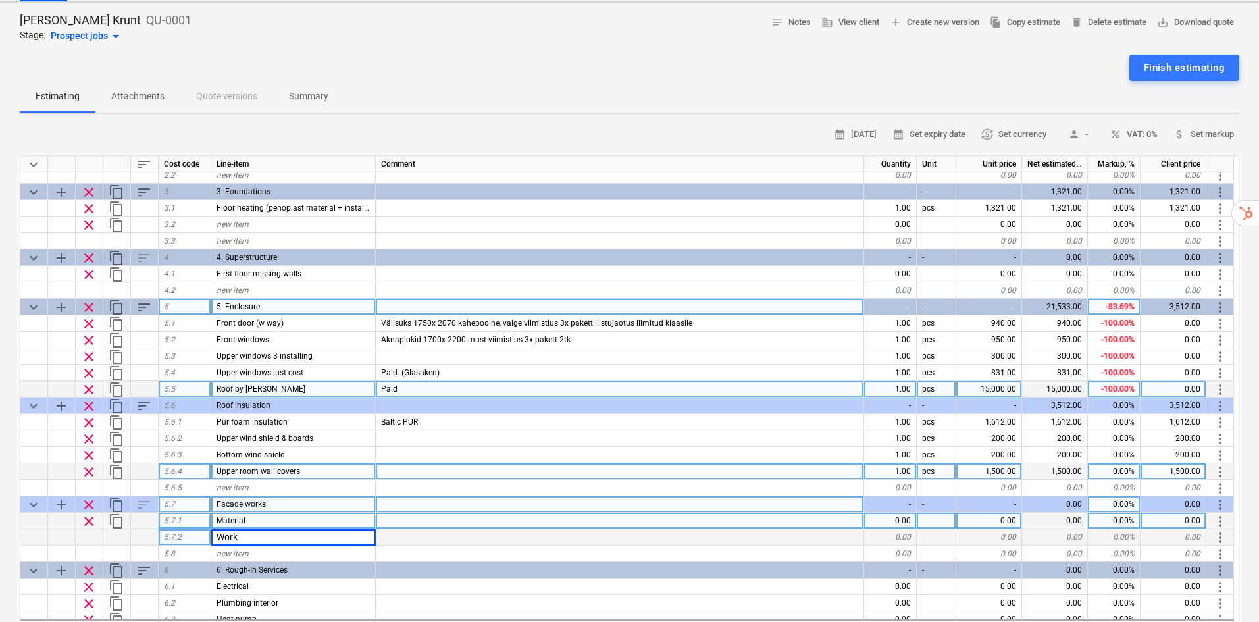
type input "Works"
click at [475, 500] on div "keyboard_arrow_down sort Cost code Line-item Comment Quantity Unit Unit price N…" at bounding box center [630, 404] width 1220 height 498
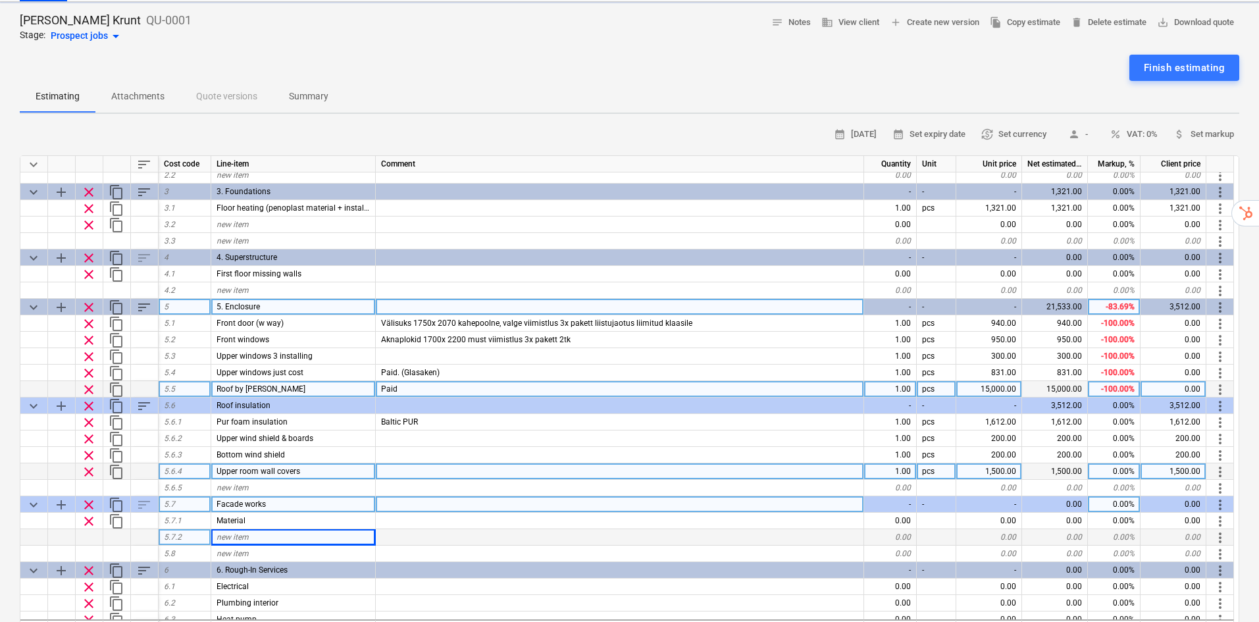
type textarea "x"
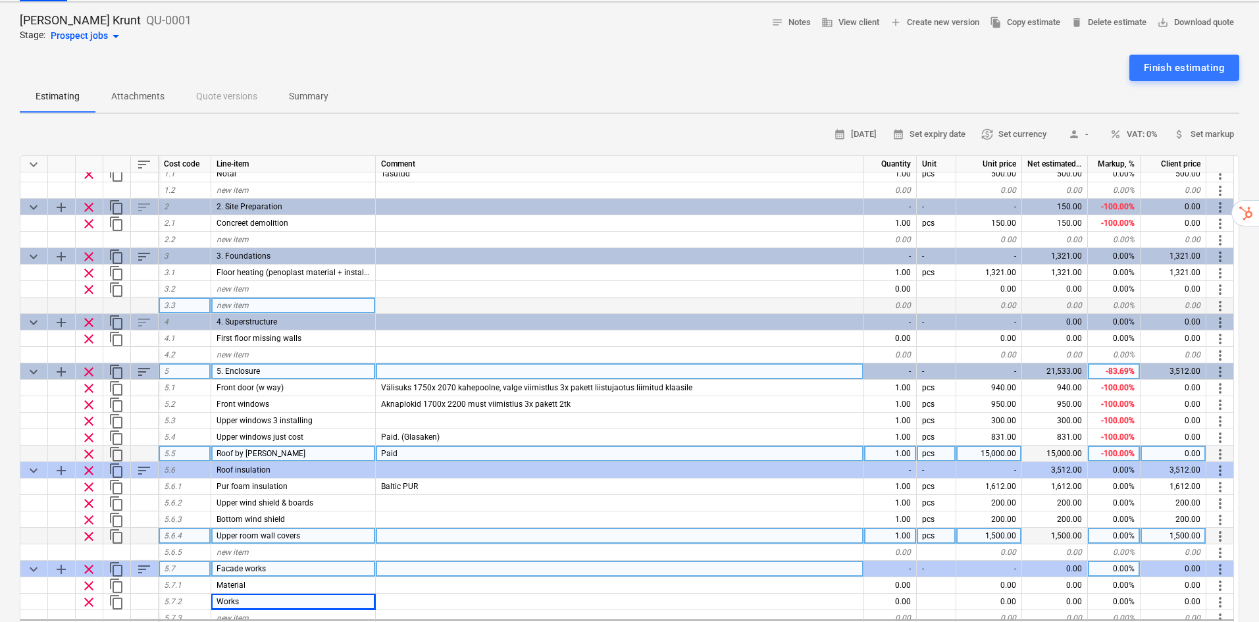
scroll to position [44, 0]
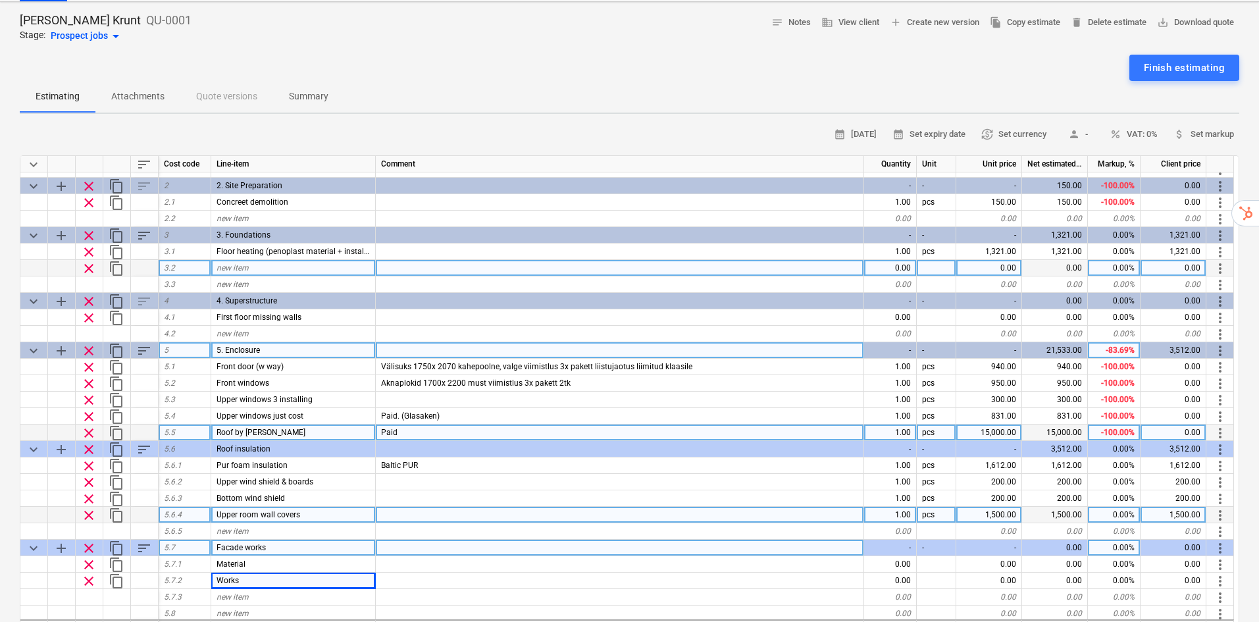
click at [359, 260] on div "new item" at bounding box center [293, 268] width 165 height 16
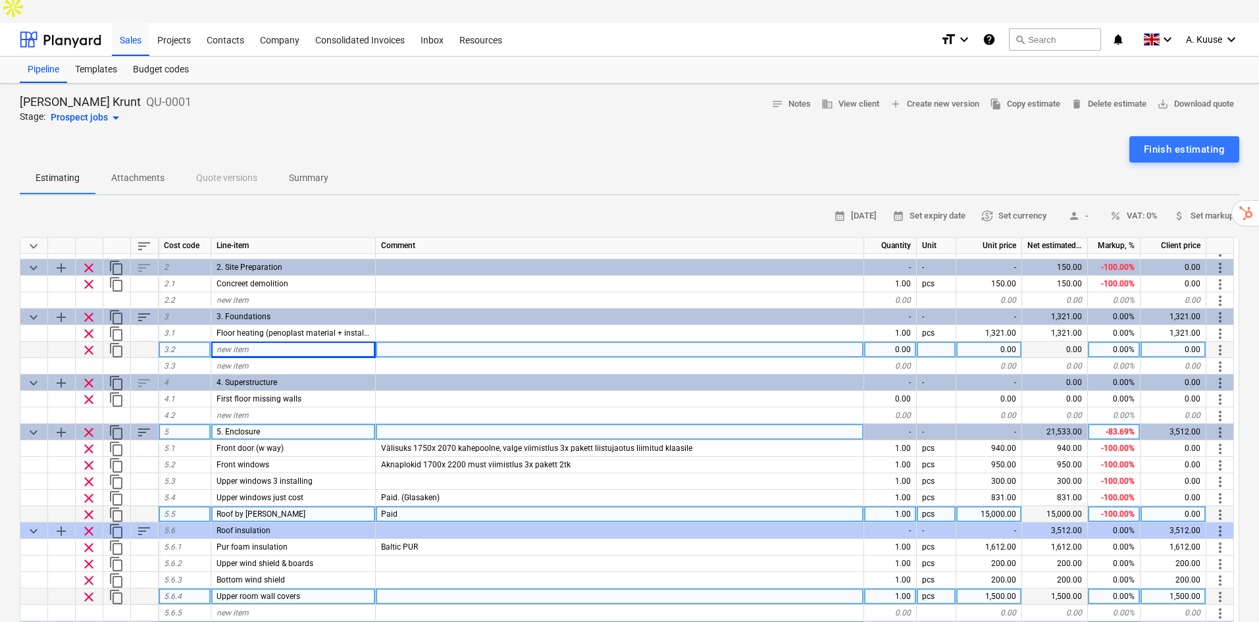
scroll to position [0, 0]
